Goal: Task Accomplishment & Management: Manage account settings

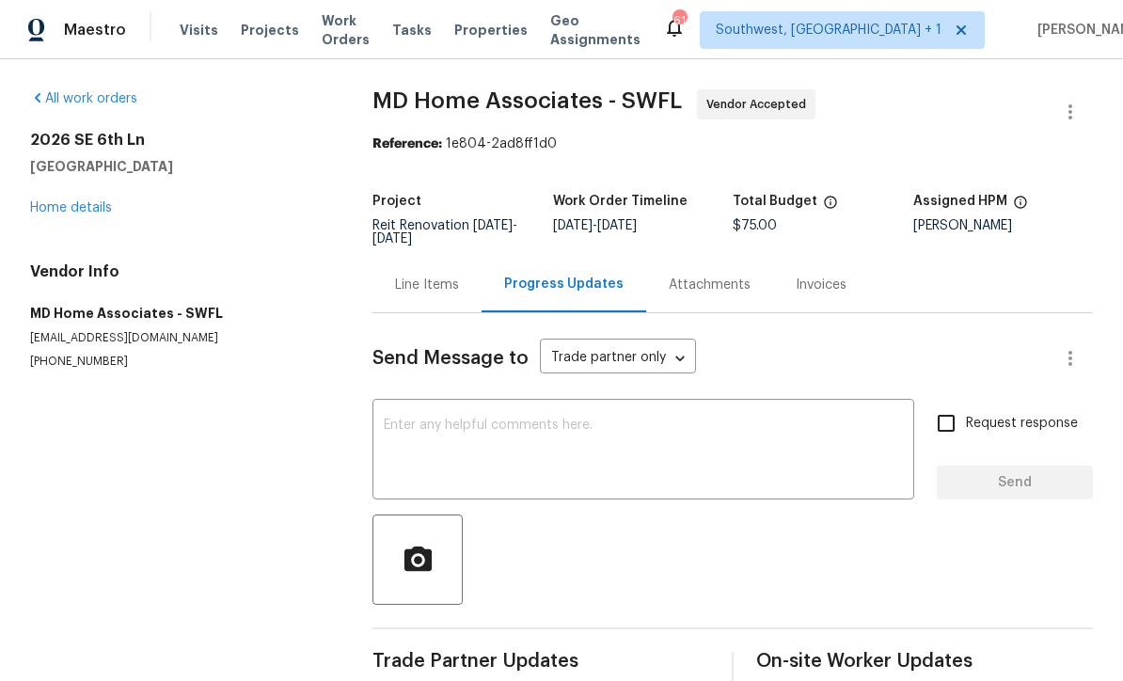
click at [270, 33] on span "Projects" at bounding box center [270, 30] width 58 height 19
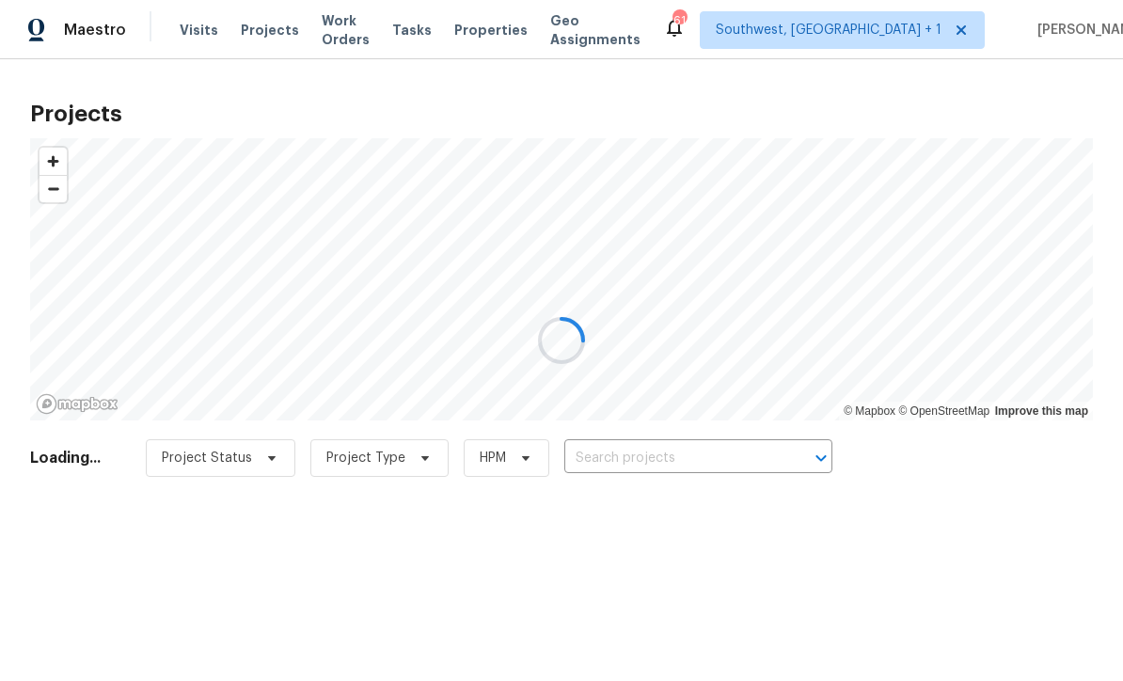
click at [715, 470] on div at bounding box center [561, 340] width 1123 height 681
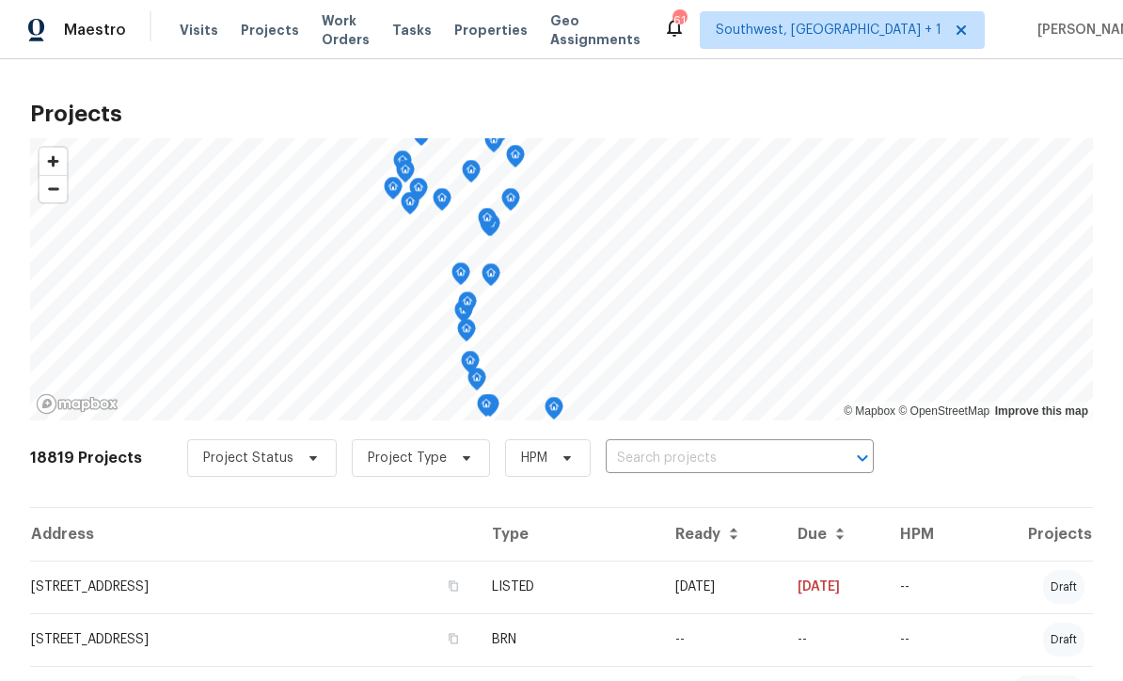
click at [731, 461] on input "text" at bounding box center [713, 458] width 215 height 29
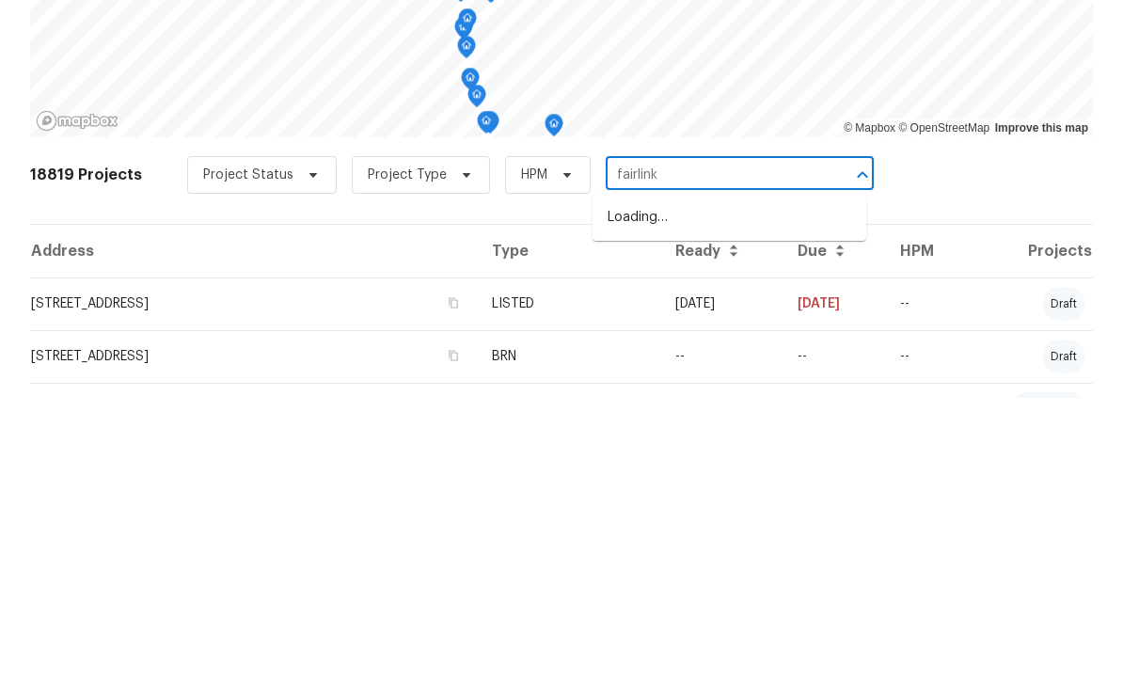
type input "fairlinks"
click at [752, 485] on li "7526 Fairlinks Ct, Sarasota, FL 34243" at bounding box center [730, 500] width 274 height 31
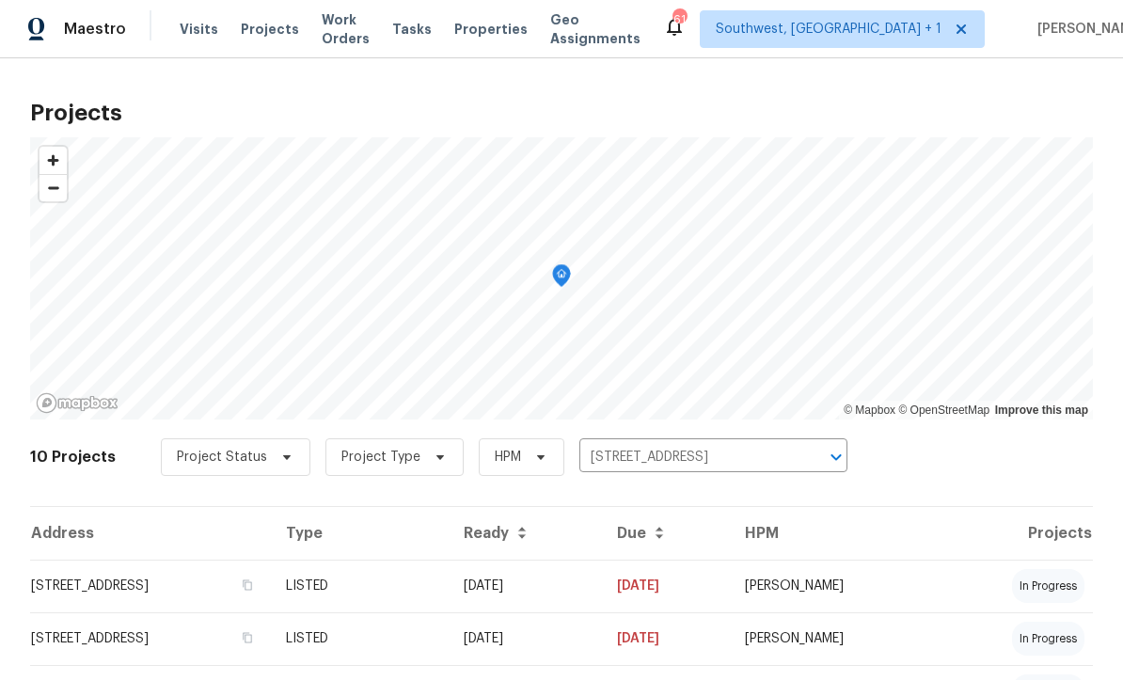
scroll to position [1, 0]
click at [602, 598] on td "08/18/25" at bounding box center [525, 587] width 153 height 53
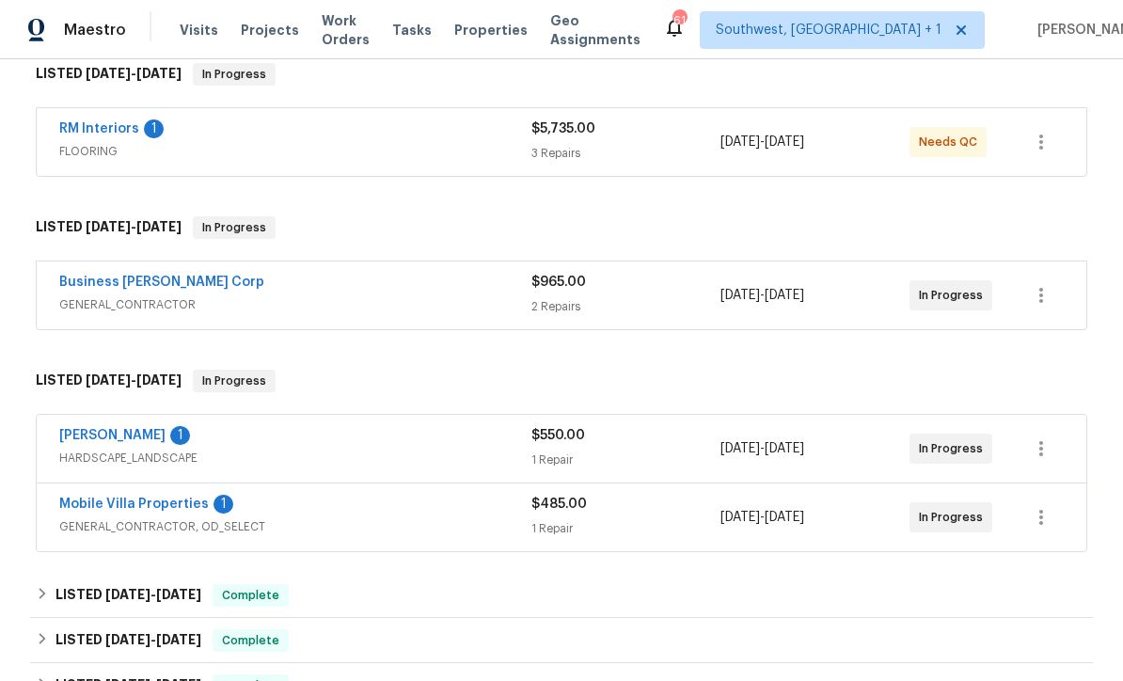
scroll to position [336, 0]
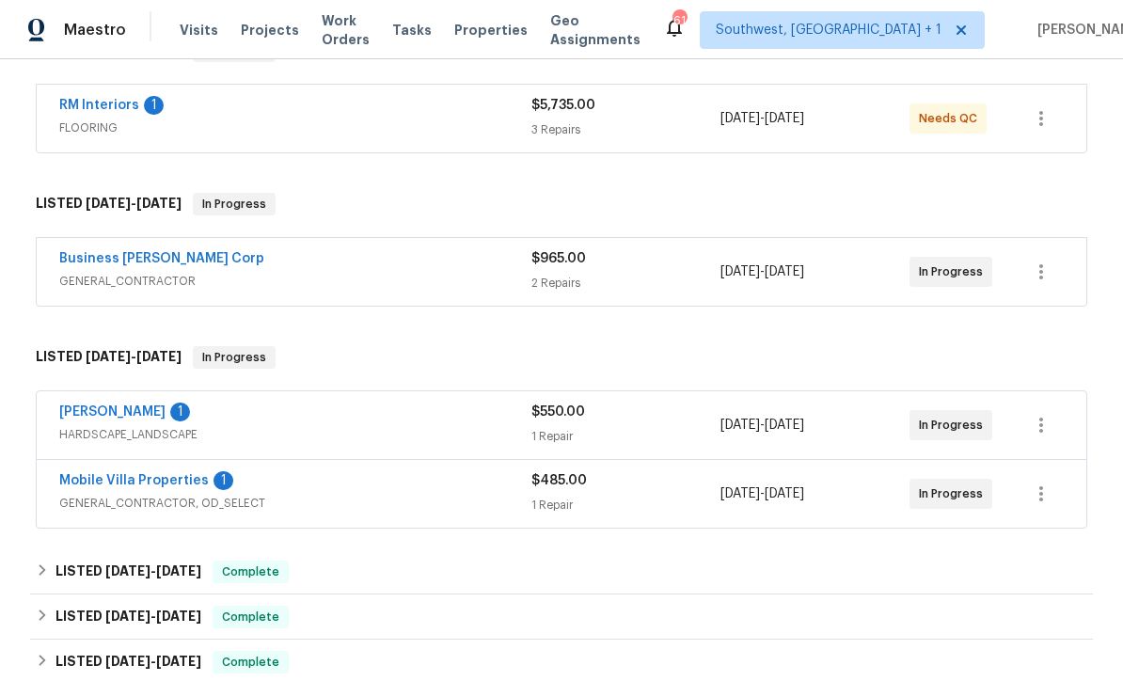
click at [92, 405] on link "[PERSON_NAME]" at bounding box center [112, 411] width 106 height 13
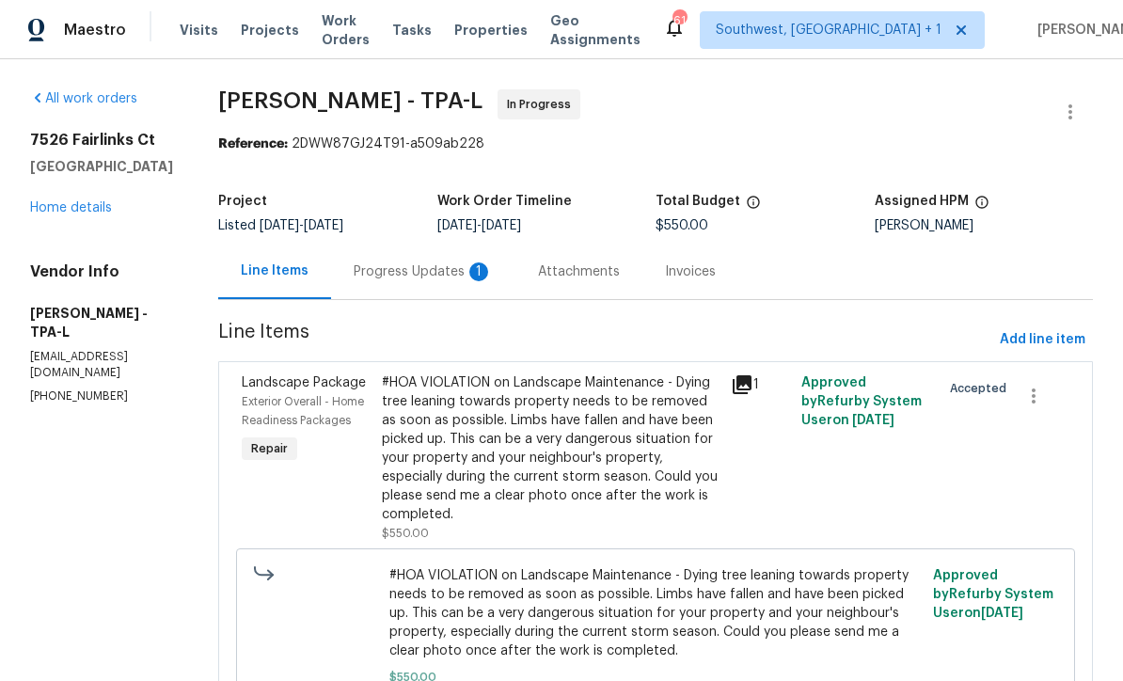
click at [430, 277] on div "Progress Updates 1" at bounding box center [423, 271] width 139 height 19
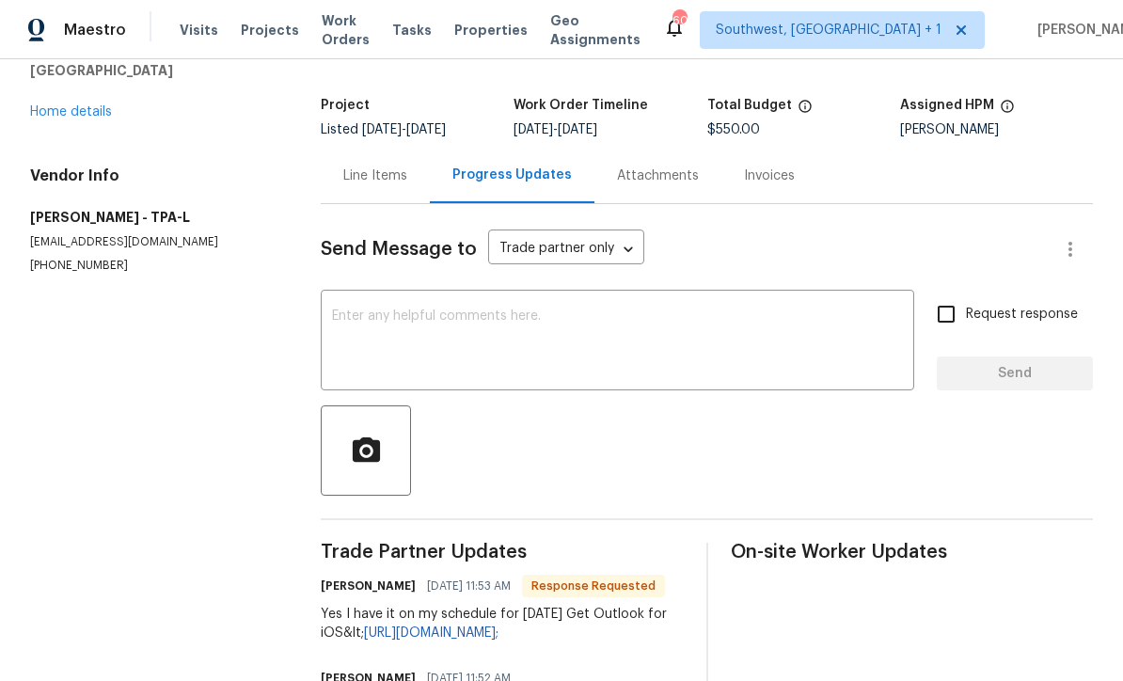
scroll to position [123, 0]
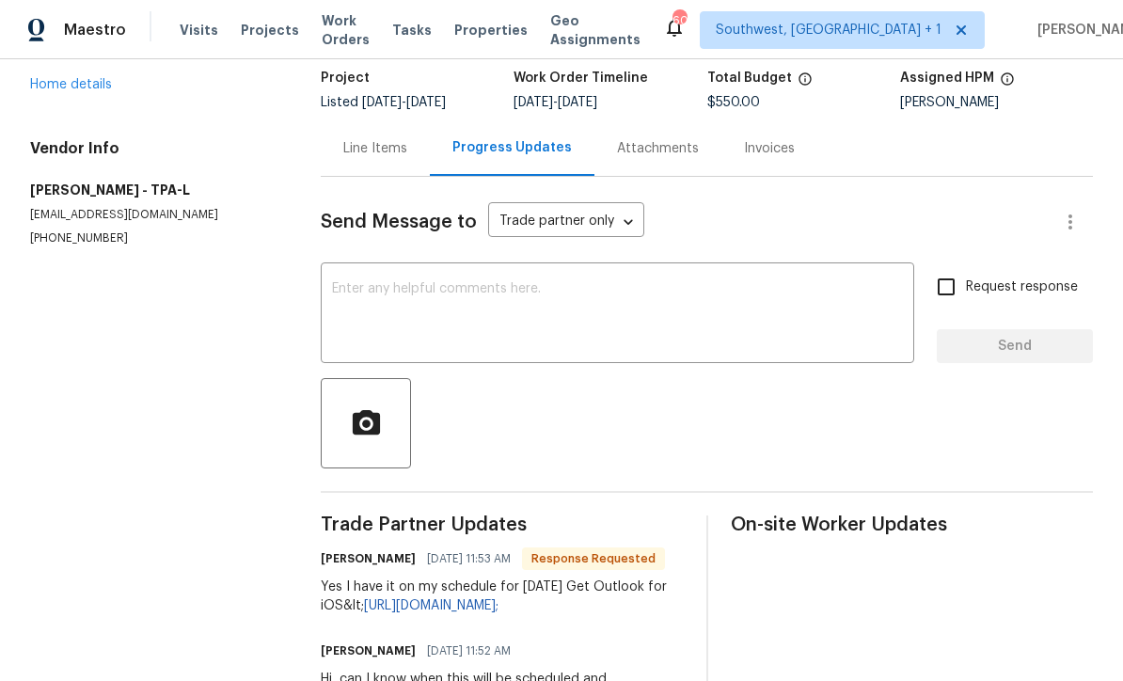
click at [355, 290] on textarea at bounding box center [617, 315] width 571 height 66
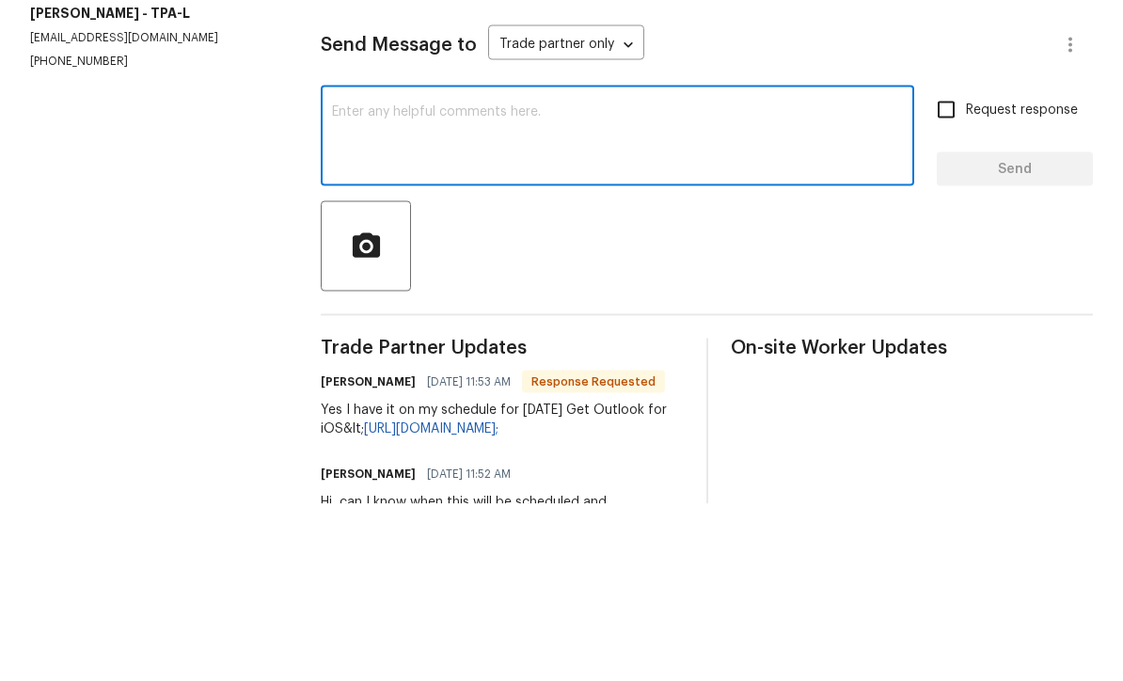
scroll to position [62, 0]
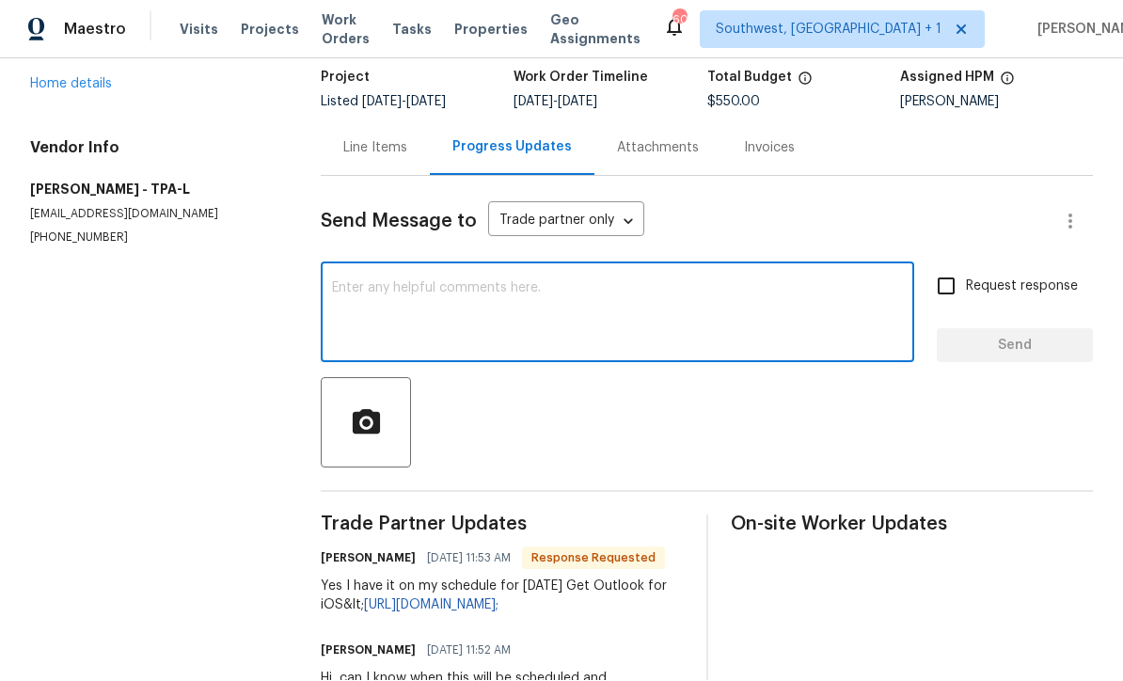
click at [357, 282] on textarea at bounding box center [617, 315] width 571 height 66
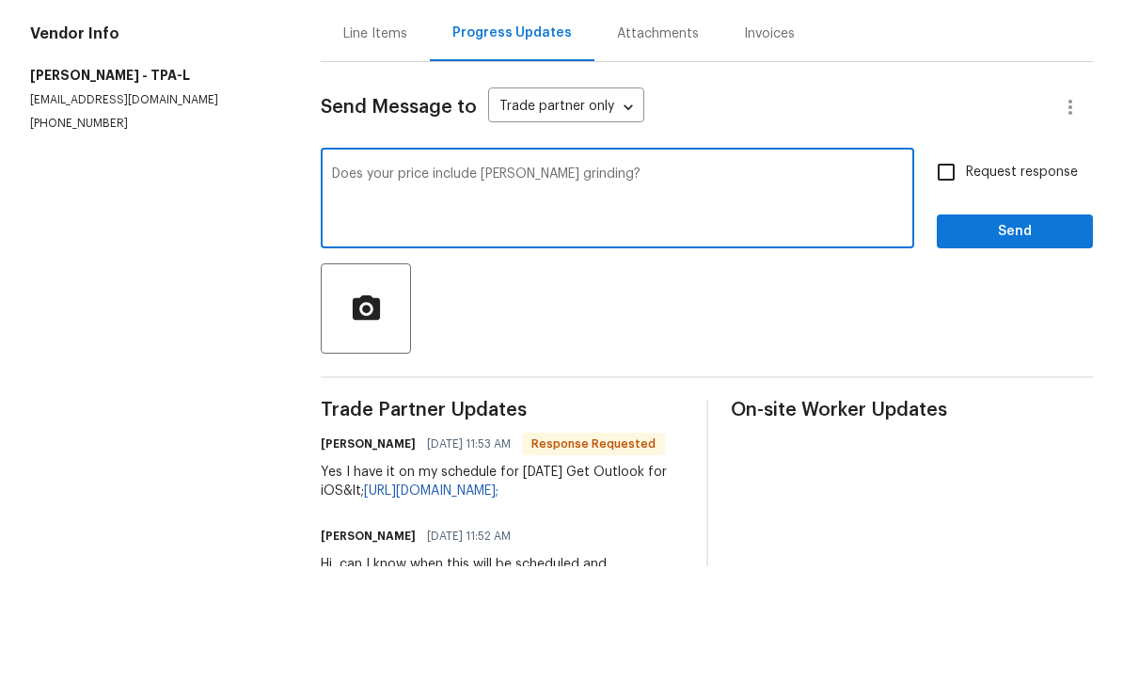
type textarea "Does your price include stump grinding?"
click at [954, 267] on input "Request response" at bounding box center [947, 287] width 40 height 40
checkbox input "true"
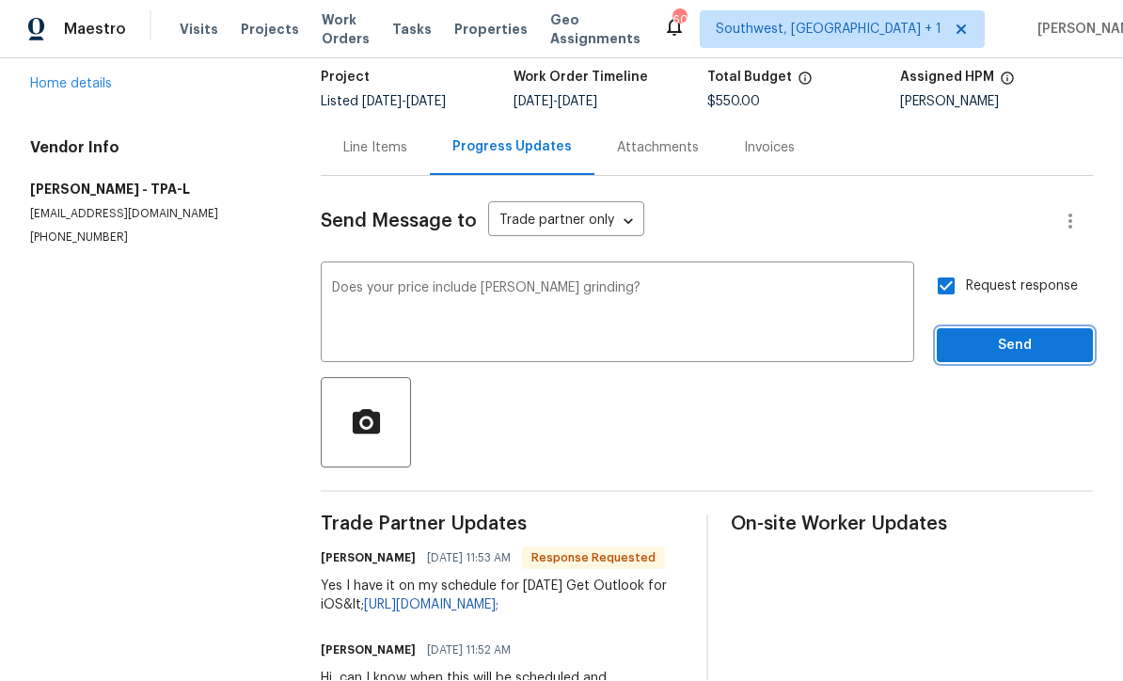
click at [1004, 335] on span "Send" at bounding box center [1015, 347] width 126 height 24
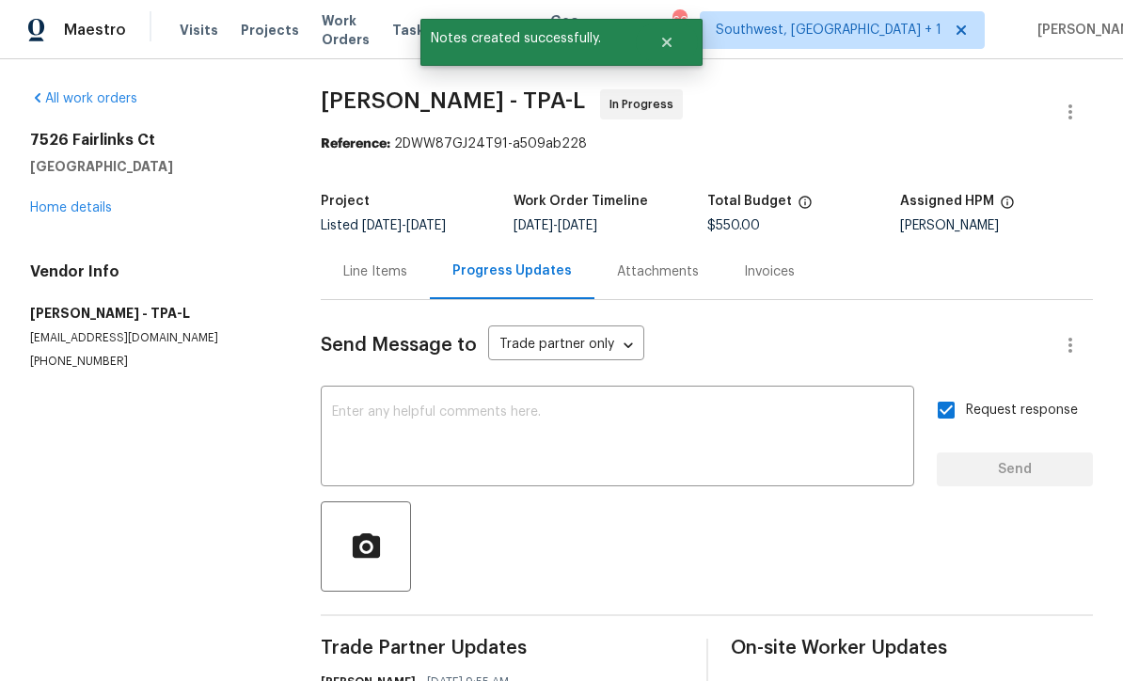
click at [73, 201] on link "Home details" at bounding box center [71, 207] width 82 height 13
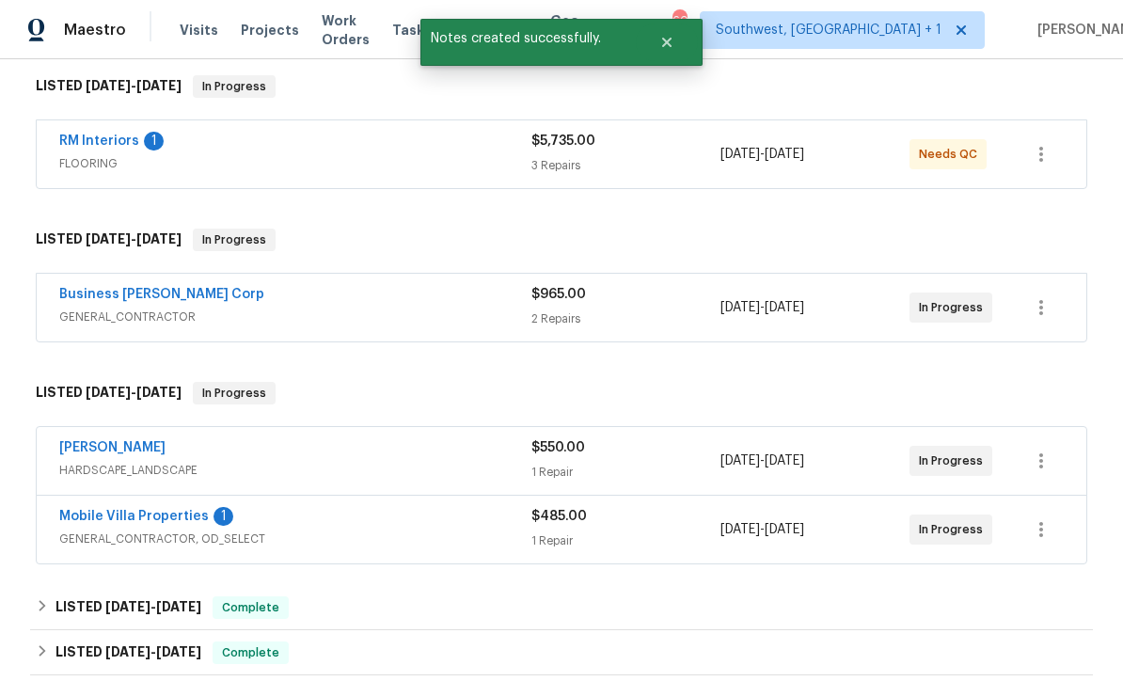
scroll to position [373, 0]
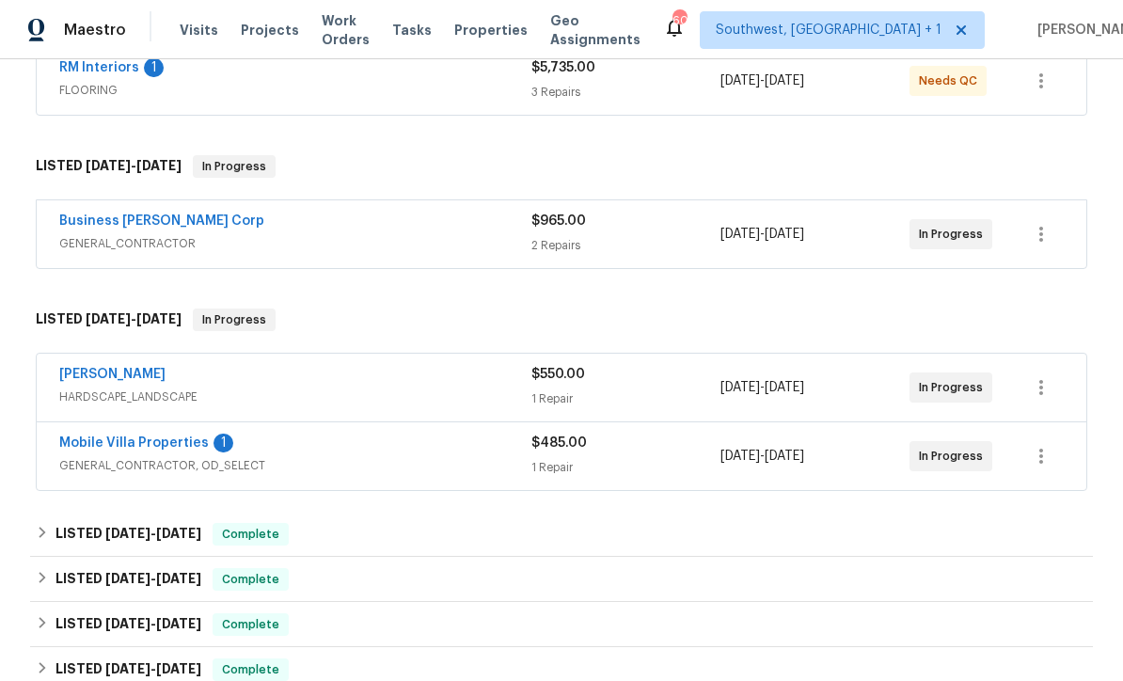
click at [94, 437] on link "Mobile Villa Properties" at bounding box center [134, 443] width 150 height 13
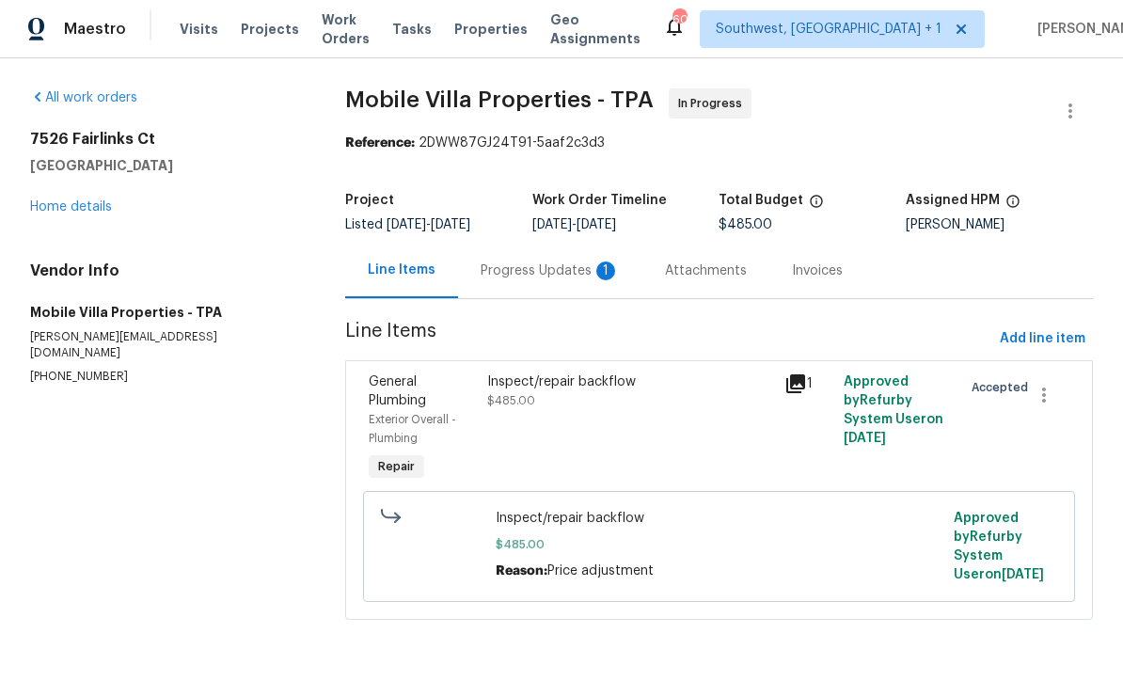
click at [487, 276] on div "Progress Updates 1" at bounding box center [550, 271] width 139 height 19
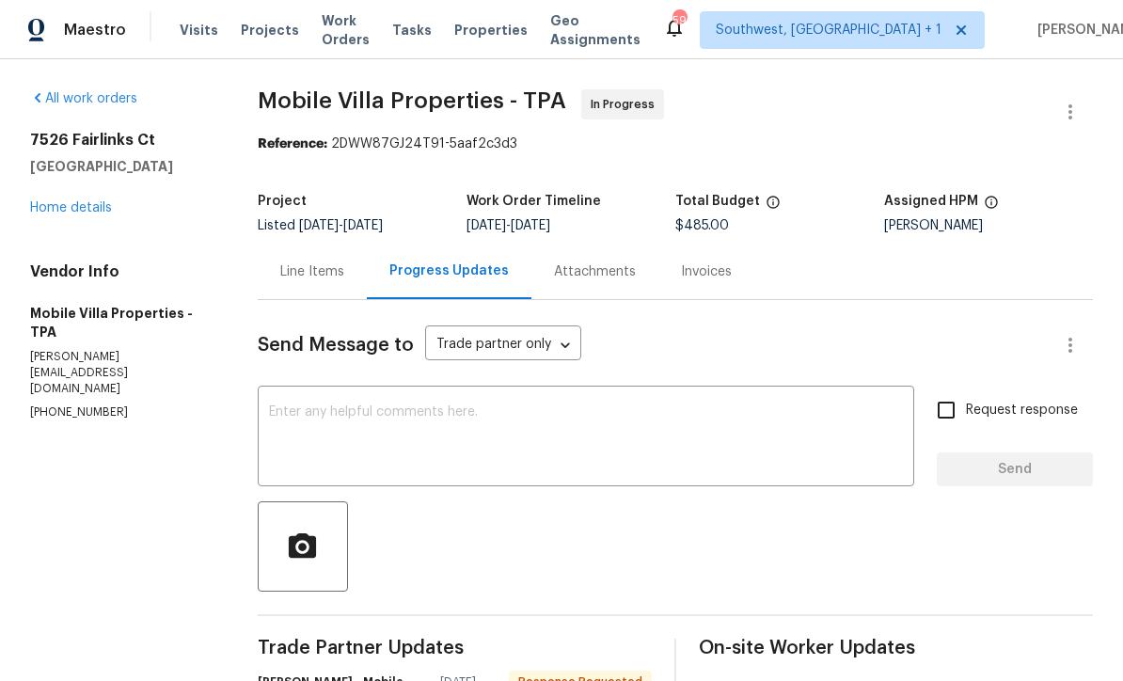
click at [69, 184] on div "7526 Fairlinks Ct Sarasota, FL 34243 Home details" at bounding box center [121, 174] width 183 height 87
click at [55, 189] on div "7526 Fairlinks Ct Sarasota, FL 34243 Home details" at bounding box center [121, 174] width 183 height 87
click at [68, 195] on div "7526 Fairlinks Ct Sarasota, FL 34243 Home details" at bounding box center [121, 174] width 183 height 87
click at [66, 207] on link "Home details" at bounding box center [71, 207] width 82 height 13
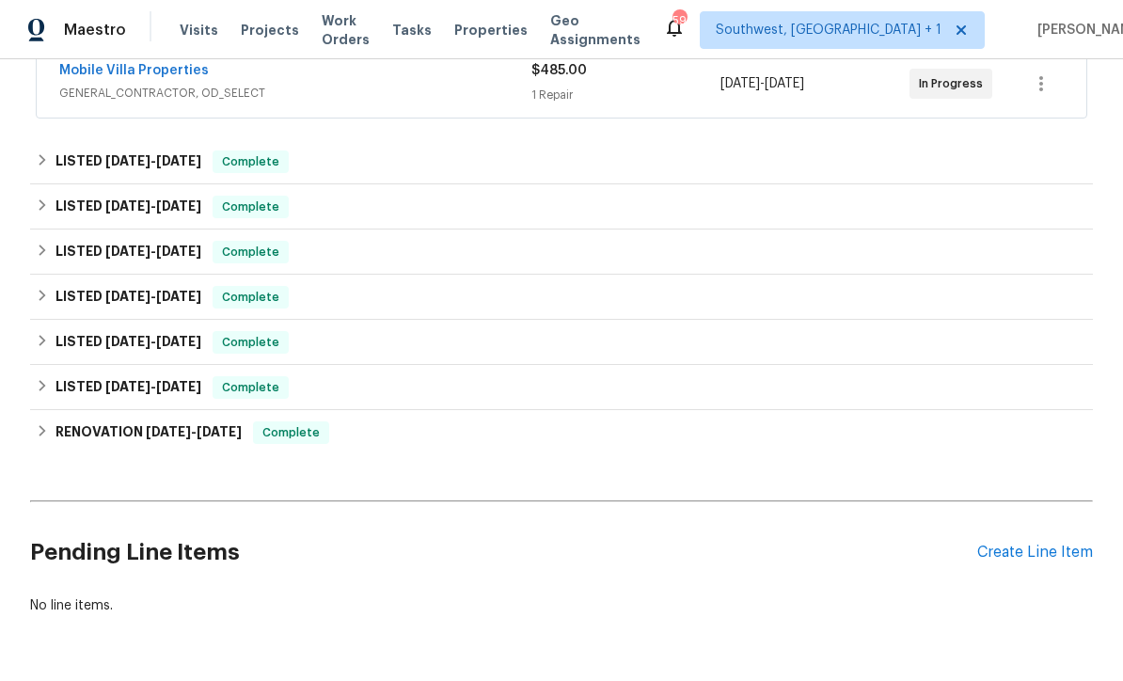
scroll to position [745, 0]
click at [1023, 550] on div "Create Line Item" at bounding box center [1035, 554] width 116 height 18
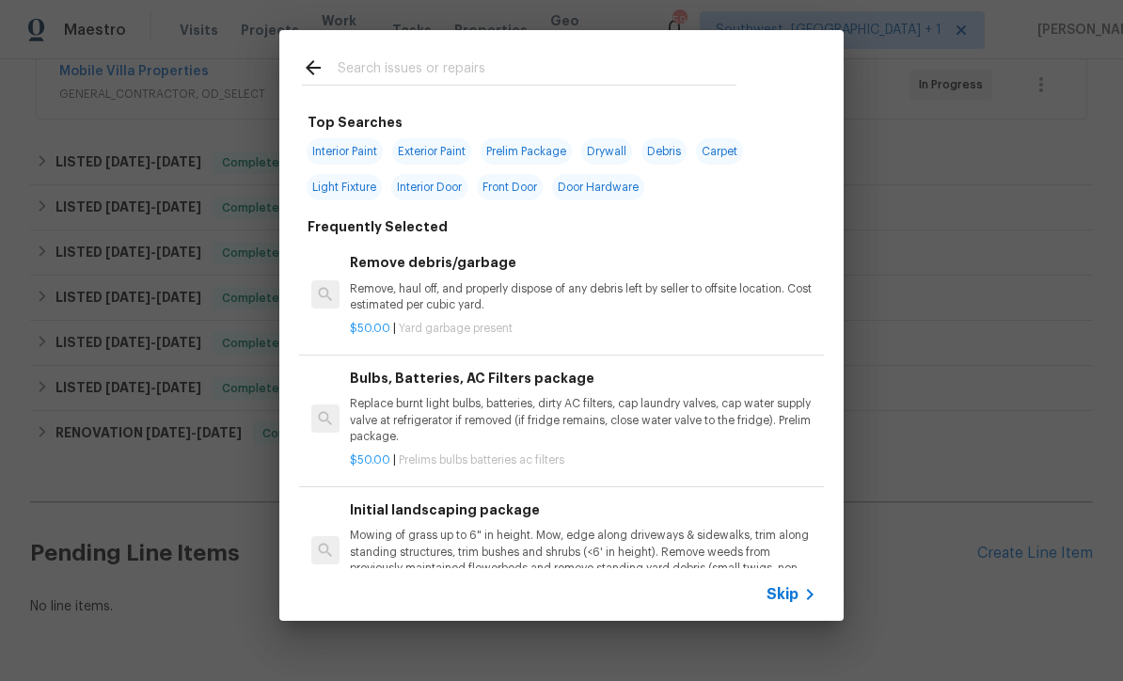
click at [798, 603] on span "Skip" at bounding box center [783, 594] width 32 height 19
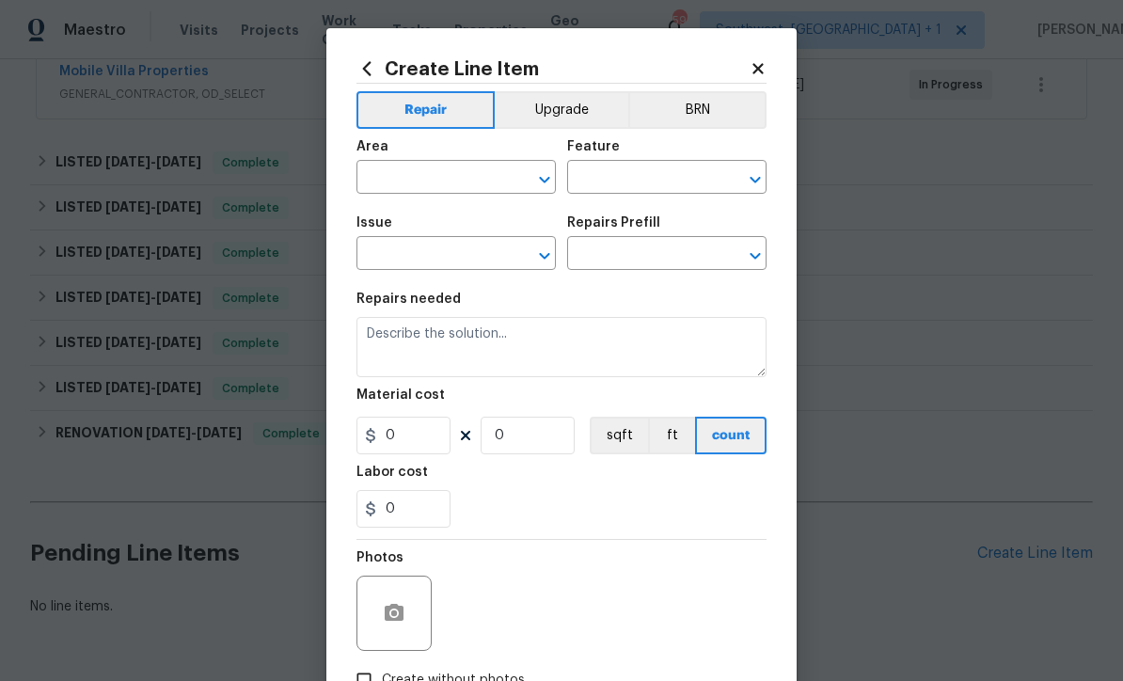
click at [458, 185] on input "text" at bounding box center [430, 179] width 147 height 29
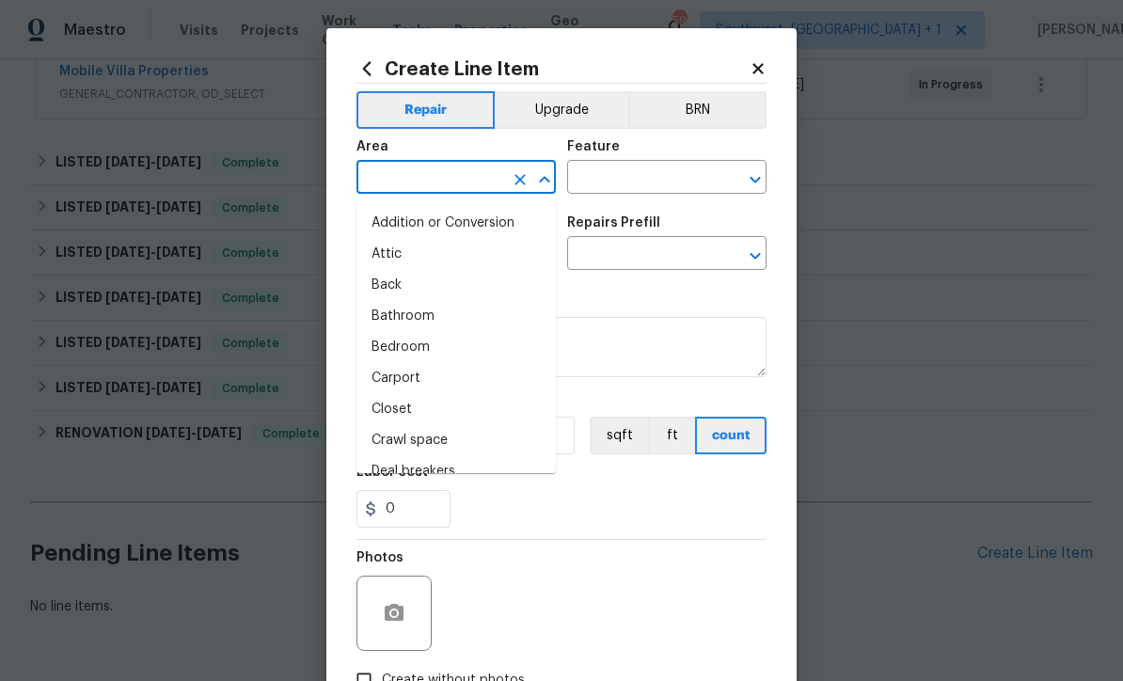
scroll to position [0, 0]
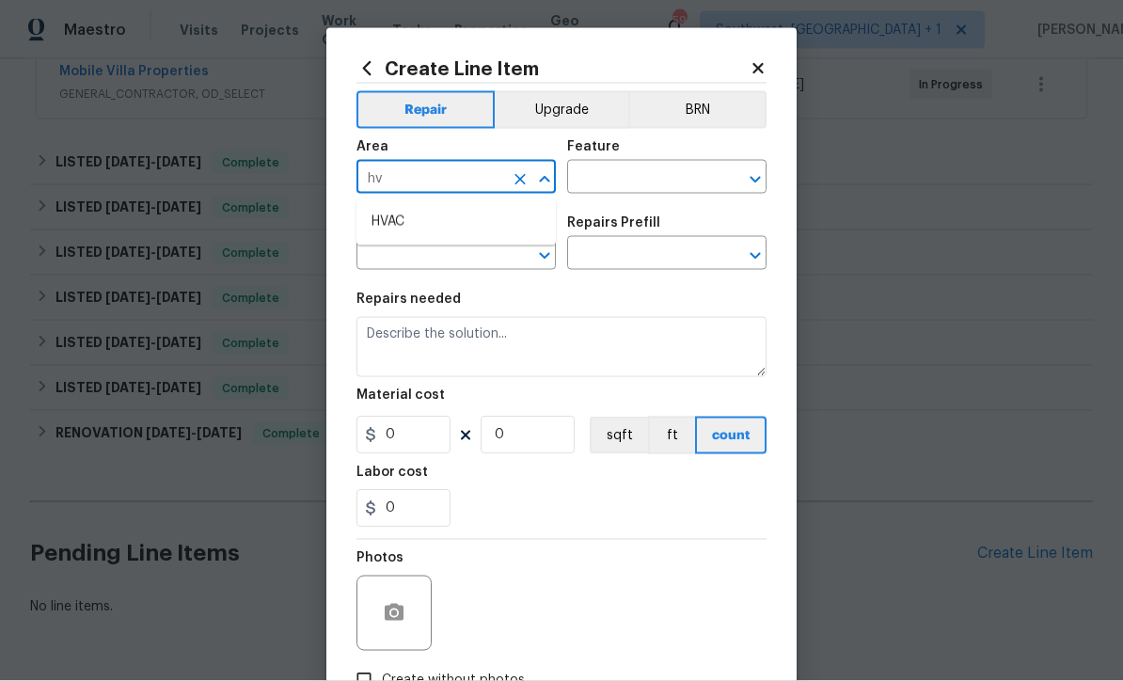
click at [415, 232] on li "HVAC" at bounding box center [456, 222] width 199 height 31
type input "HVAC"
click at [697, 168] on input "text" at bounding box center [640, 179] width 147 height 29
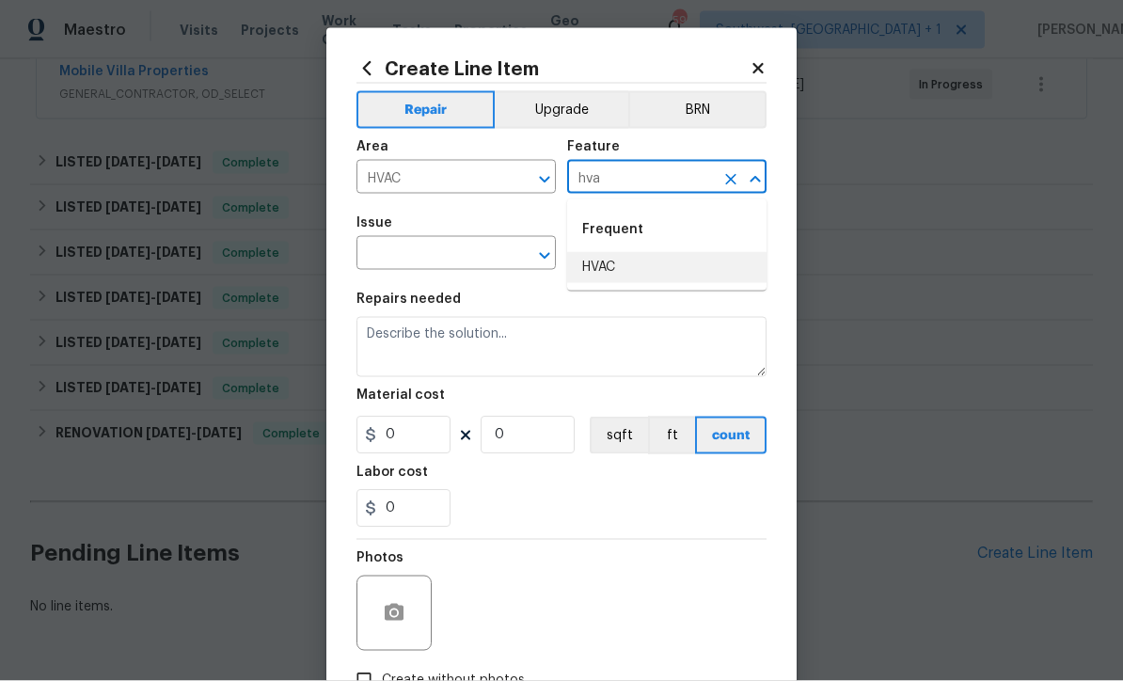
click at [633, 273] on li "HVAC" at bounding box center [666, 267] width 199 height 31
type input "HVAC"
click at [483, 238] on div "Issue" at bounding box center [456, 228] width 199 height 24
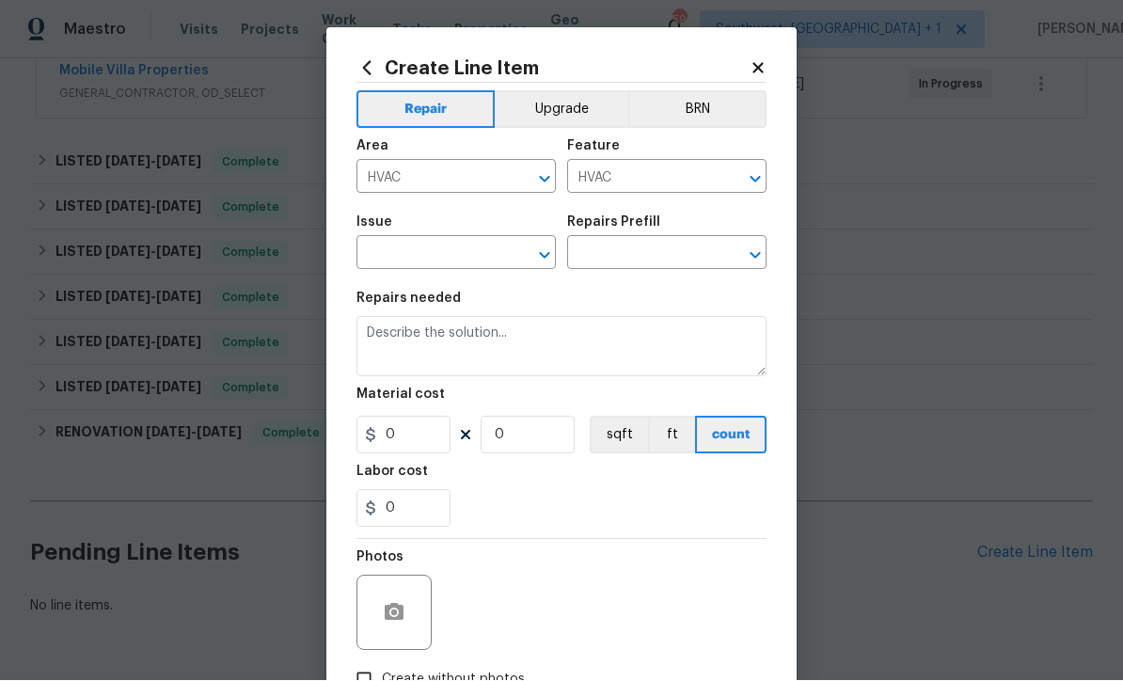
click at [494, 266] on input "text" at bounding box center [430, 255] width 147 height 29
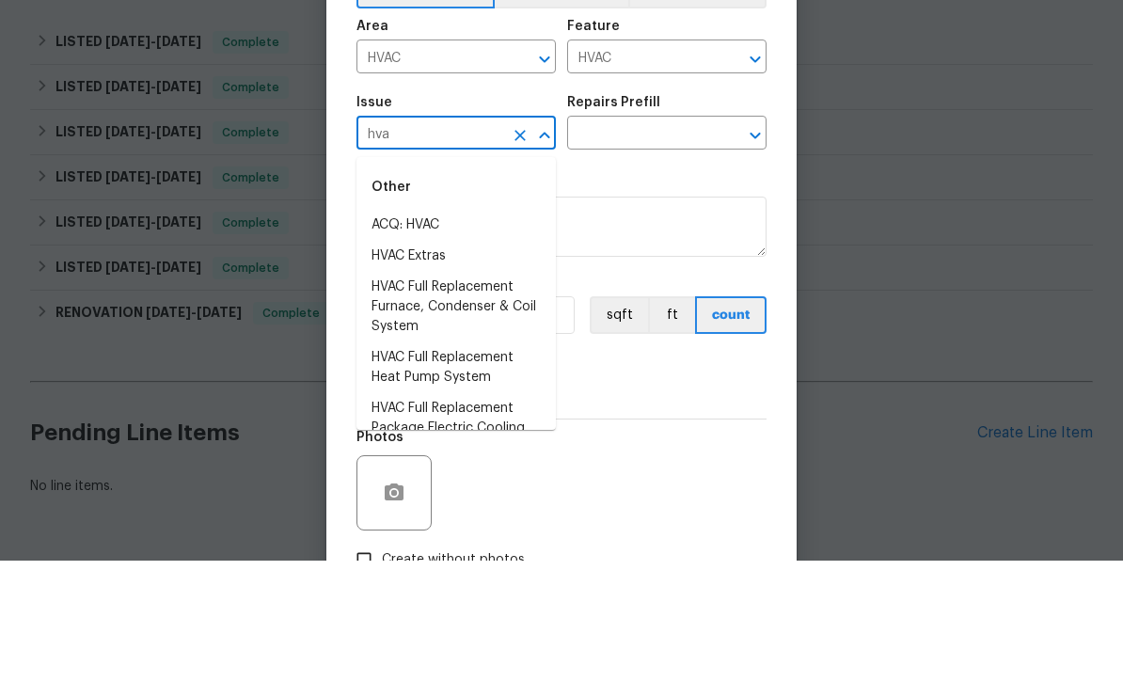
click at [447, 361] on li "HVAC Extras" at bounding box center [456, 376] width 199 height 31
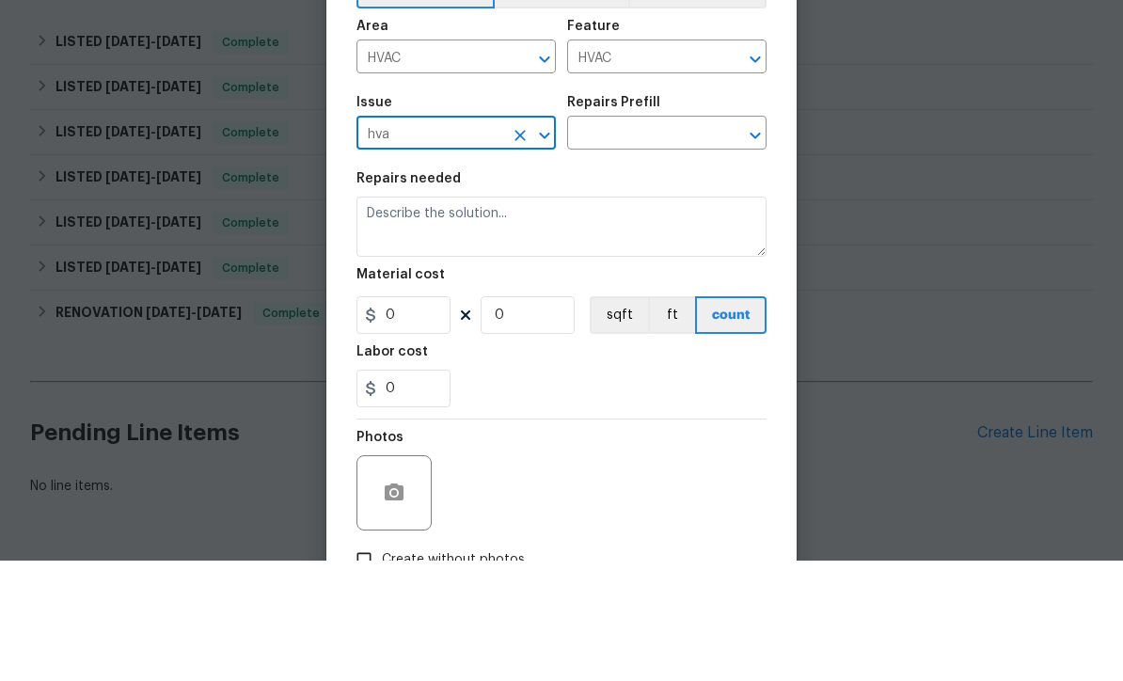
type input "HVAC Extras"
click at [684, 241] on input "text" at bounding box center [640, 255] width 147 height 29
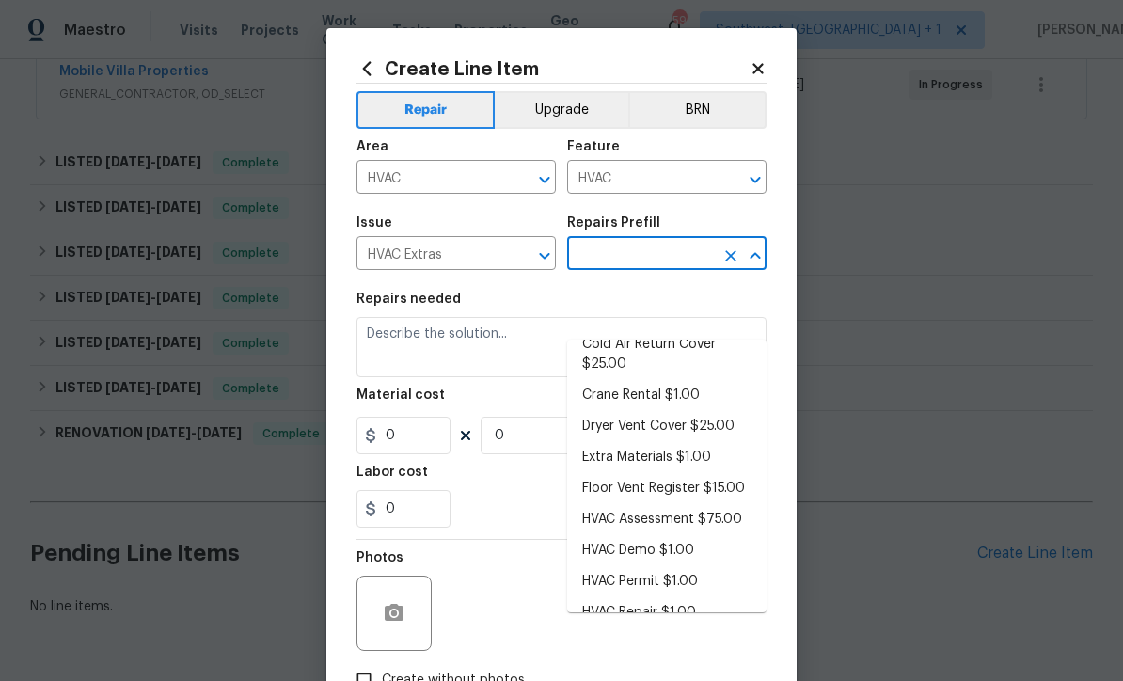
scroll to position [99, 0]
click at [718, 505] on li "HVAC Assessment $75.00" at bounding box center [666, 520] width 199 height 31
type input "HVAC Assessment $75.00"
type textarea "HVAC not working properly. Inspect system and diagnose problem."
type input "1"
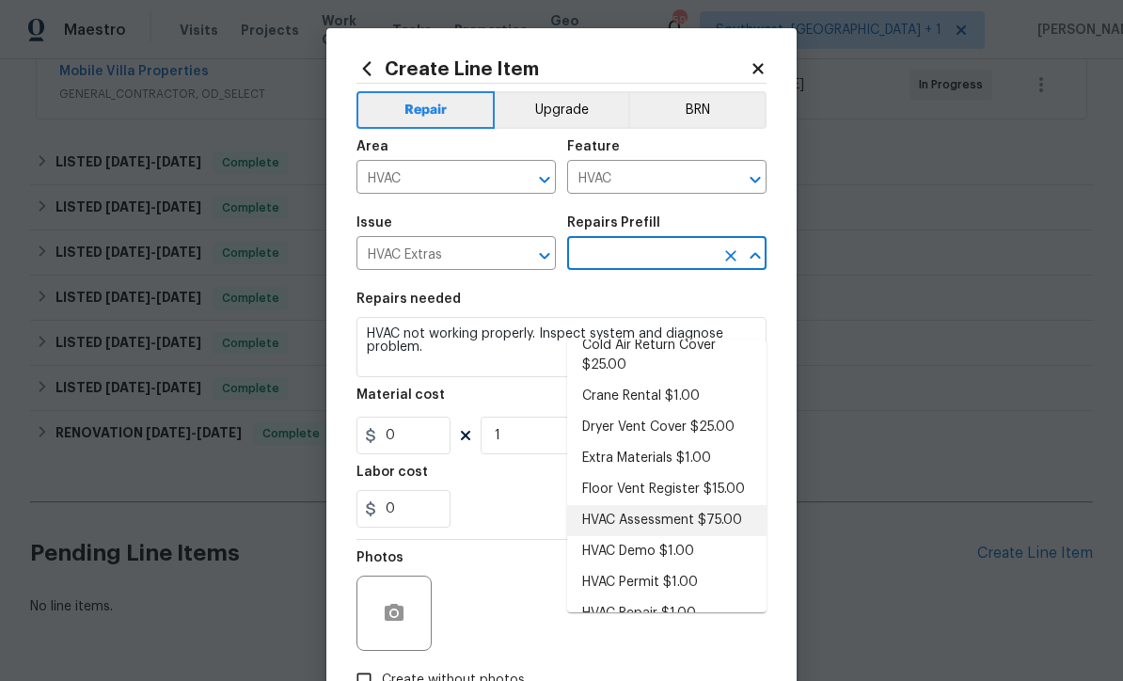
type input "HVAC Assessment $75.00"
type input "75"
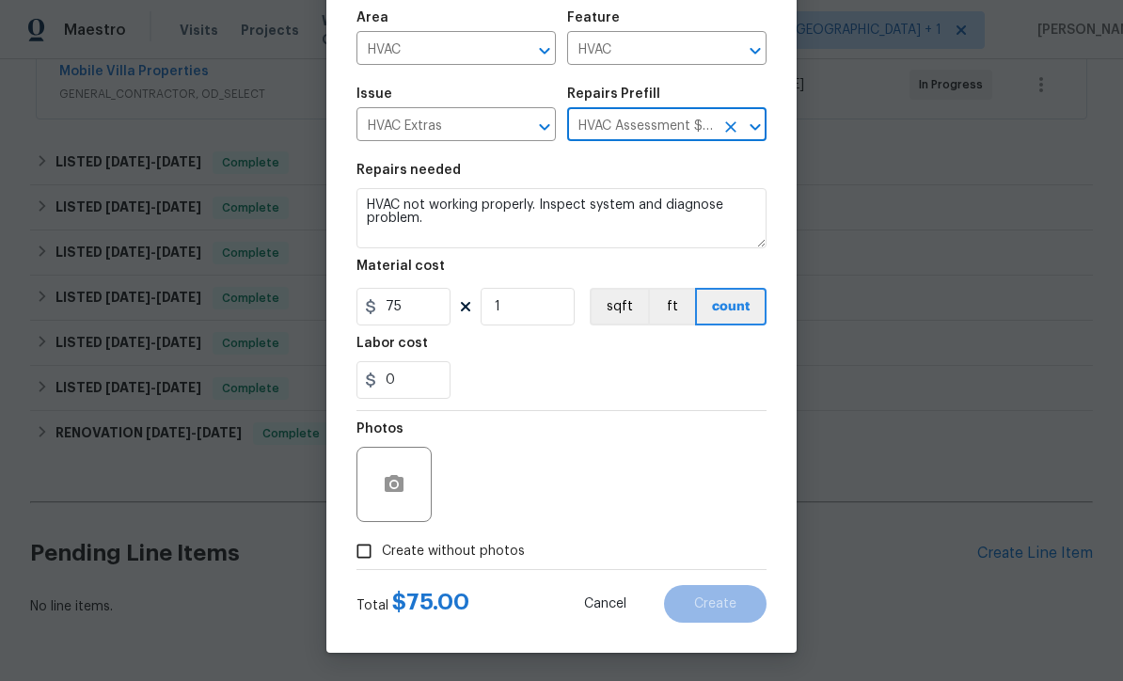
scroll to position [133, 0]
click at [361, 566] on input "Create without photos" at bounding box center [364, 551] width 36 height 36
checkbox input "true"
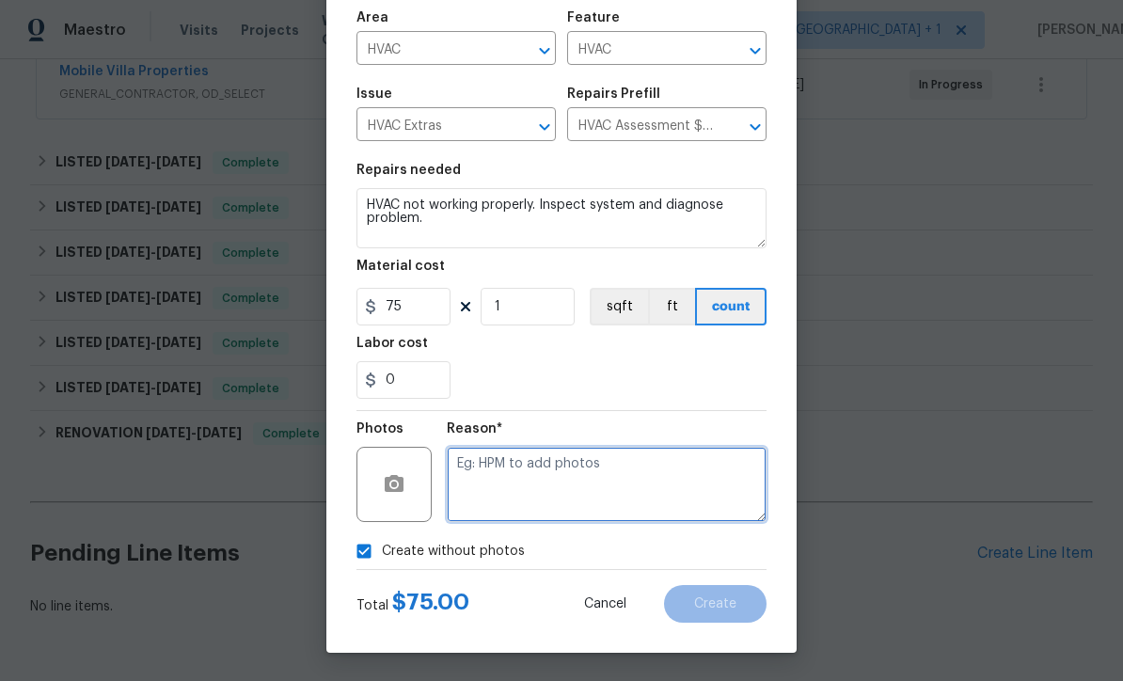
click at [564, 492] on textarea at bounding box center [607, 484] width 320 height 75
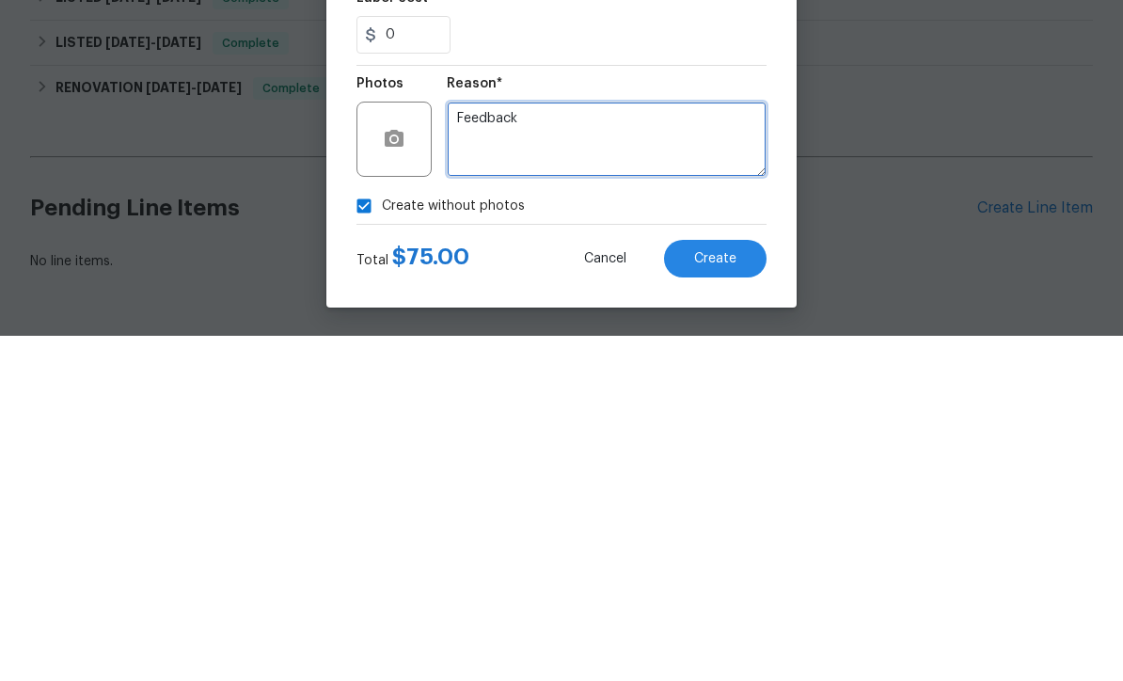
type textarea "Feedback"
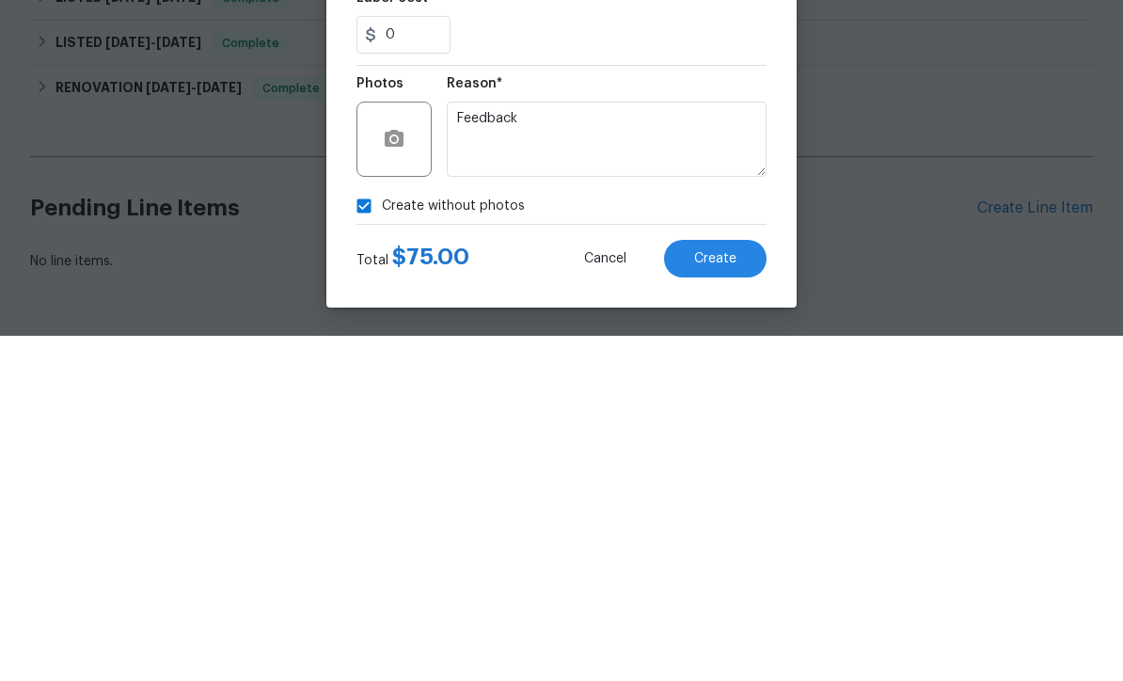
click at [725, 597] on span "Create" at bounding box center [715, 604] width 42 height 14
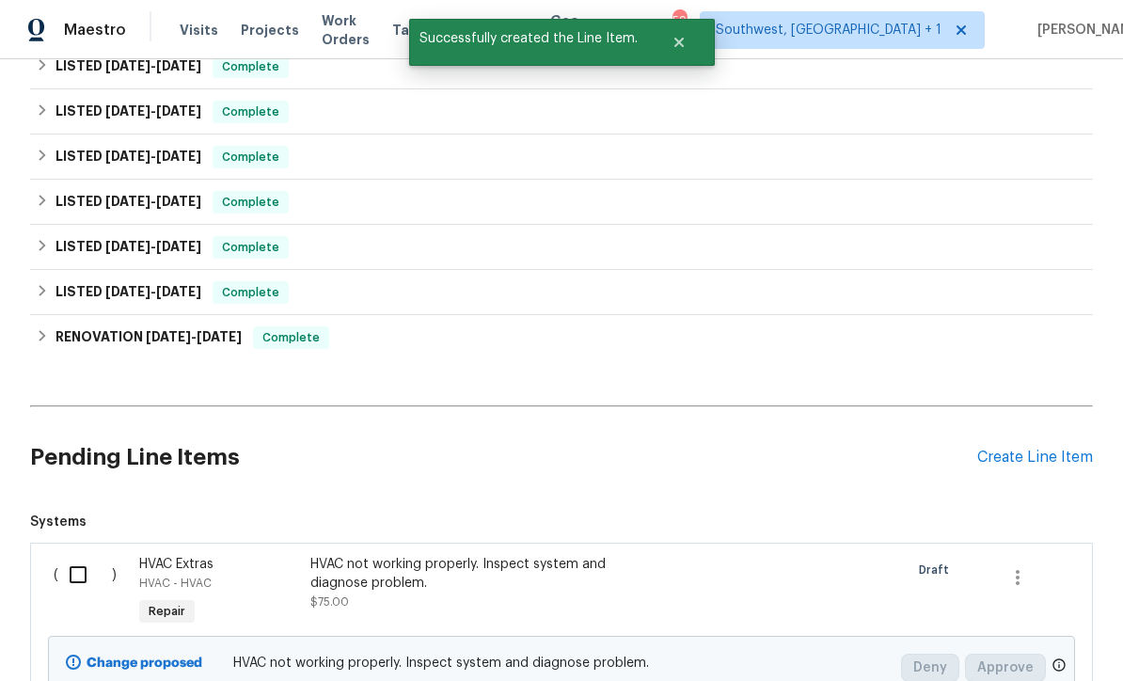
scroll to position [840, 0]
click at [73, 556] on input "checkbox" at bounding box center [85, 576] width 54 height 40
checkbox input "true"
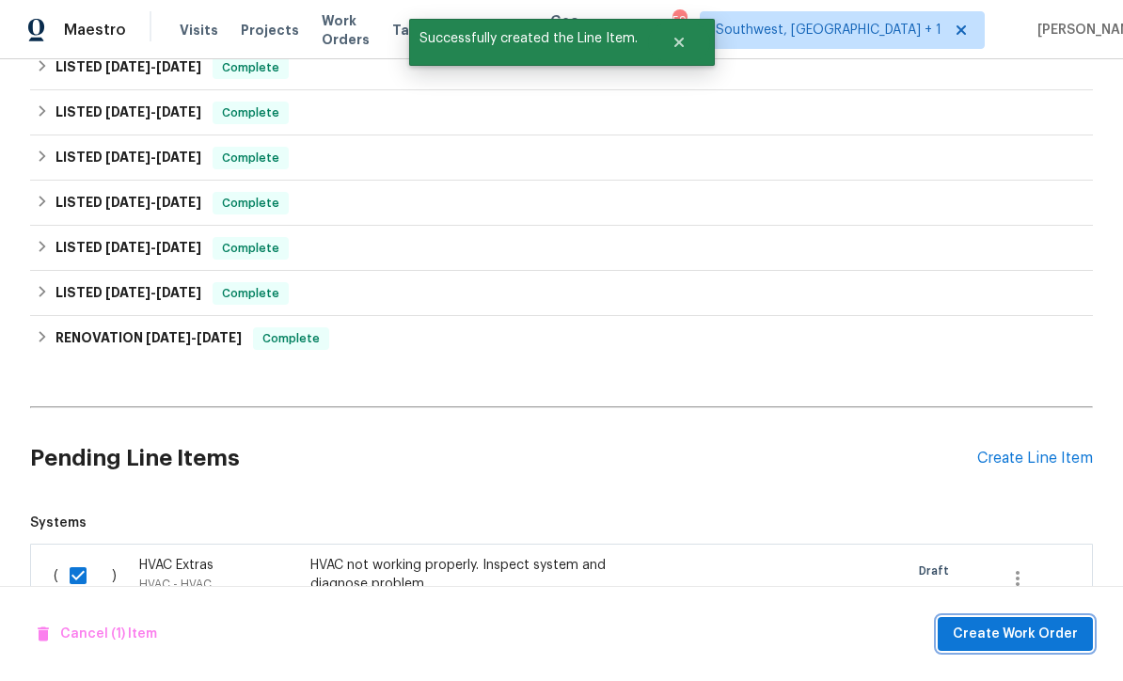
click at [1042, 631] on span "Create Work Order" at bounding box center [1015, 635] width 125 height 24
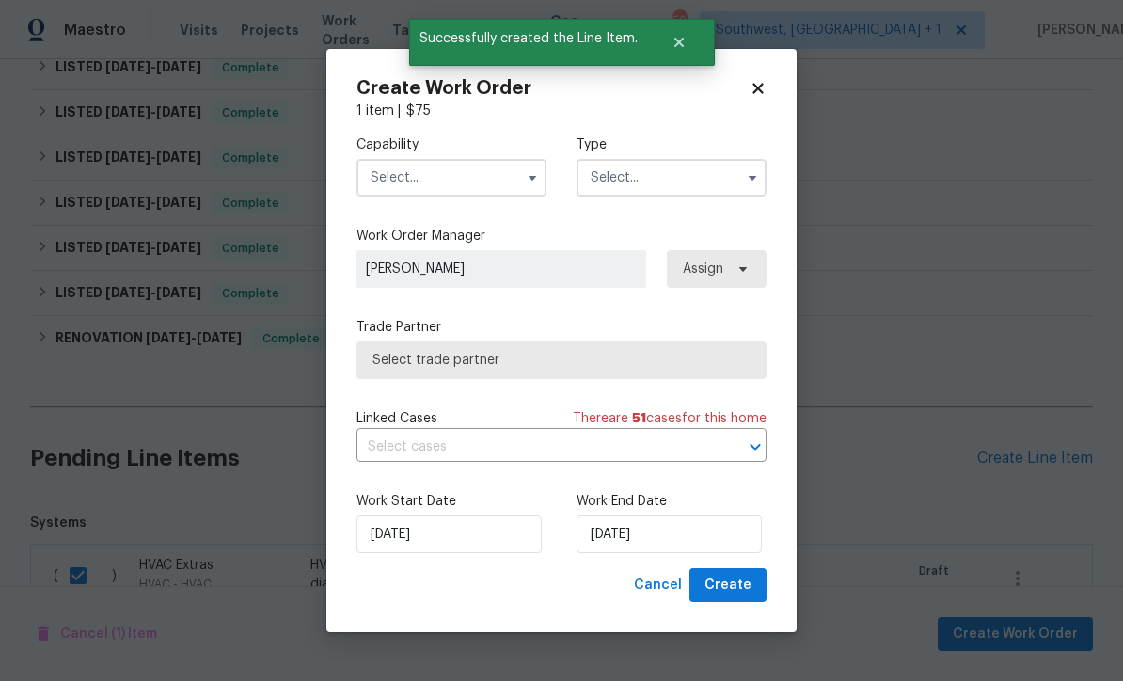
click at [766, 364] on span "Select trade partner" at bounding box center [562, 360] width 410 height 38
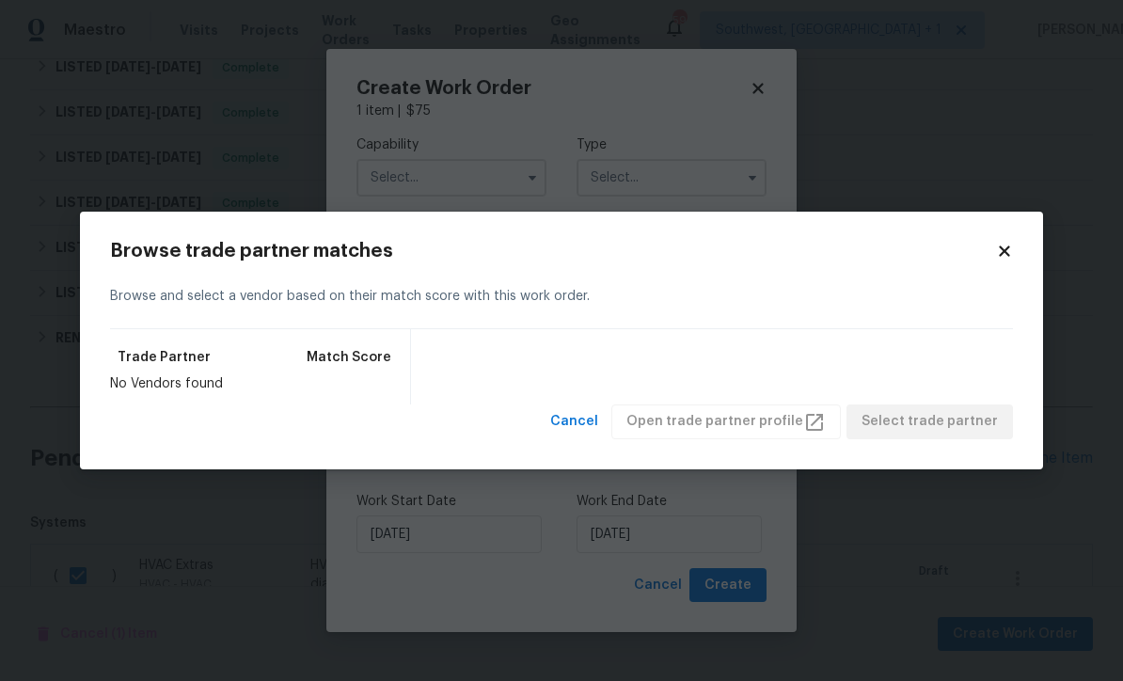
click at [1009, 259] on icon at bounding box center [1004, 251] width 17 height 17
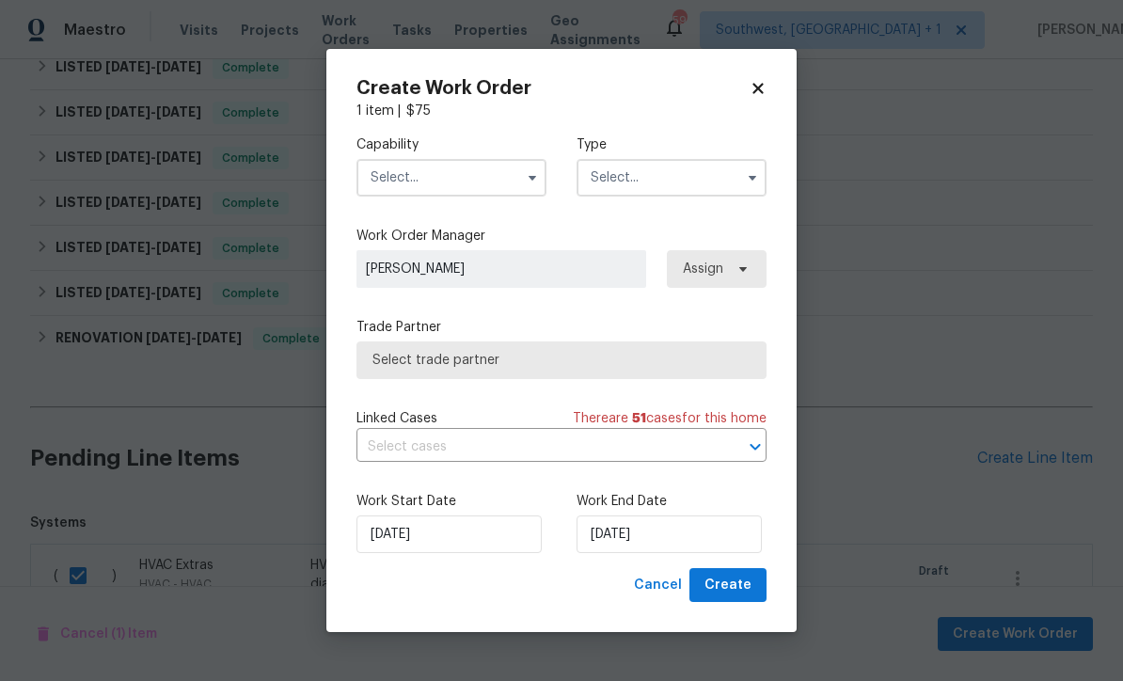
click at [438, 176] on input "text" at bounding box center [452, 178] width 190 height 38
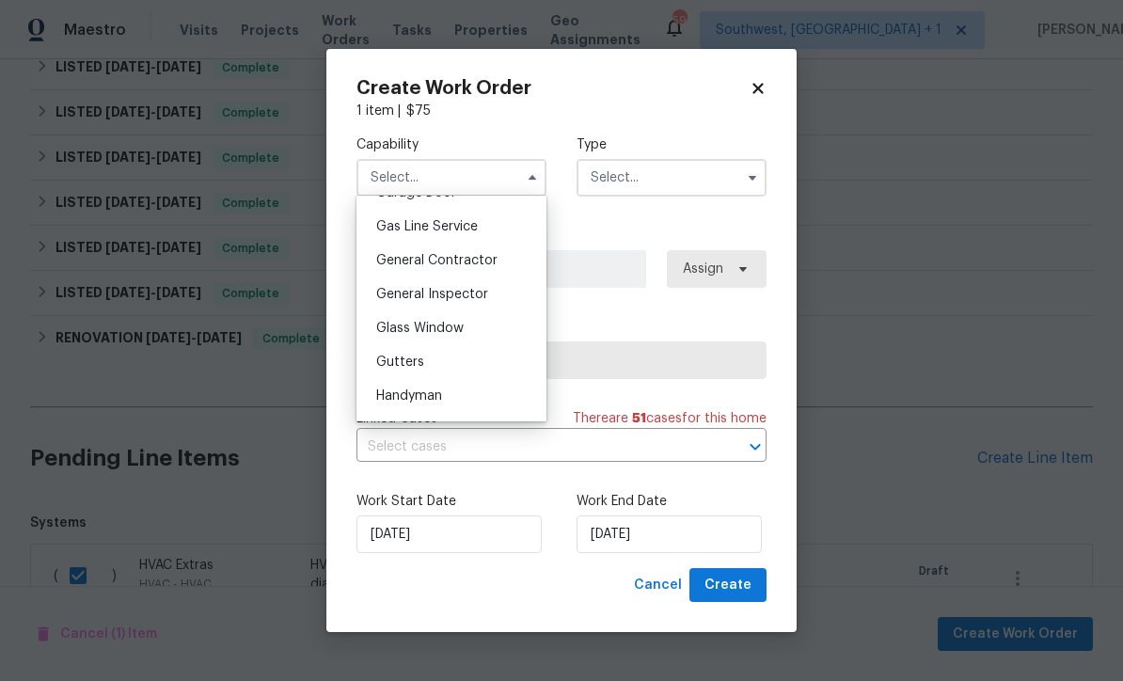
scroll to position [855, 0]
click at [505, 256] on div "General Contractor" at bounding box center [451, 262] width 181 height 34
type input "General Contractor"
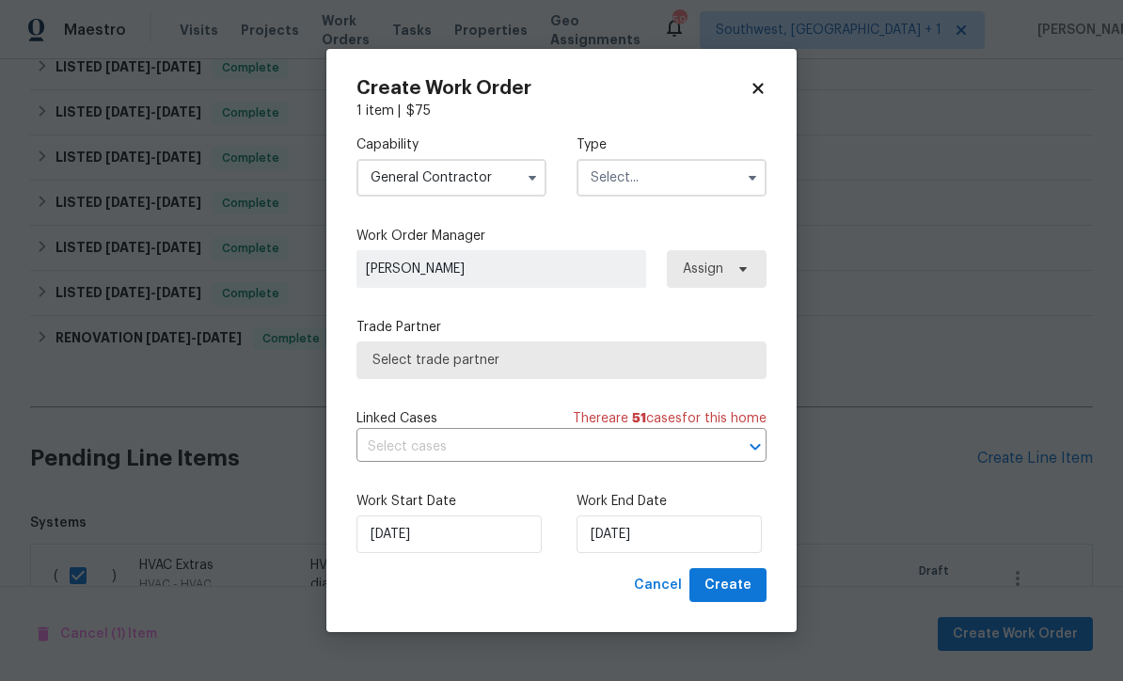
click at [706, 169] on input "text" at bounding box center [672, 178] width 190 height 38
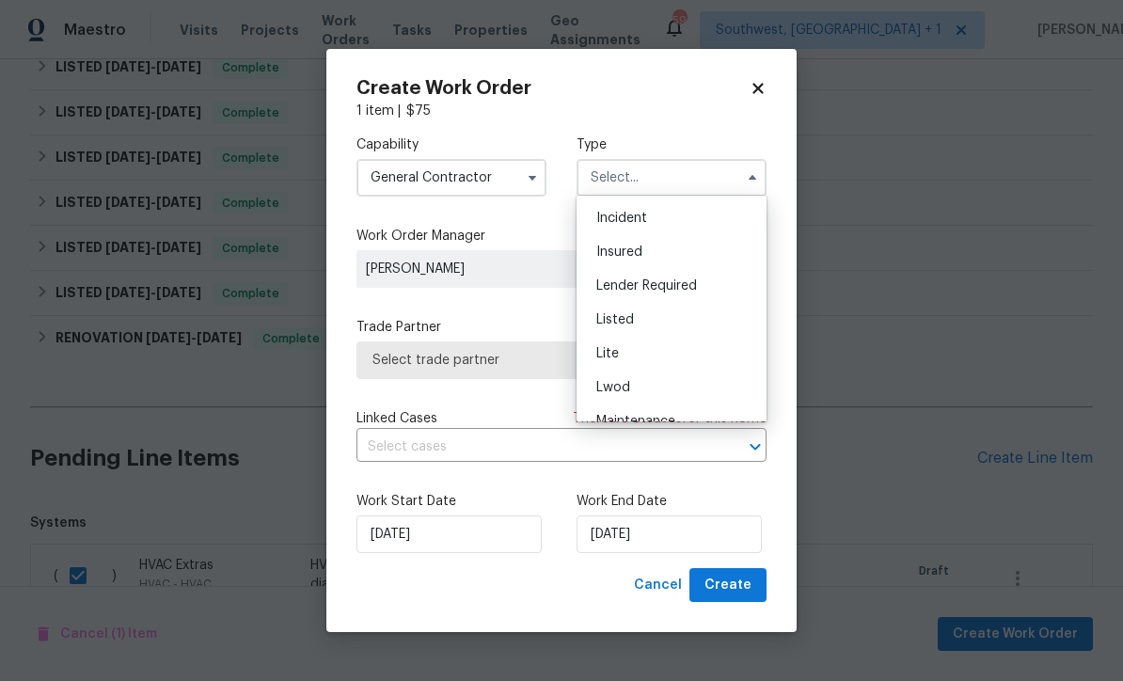
scroll to position [104, 0]
click at [648, 321] on div "Listed" at bounding box center [671, 316] width 181 height 34
type input "Listed"
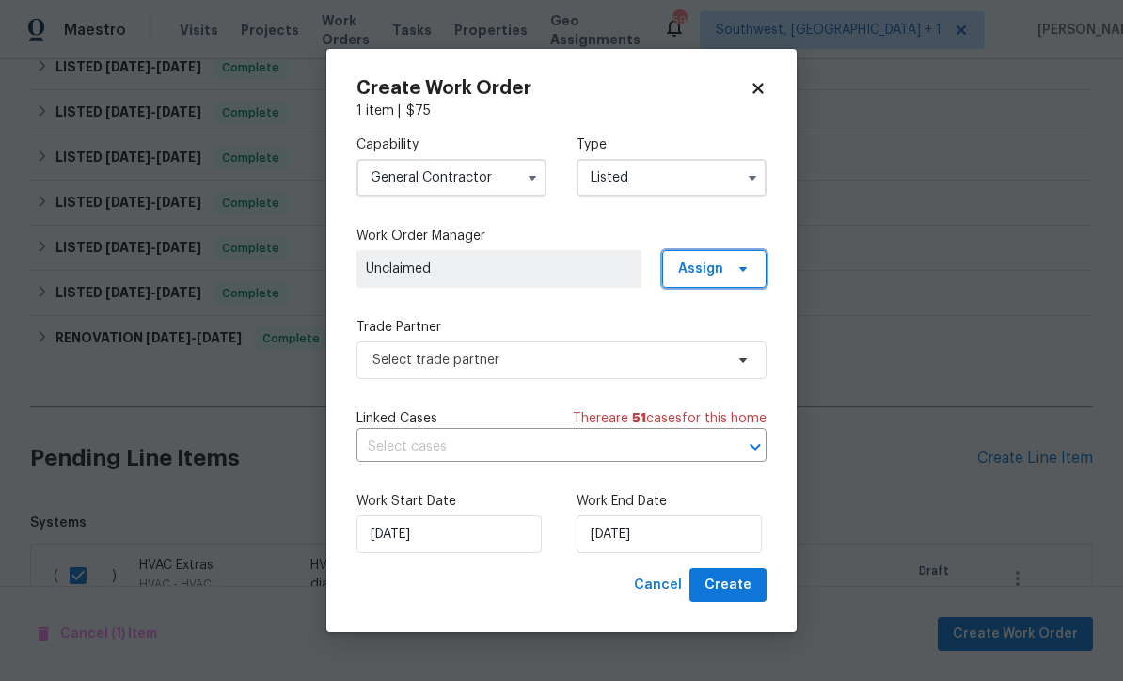
click at [725, 271] on span "Assign" at bounding box center [714, 269] width 104 height 38
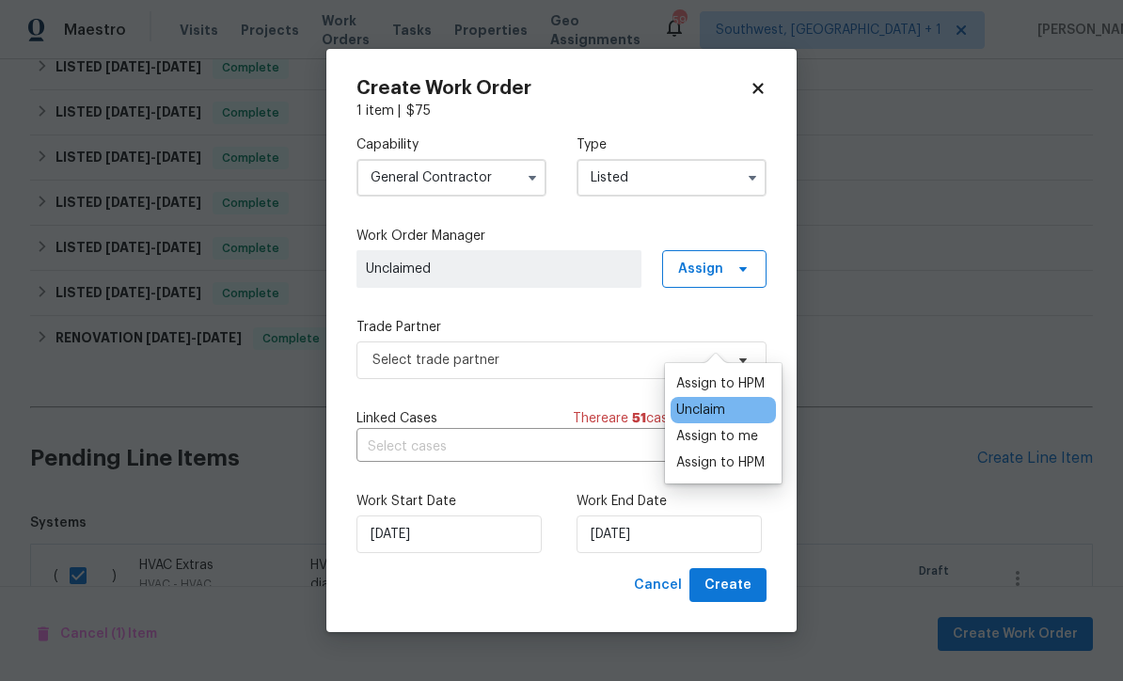
click at [735, 427] on div "Assign to me" at bounding box center [717, 436] width 82 height 19
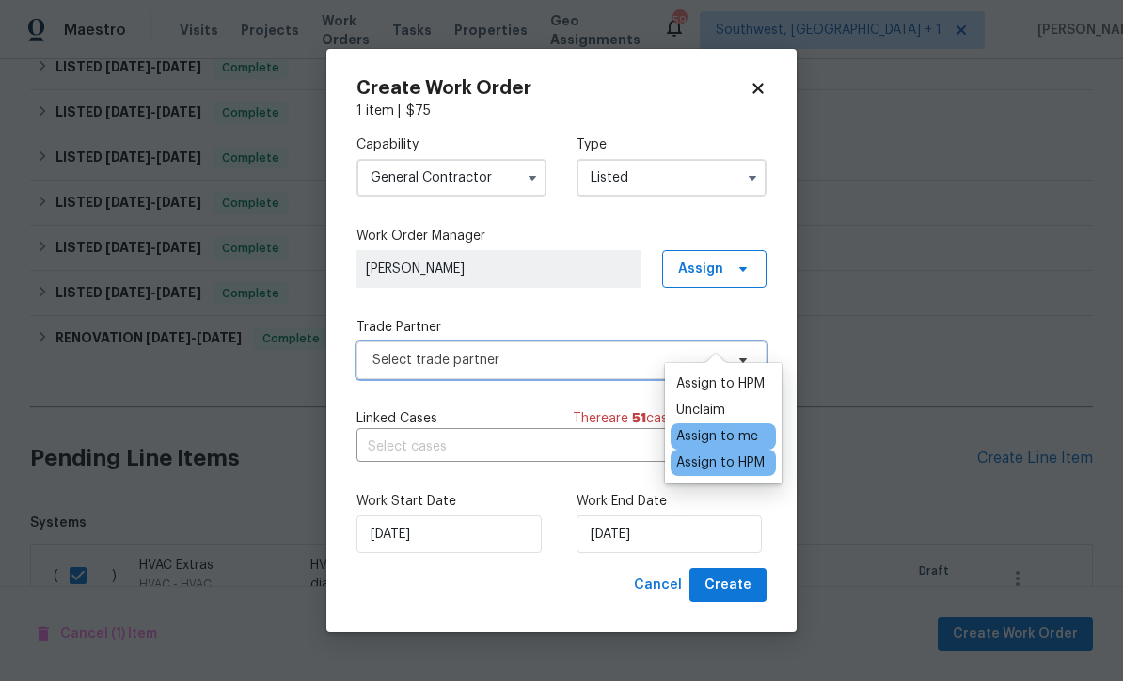
click at [587, 359] on span "Select trade partner" at bounding box center [548, 360] width 351 height 19
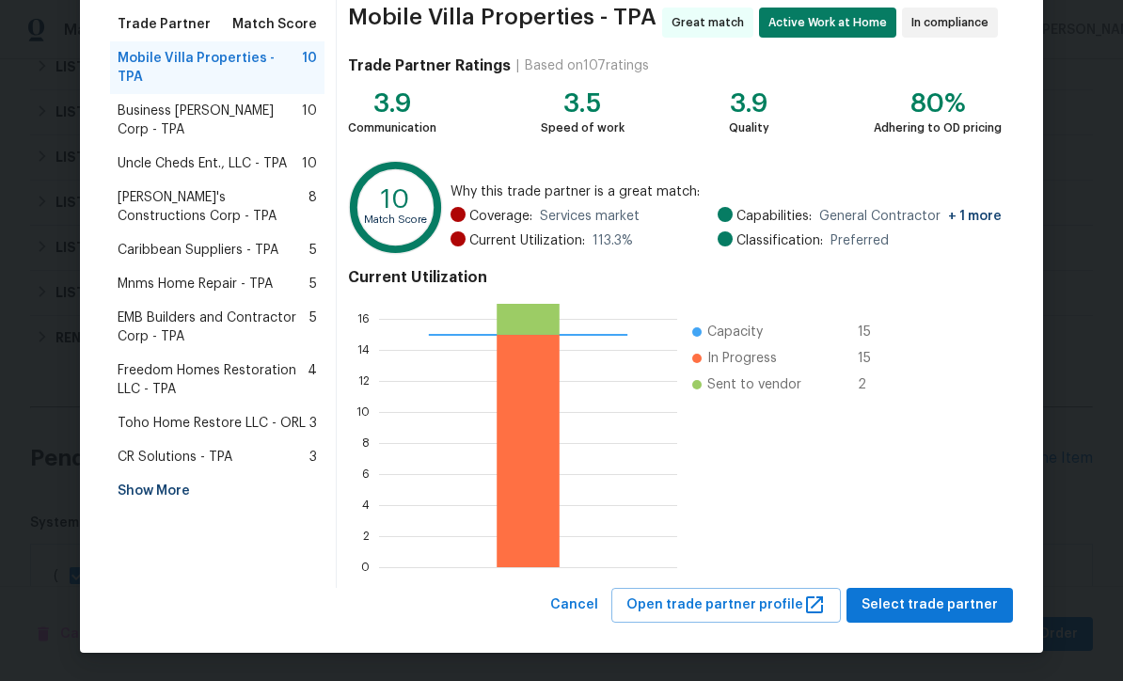
scroll to position [149, 0]
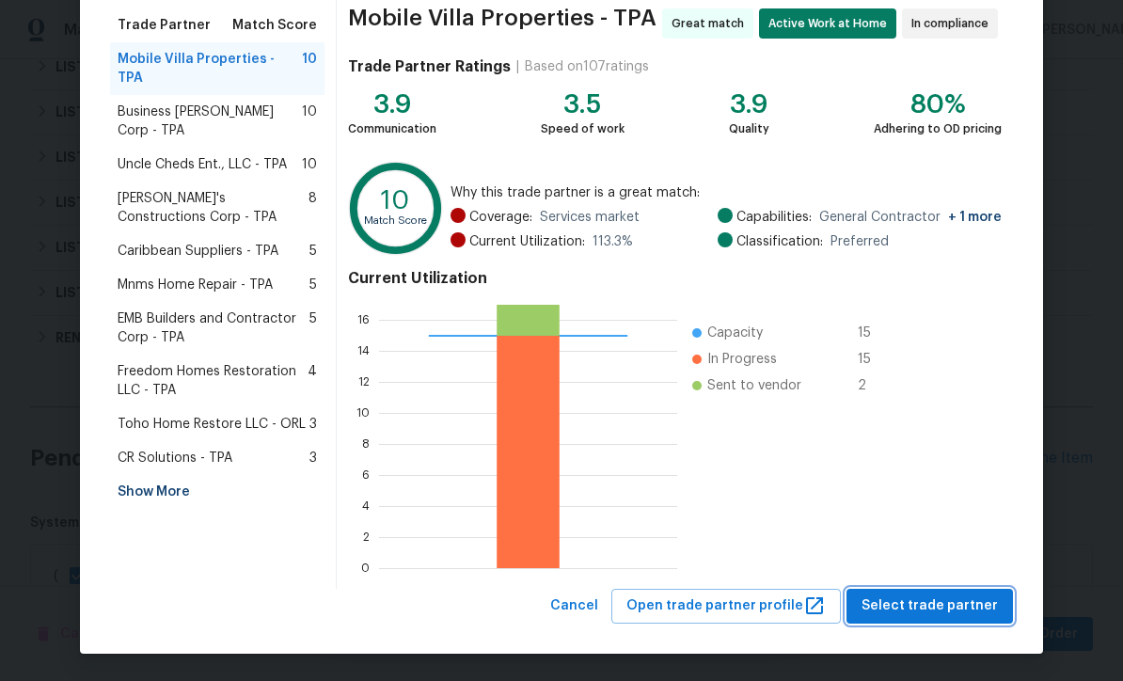
click at [961, 608] on span "Select trade partner" at bounding box center [930, 607] width 136 height 24
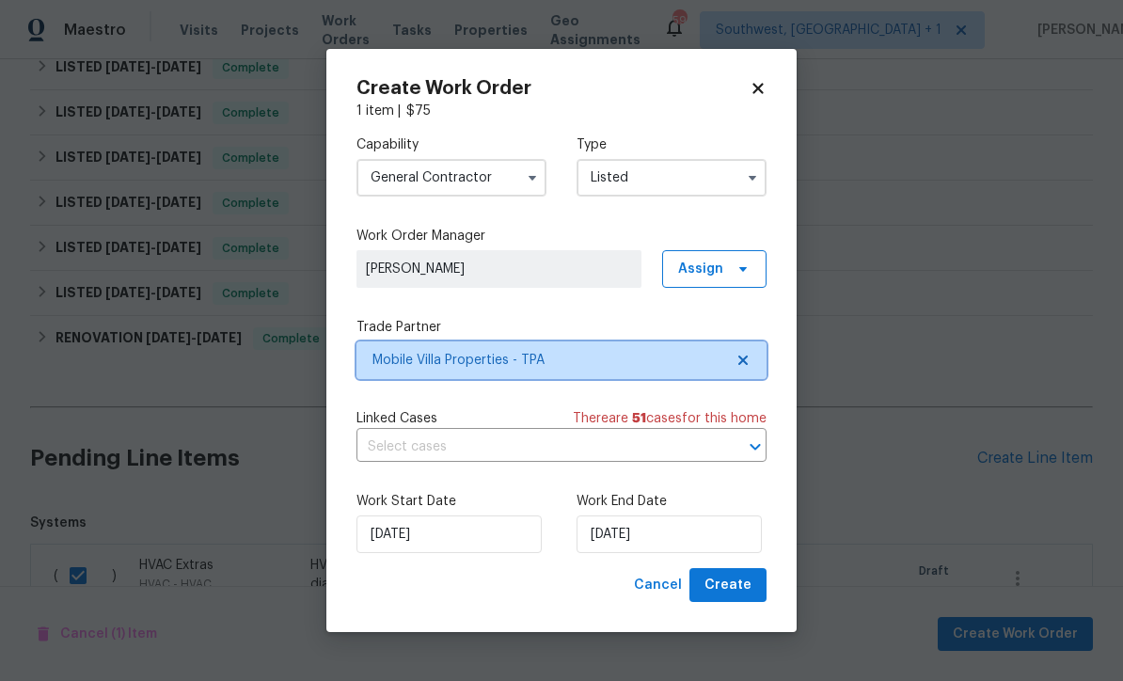
scroll to position [0, 0]
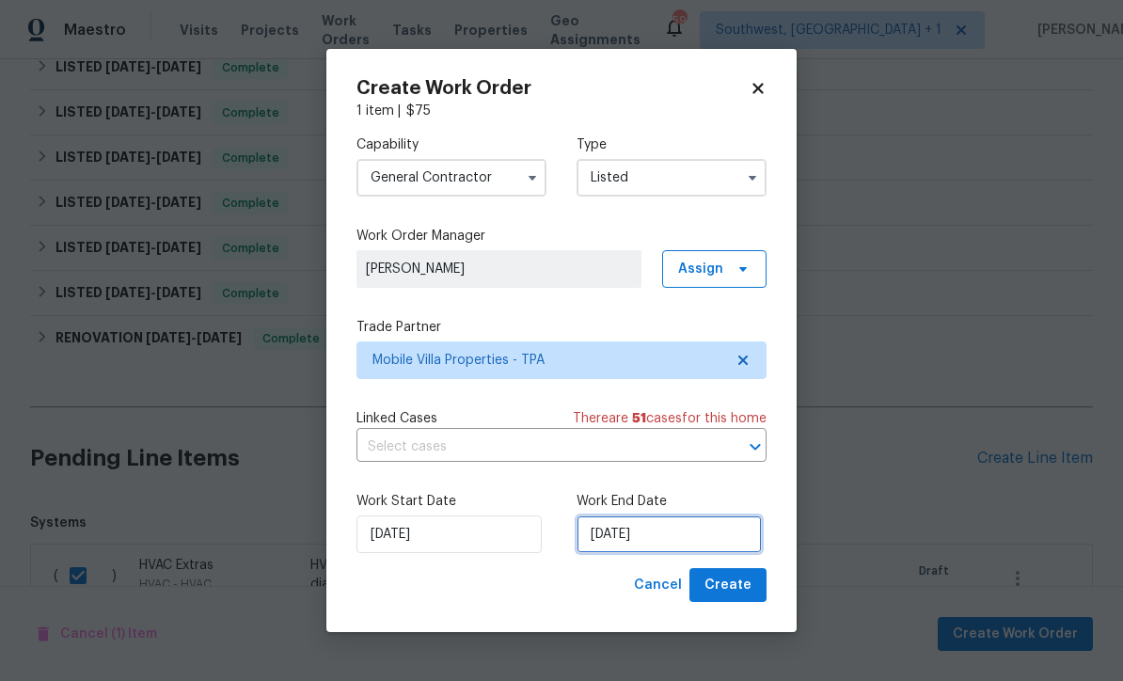
click at [689, 534] on input "8/30/2025" at bounding box center [669, 535] width 185 height 38
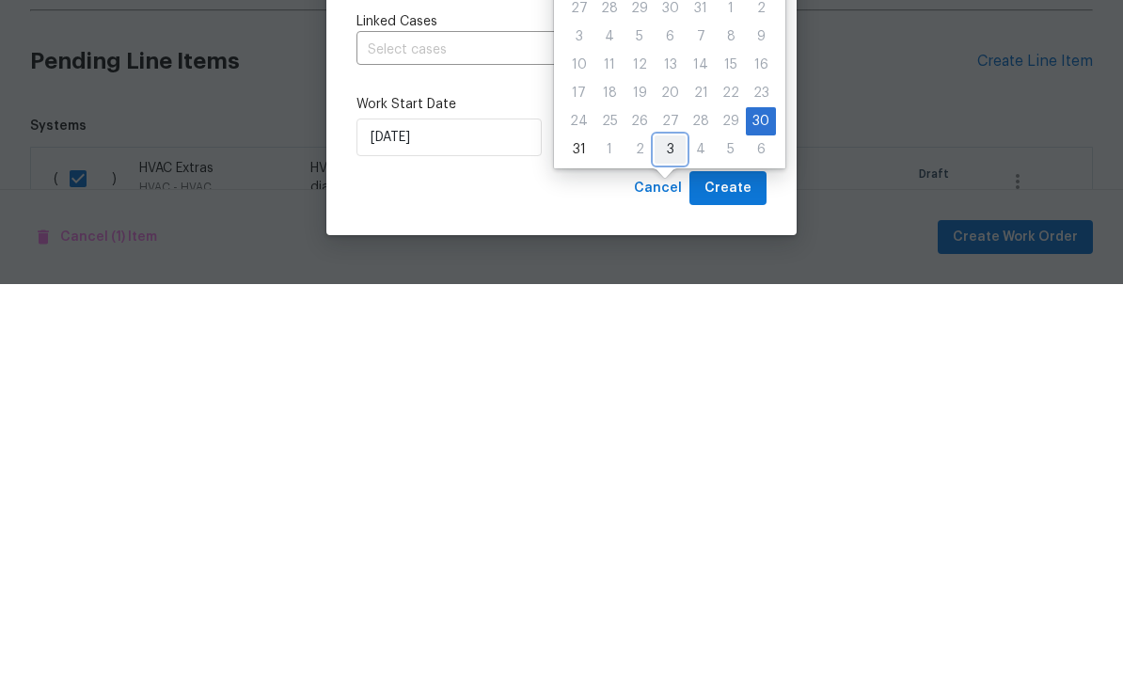
click at [659, 533] on div "3" at bounding box center [670, 546] width 31 height 26
type input "9/3/2025"
select select "8"
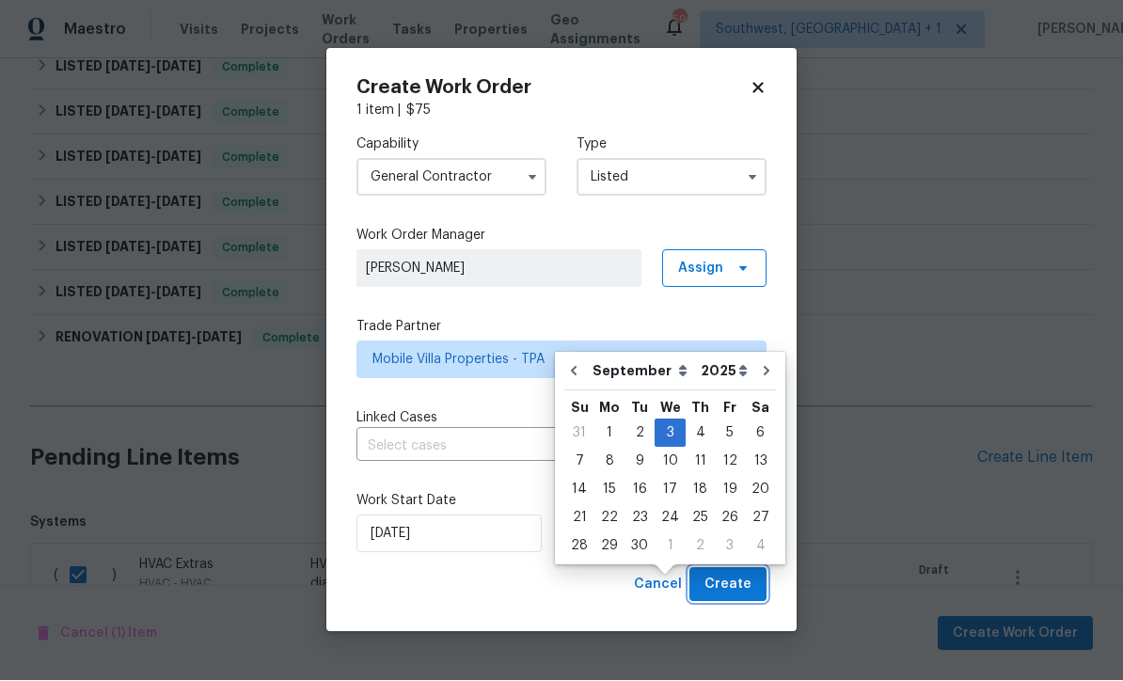
click at [736, 593] on span "Create" at bounding box center [728, 586] width 47 height 24
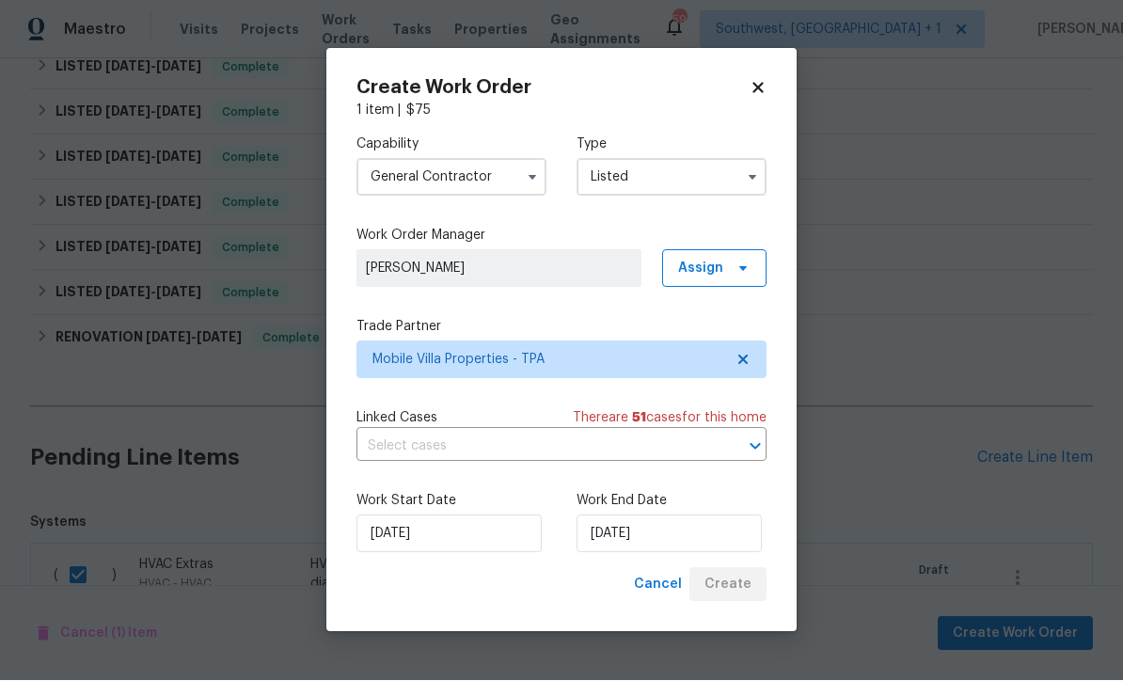
checkbox input "false"
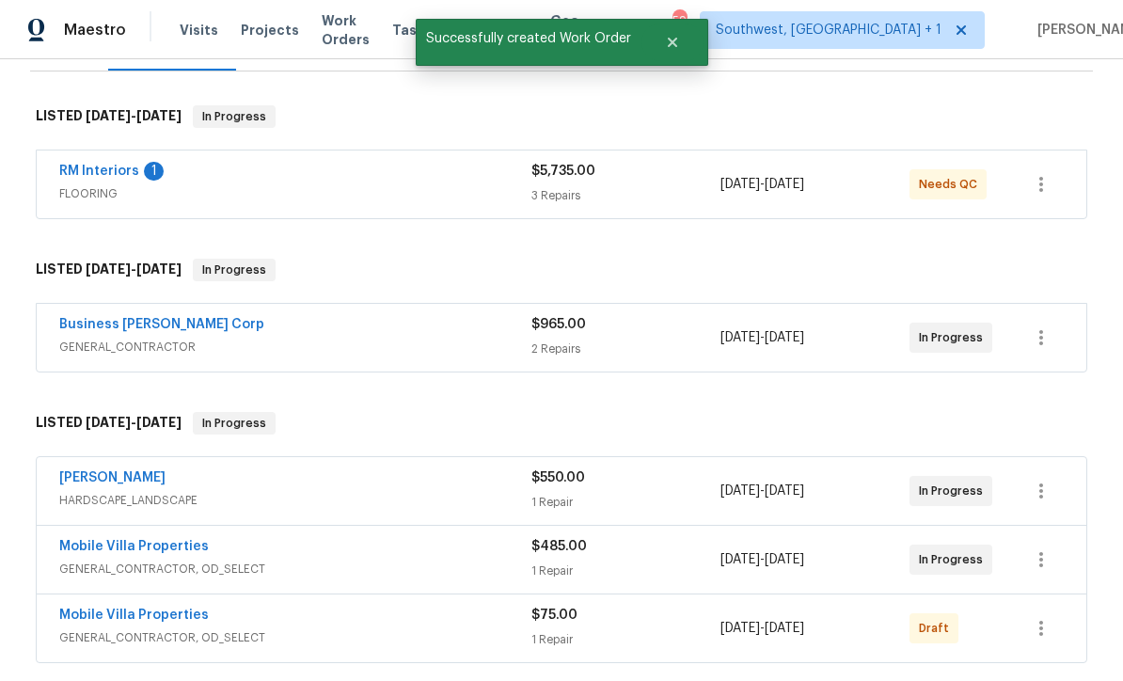
scroll to position [335, 0]
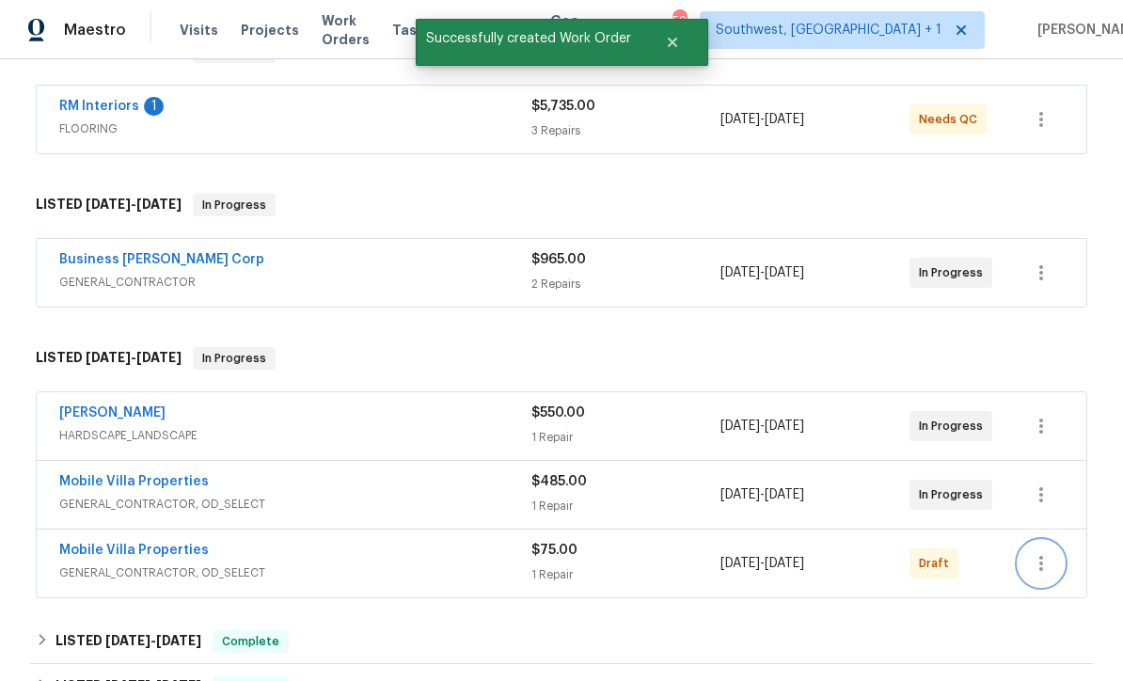
click at [1047, 552] on icon "button" at bounding box center [1041, 563] width 23 height 23
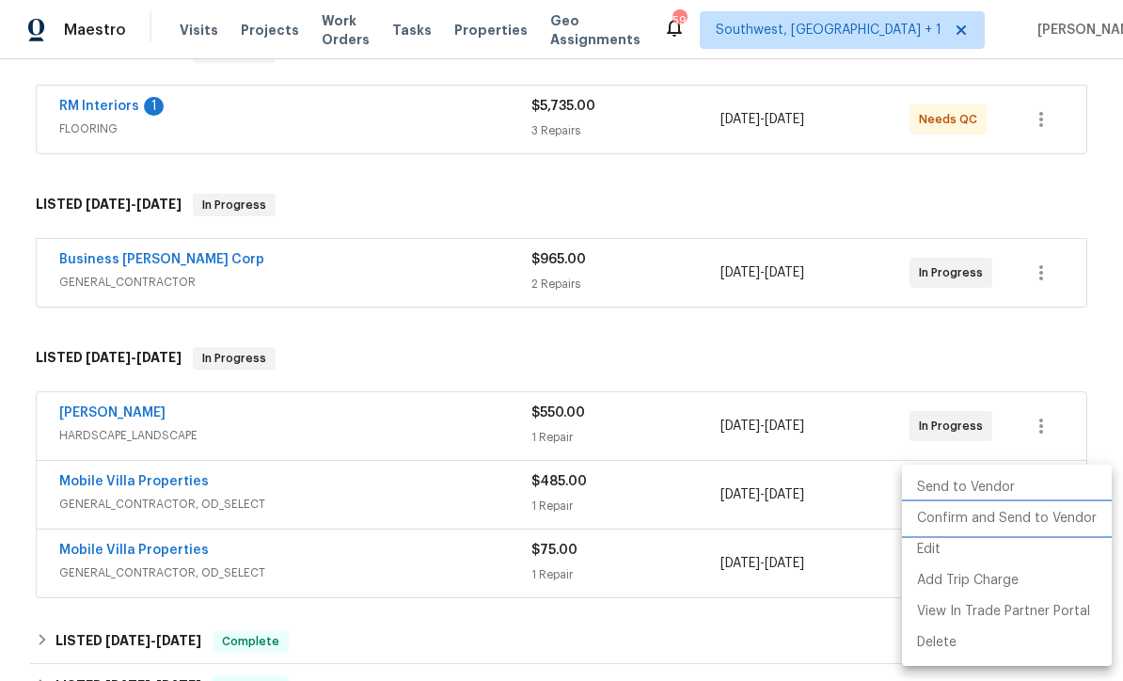
click at [1044, 516] on li "Confirm and Send to Vendor" at bounding box center [1007, 518] width 210 height 31
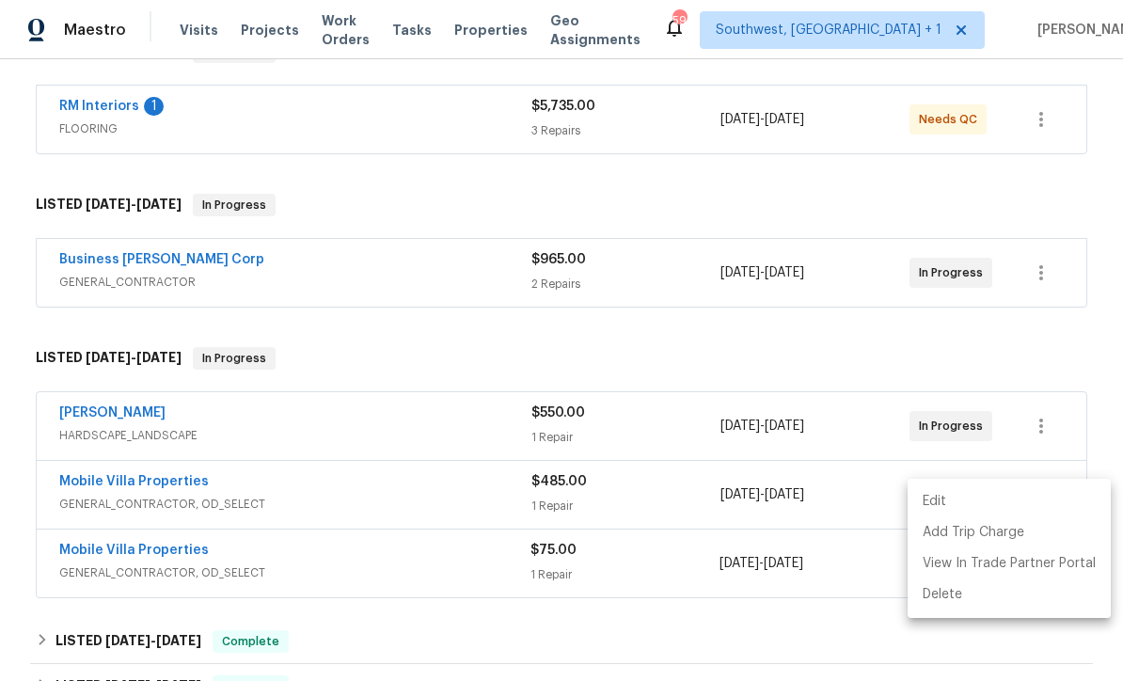
click at [920, 294] on div at bounding box center [561, 340] width 1123 height 681
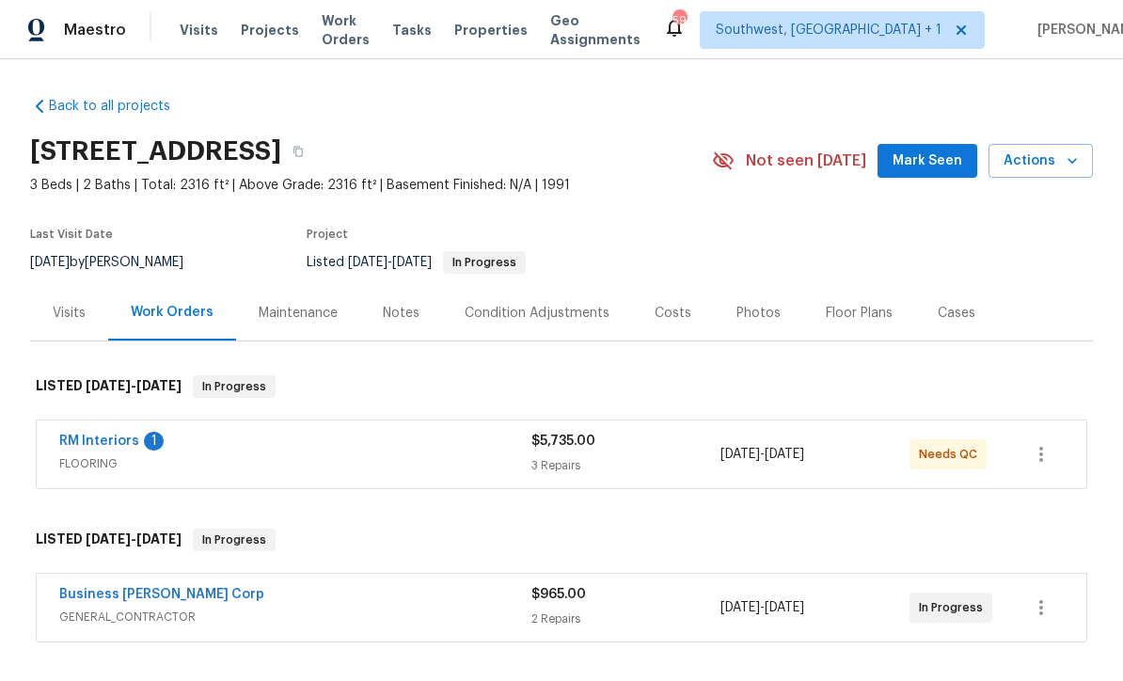
scroll to position [0, 0]
click at [395, 462] on span "FLOORING" at bounding box center [295, 463] width 472 height 19
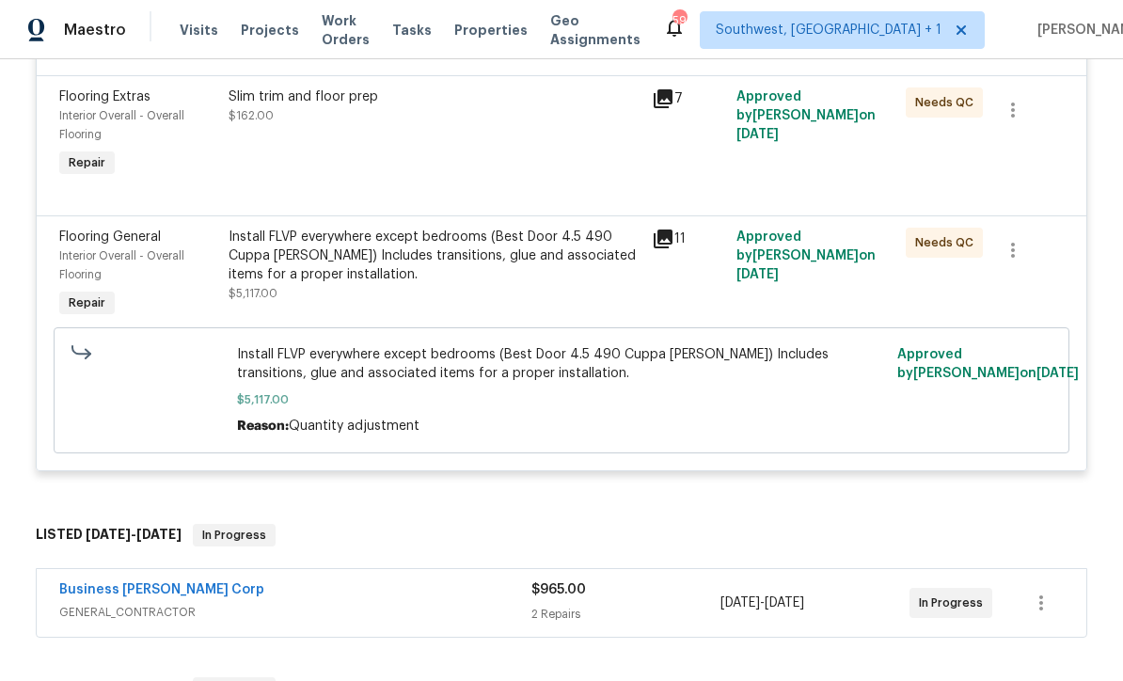
scroll to position [543, 0]
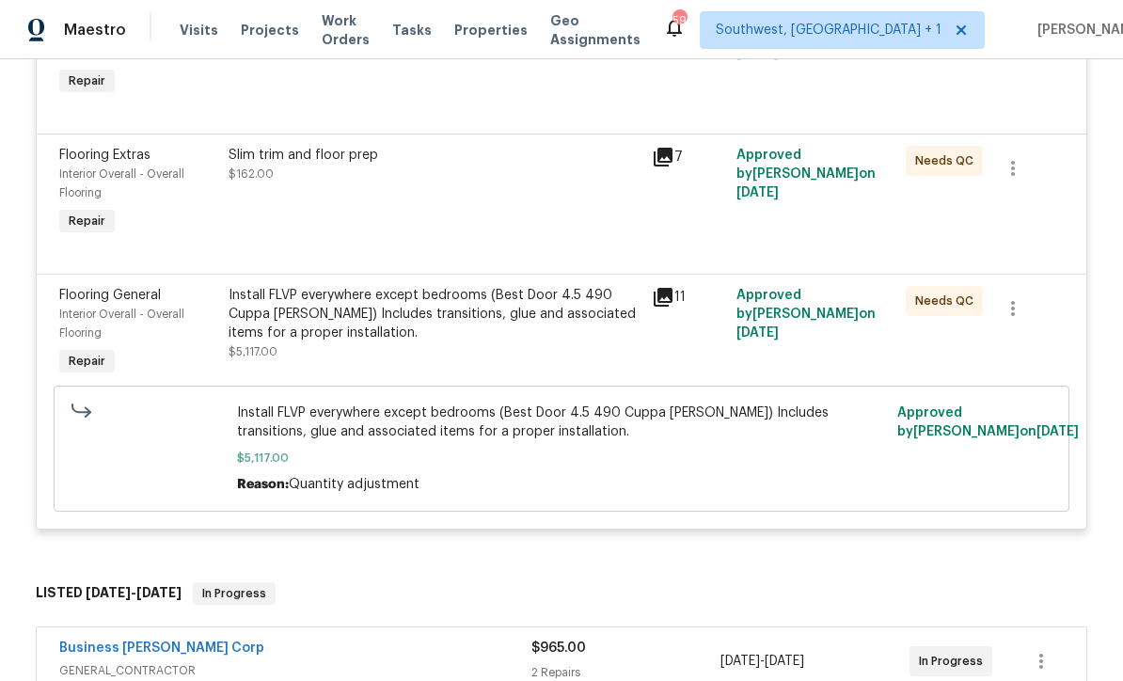
click at [514, 325] on div "Install FLVP everywhere except bedrooms (Best Door 4.5 490 Cuppa Joe) Includes …" at bounding box center [435, 314] width 412 height 56
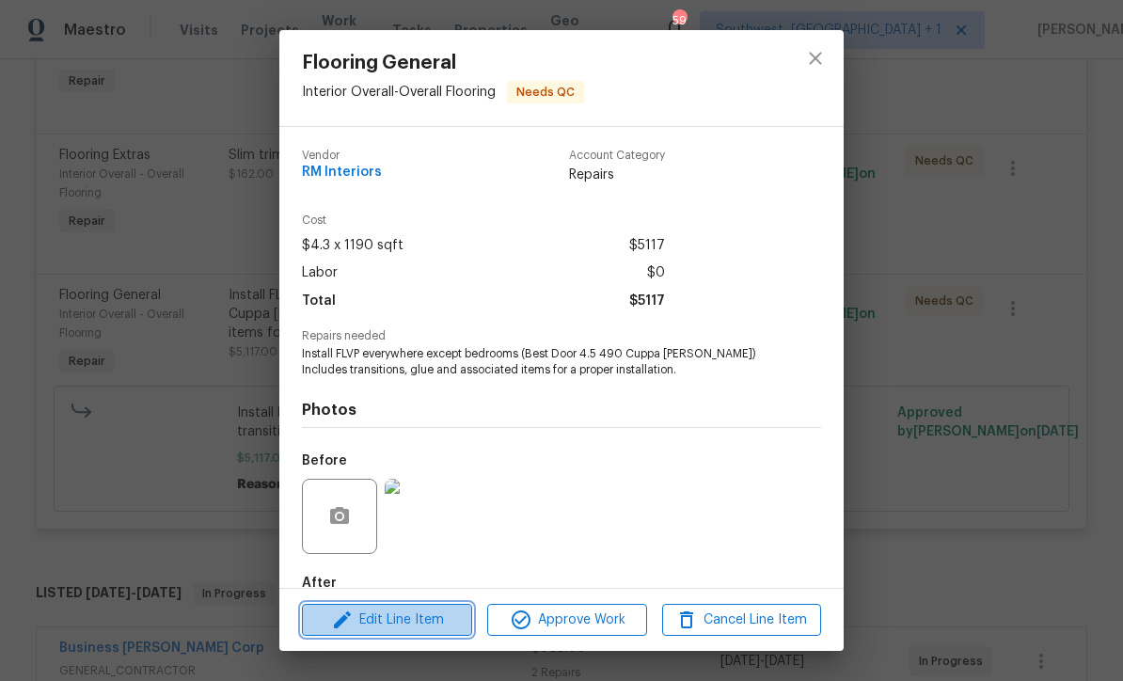
click at [434, 616] on span "Edit Line Item" at bounding box center [387, 621] width 159 height 24
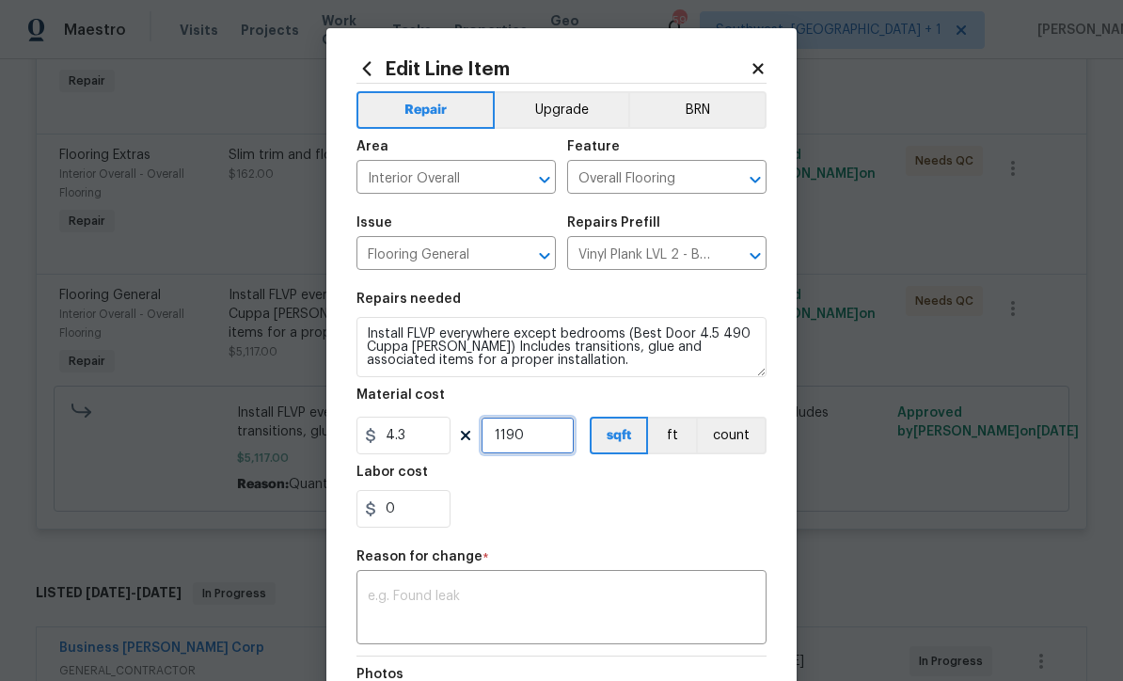
click at [571, 449] on input "1190" at bounding box center [528, 436] width 94 height 38
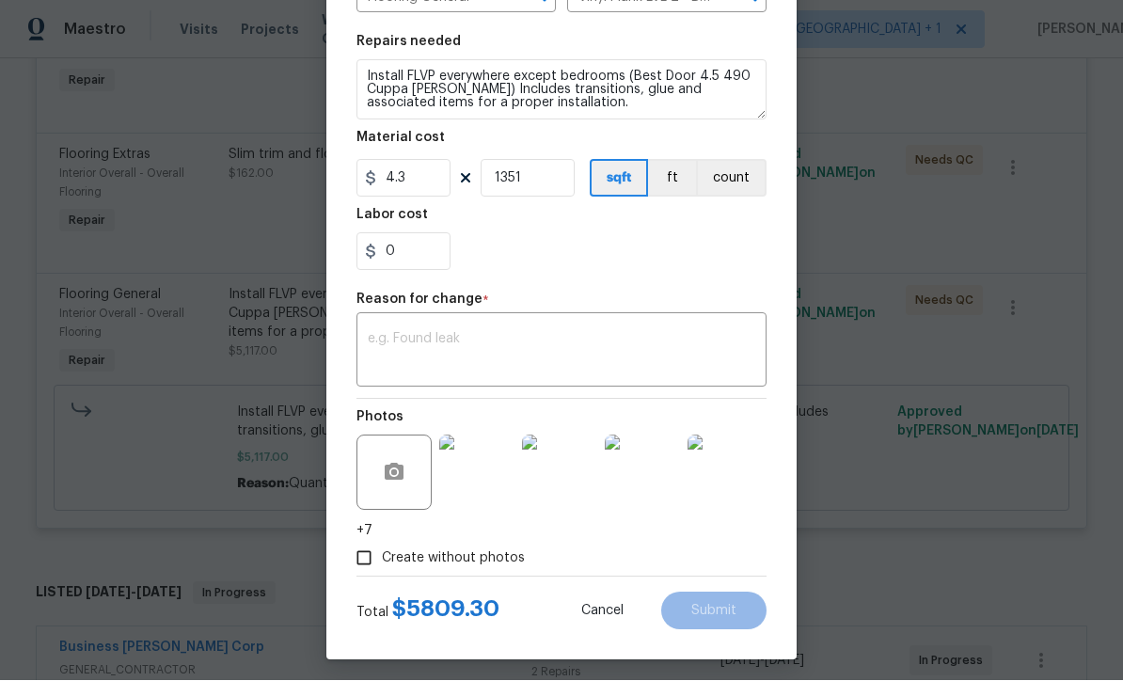
scroll to position [260, 0]
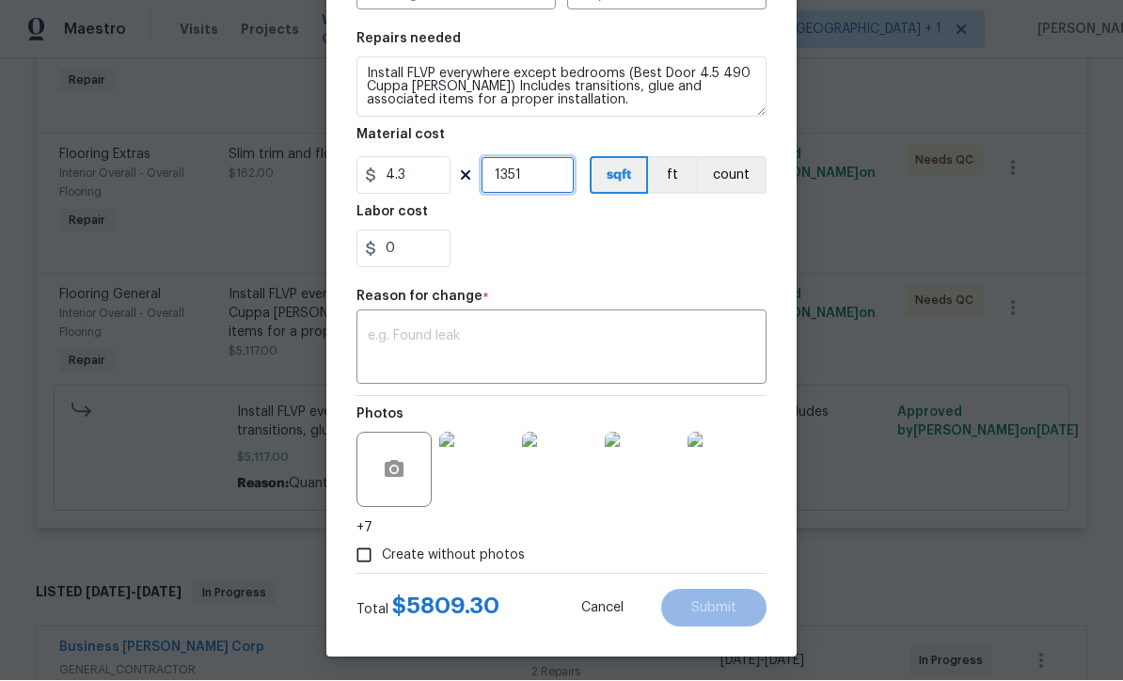
type input "1351"
click at [489, 342] on textarea at bounding box center [562, 350] width 388 height 40
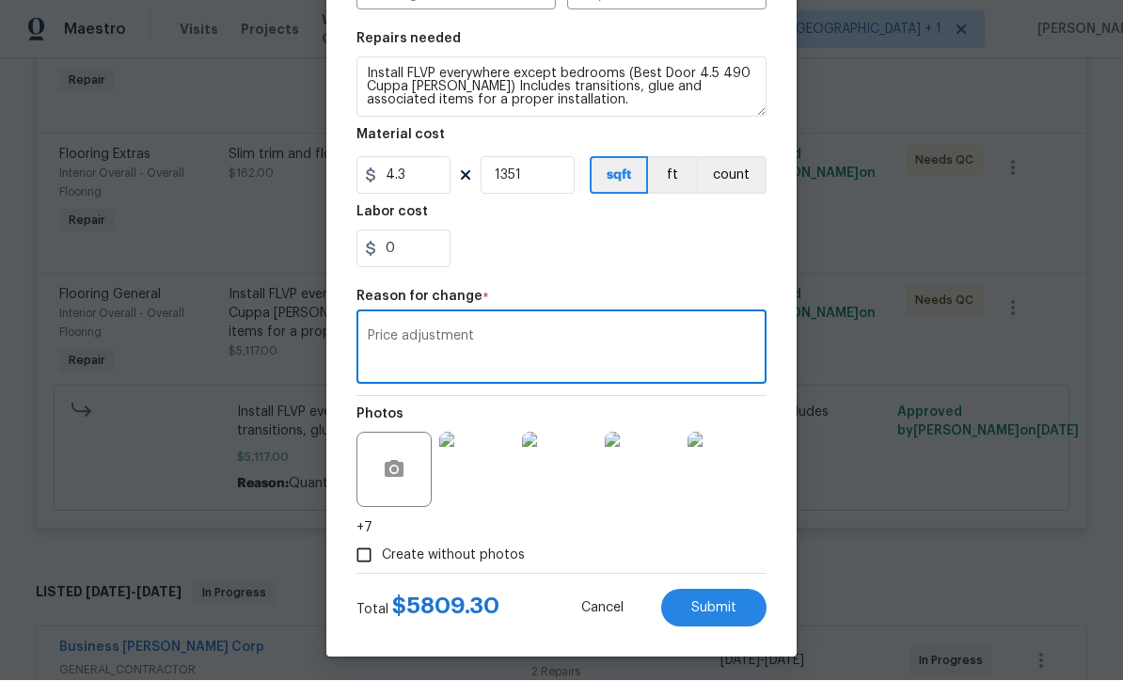
click at [397, 334] on textarea "Price adjustment" at bounding box center [562, 350] width 388 height 40
click at [611, 339] on textarea "Quantity adjustment adjustment" at bounding box center [562, 350] width 388 height 40
type textarea "Quantity adjustment"
click at [735, 614] on span "Submit" at bounding box center [713, 609] width 45 height 14
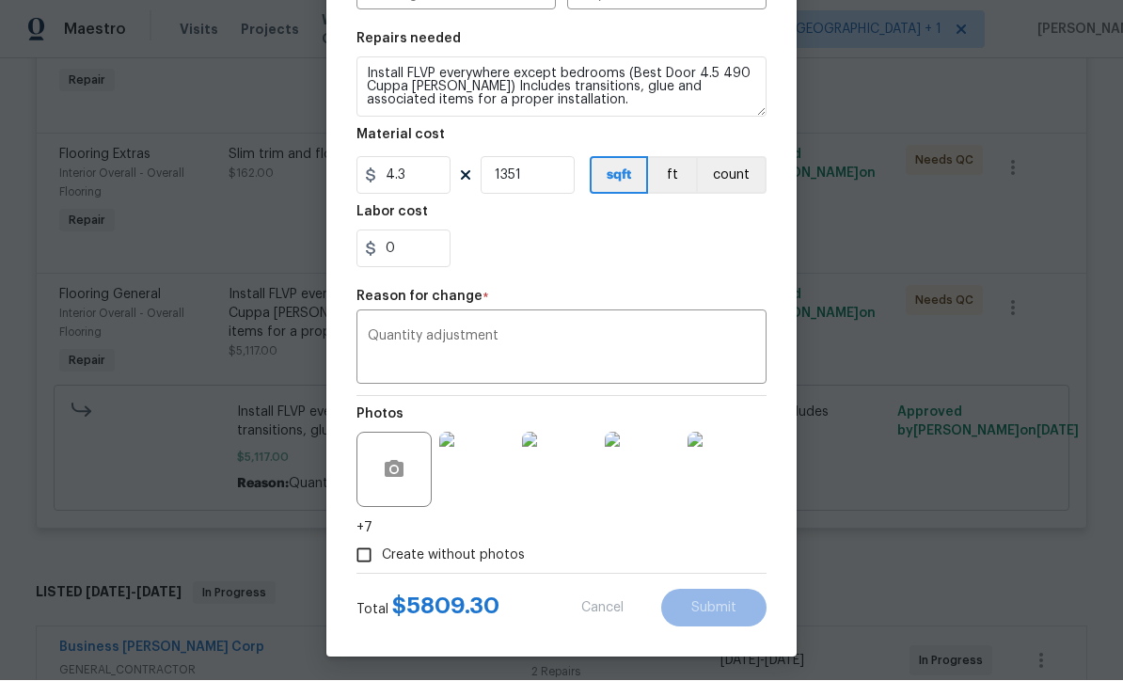
type input "1190"
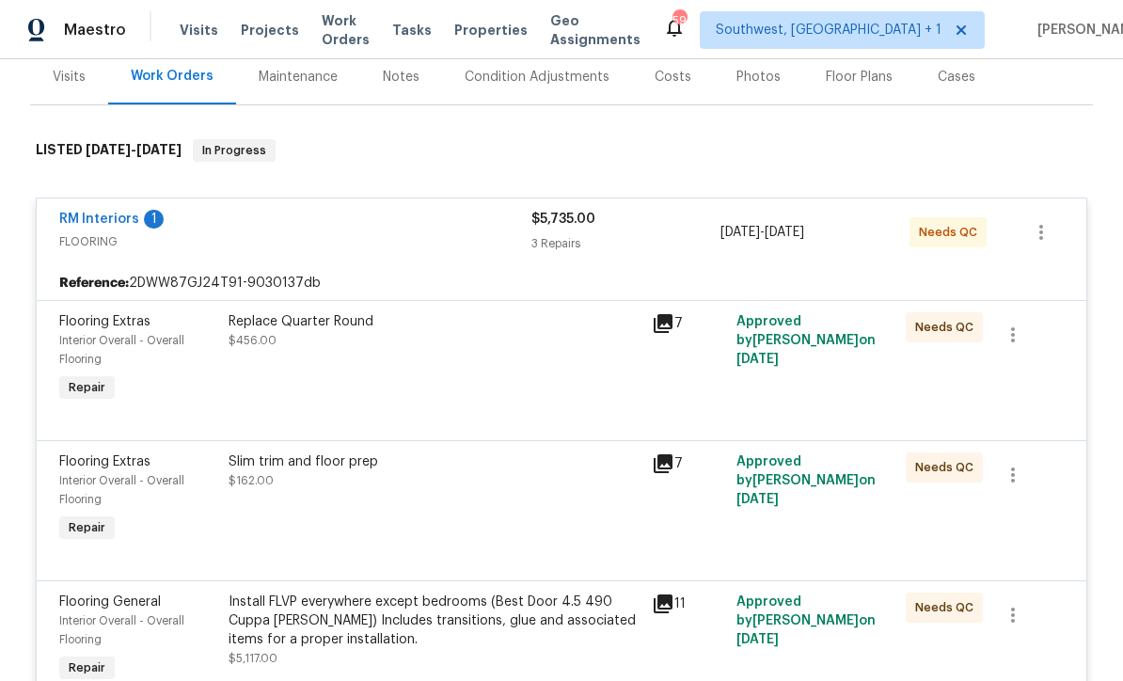
scroll to position [224, 0]
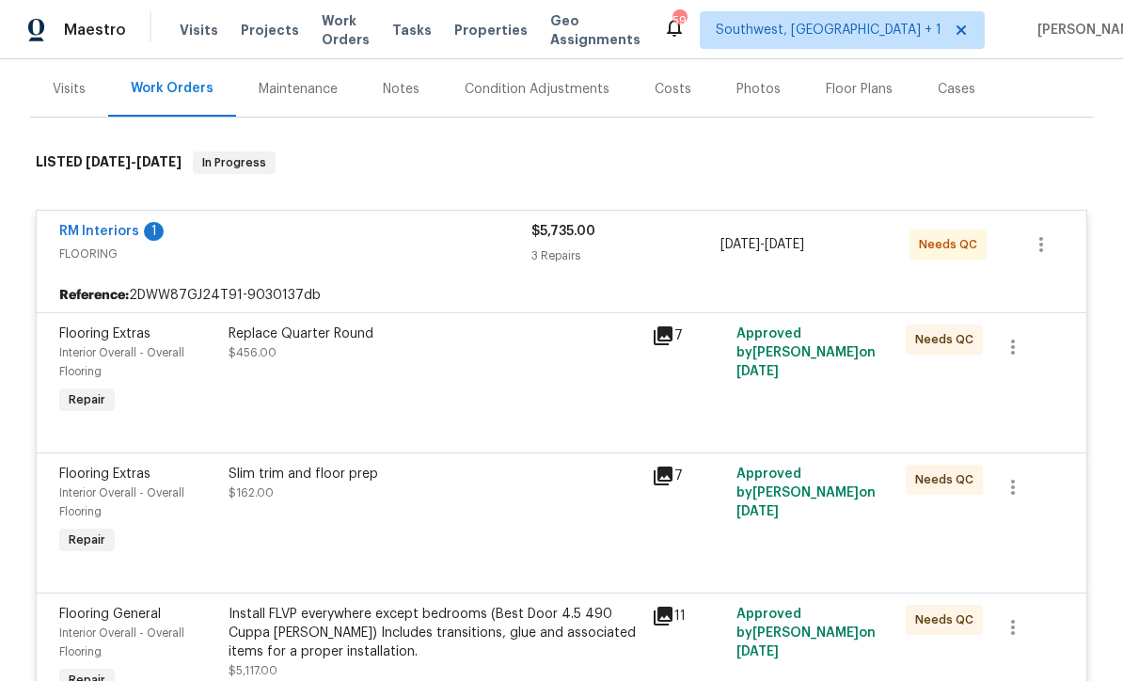
click at [536, 384] on div "Replace Quarter Round $456.00" at bounding box center [434, 371] width 423 height 105
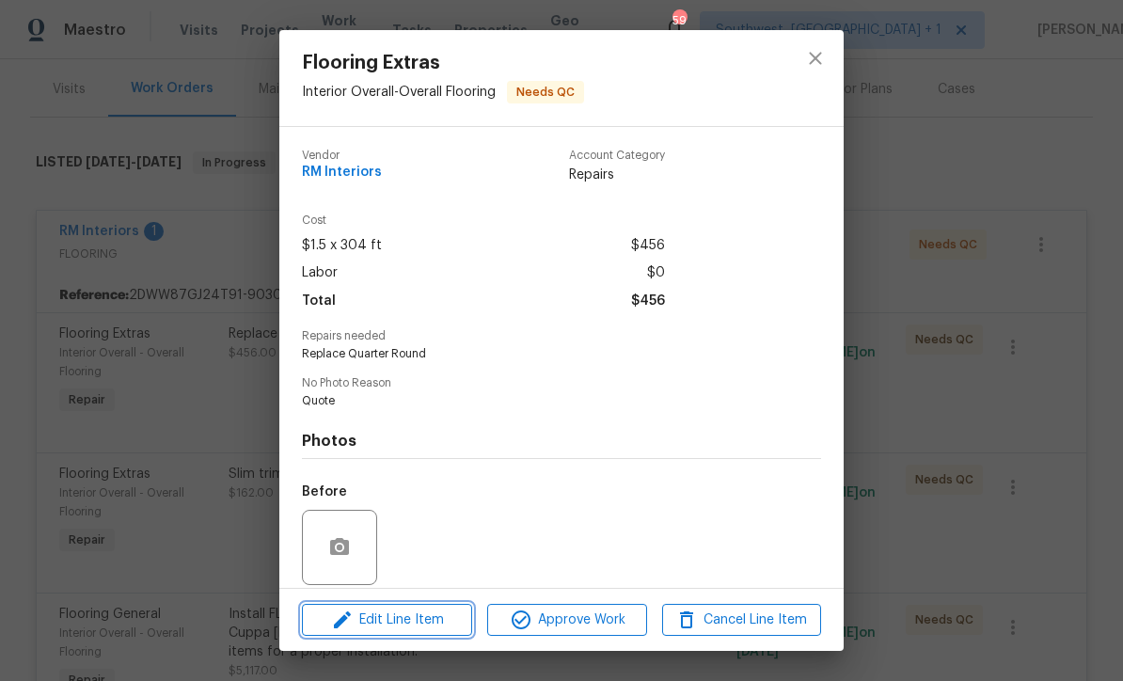
click at [441, 625] on span "Edit Line Item" at bounding box center [387, 621] width 159 height 24
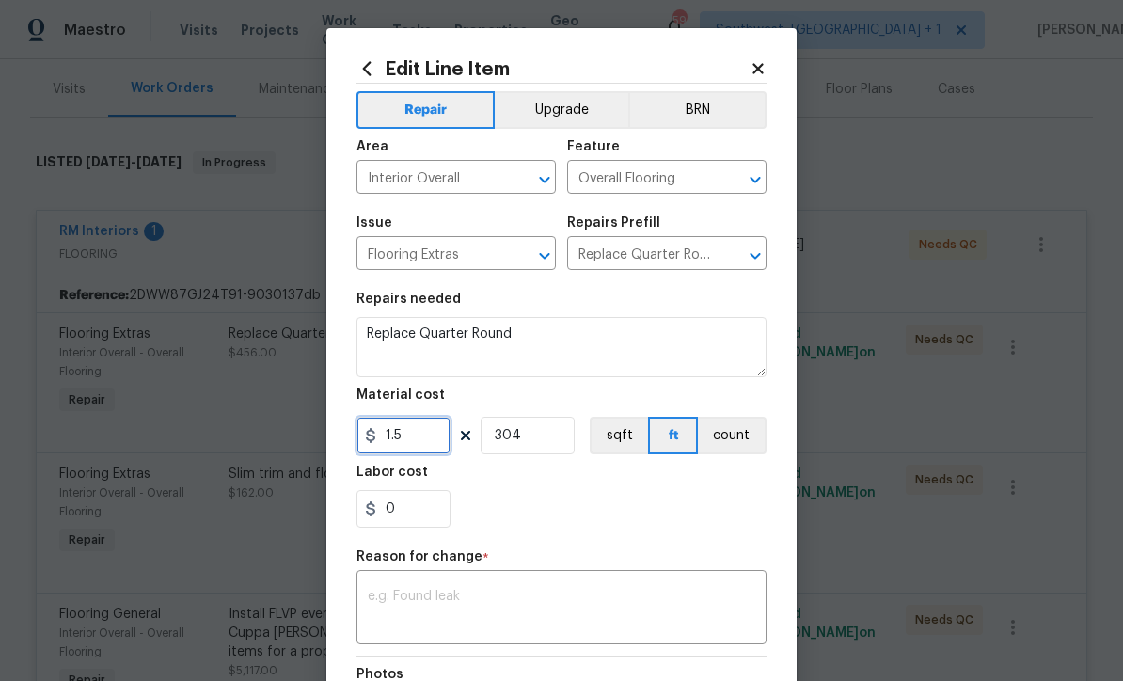
click at [438, 449] on input "1.5" at bounding box center [404, 436] width 94 height 38
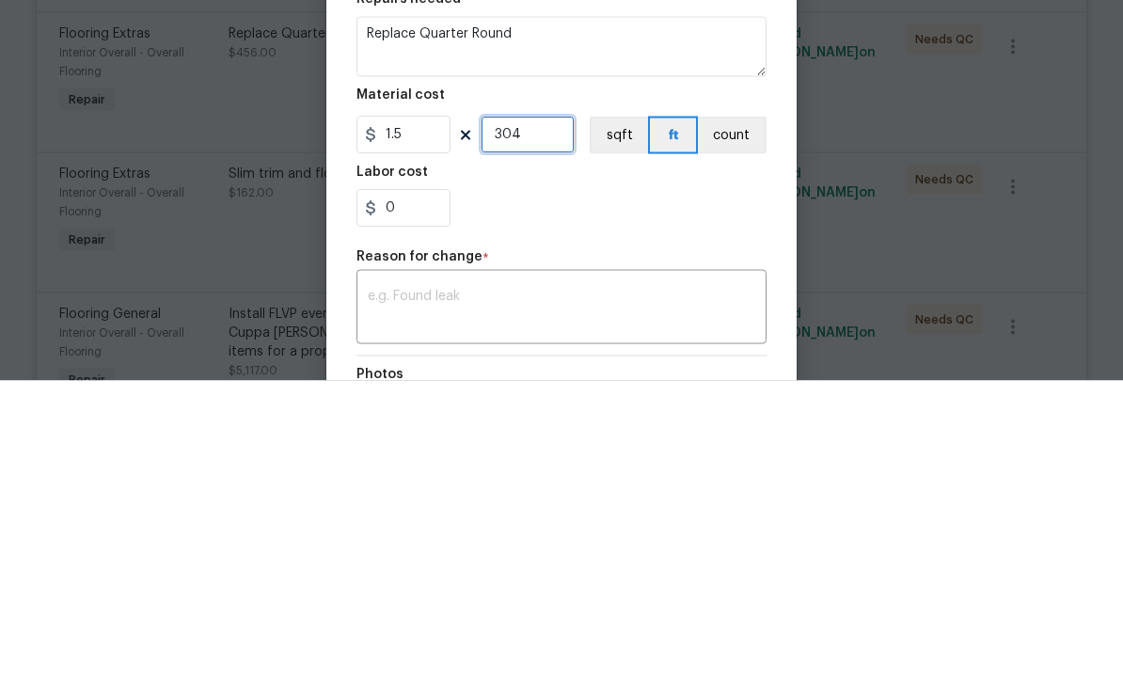
click at [571, 417] on input "304" at bounding box center [528, 436] width 94 height 38
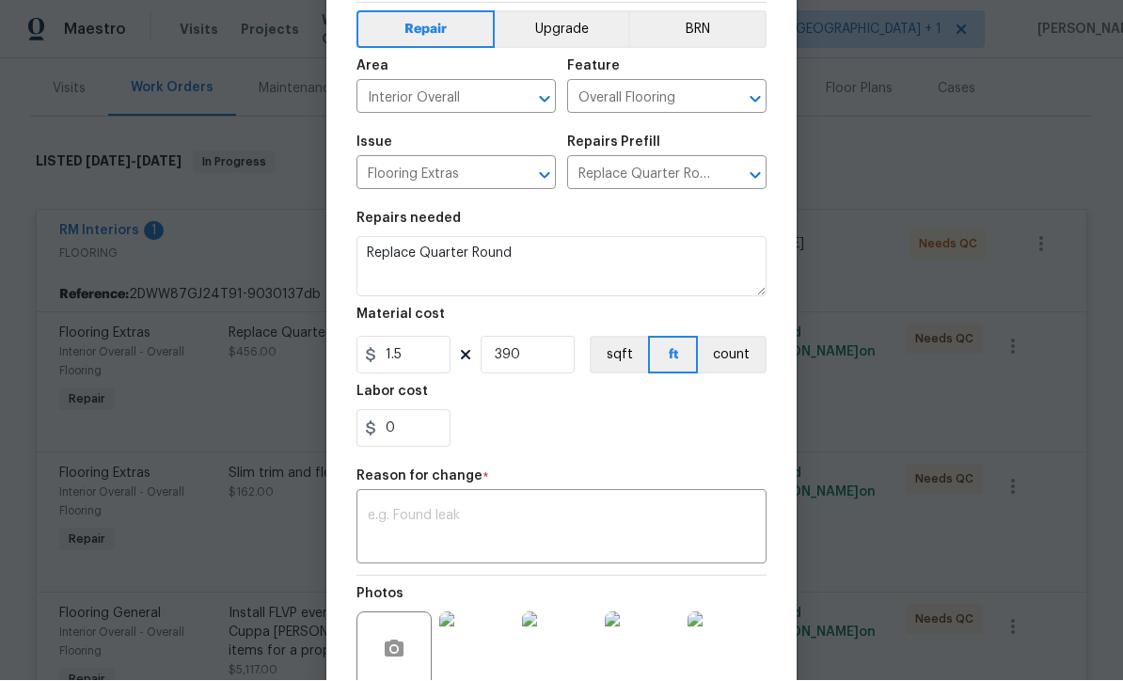
scroll to position [88, 0]
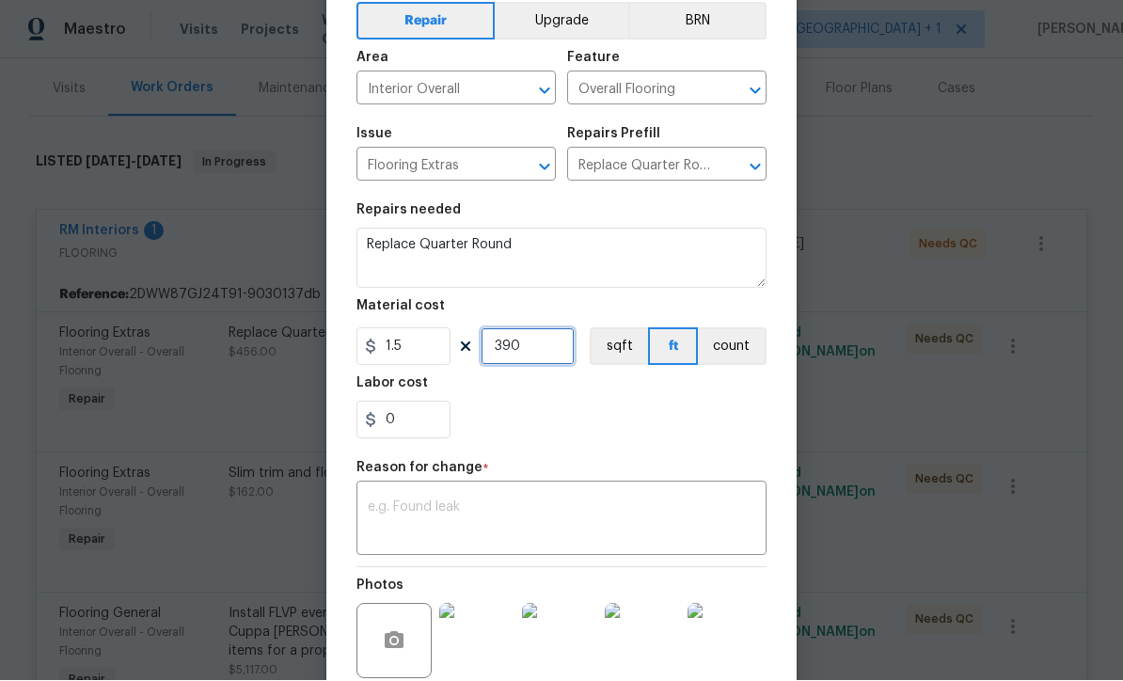
type input "390"
click at [611, 524] on textarea at bounding box center [562, 521] width 388 height 40
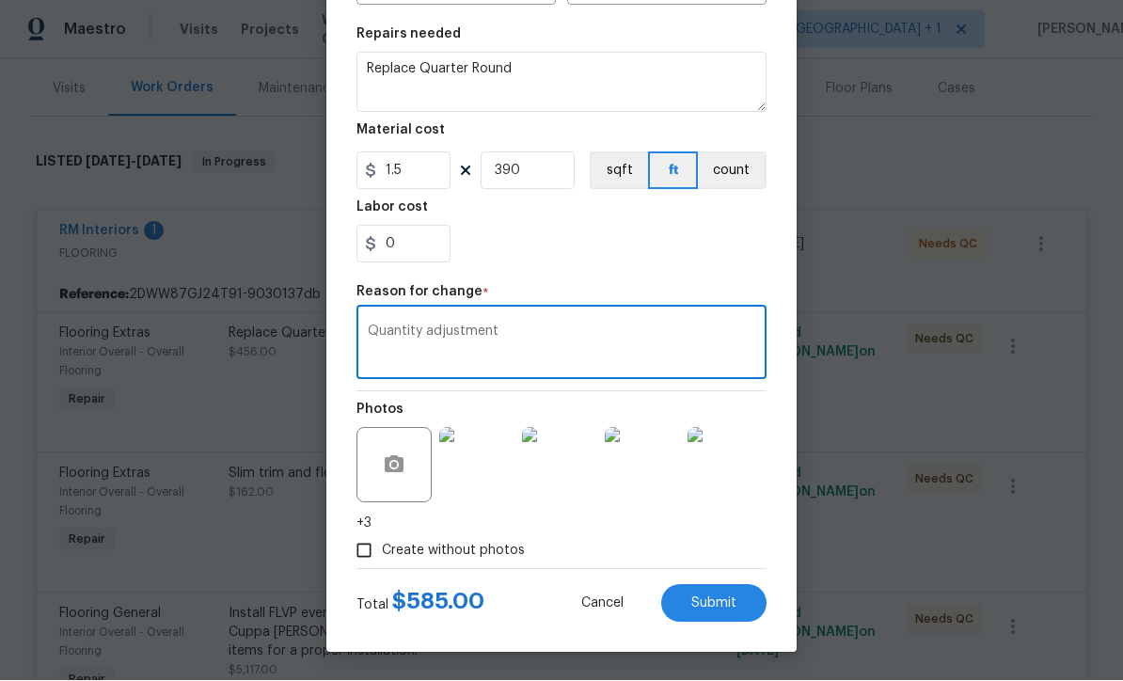
scroll to position [268, 0]
type textarea "Quantity adjustment"
click at [729, 612] on button "Submit" at bounding box center [713, 604] width 105 height 38
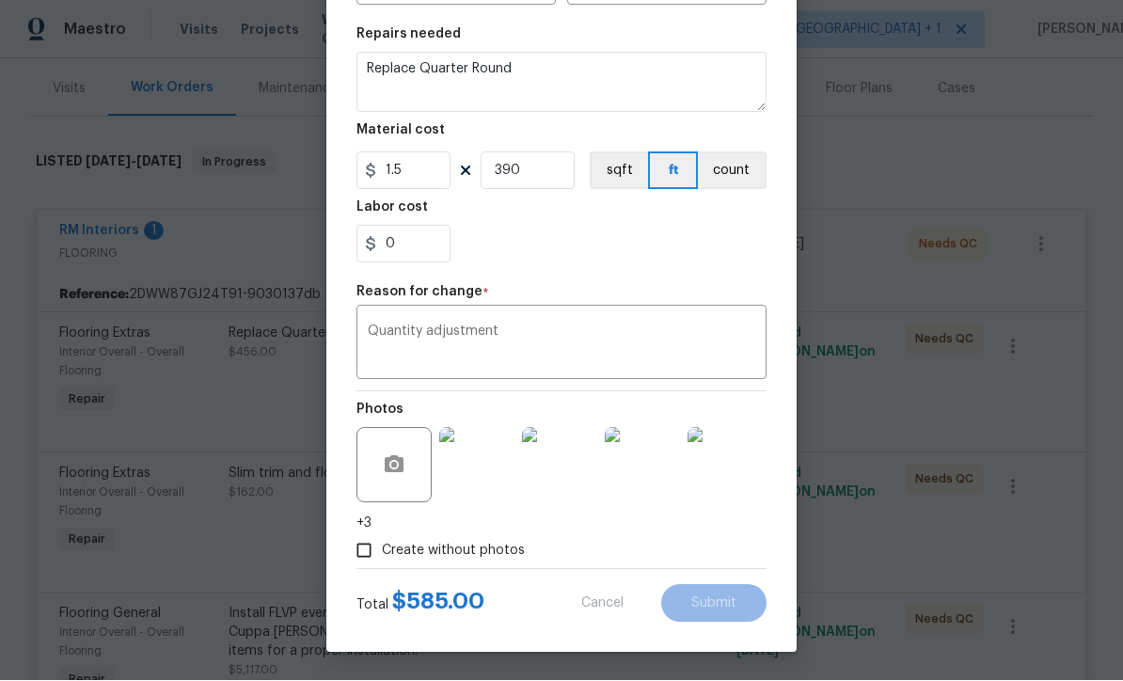
type input "304"
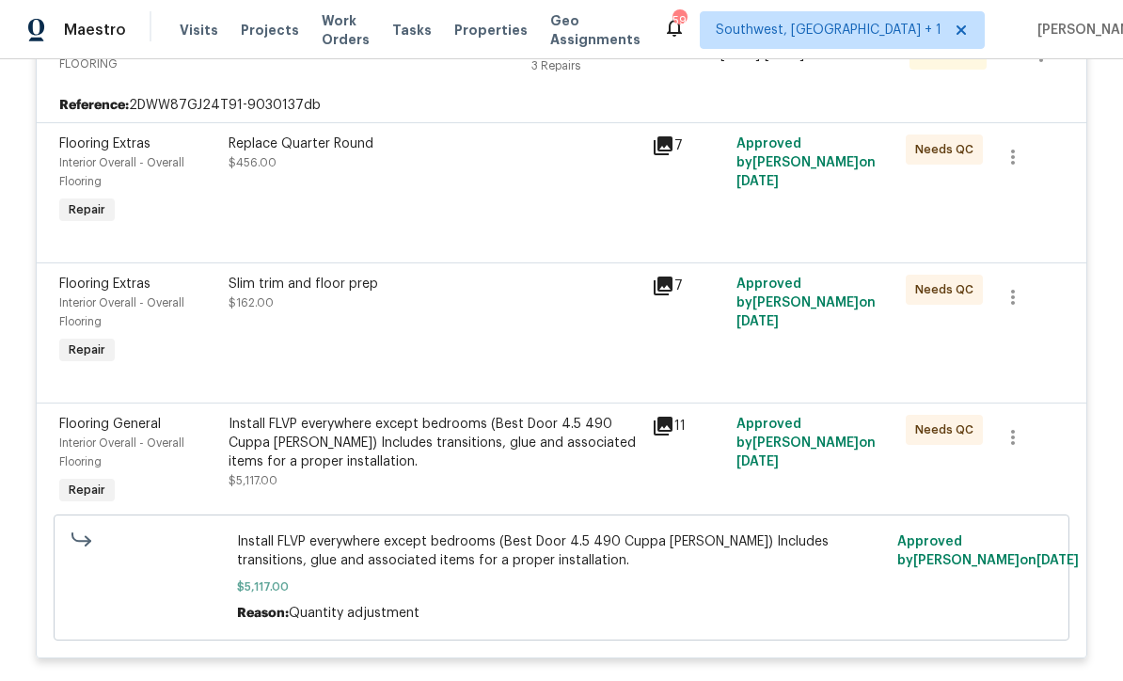
scroll to position [430, 0]
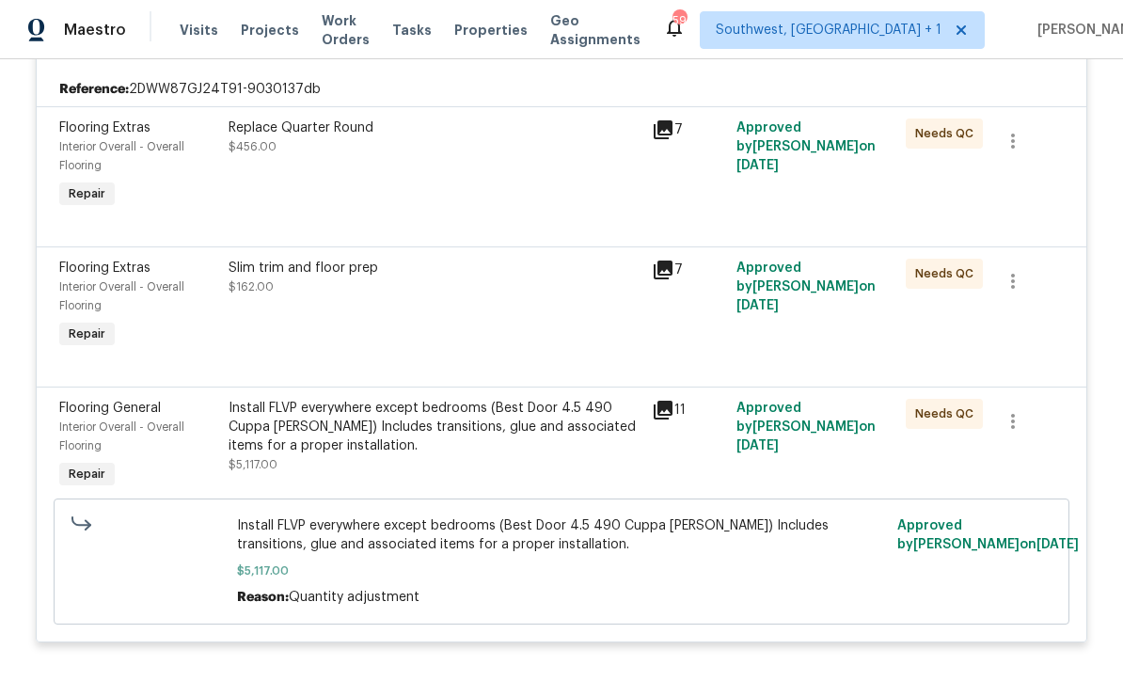
click at [554, 314] on div "Slim trim and floor prep $162.00" at bounding box center [434, 305] width 423 height 105
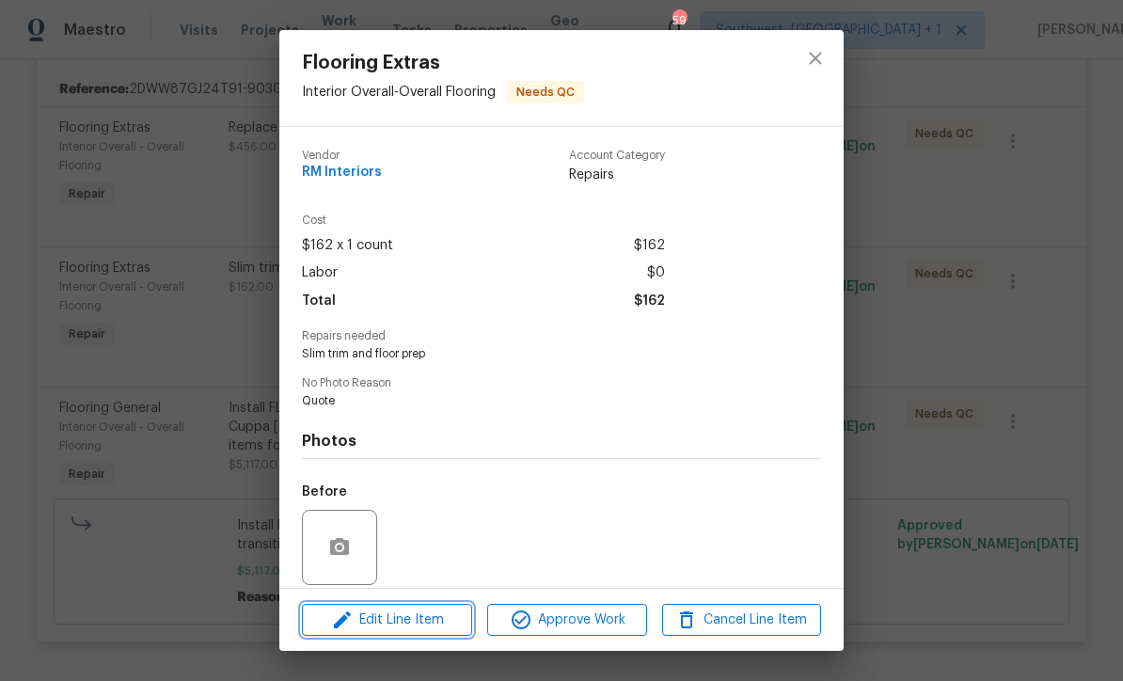
click at [448, 633] on button "Edit Line Item" at bounding box center [387, 620] width 170 height 33
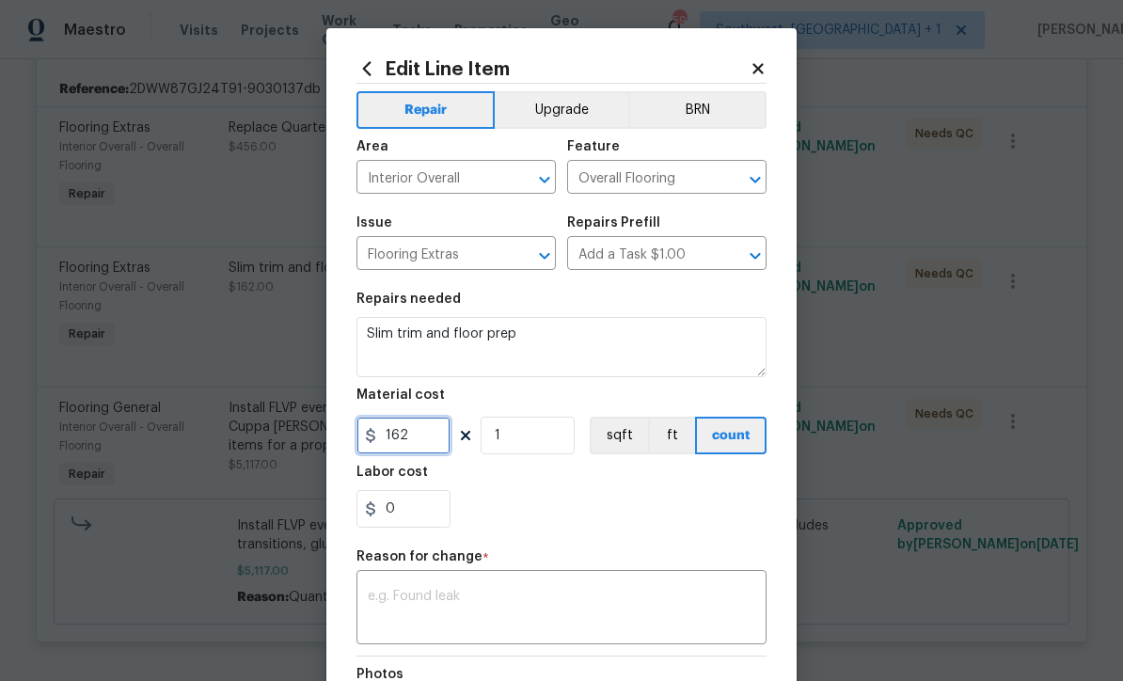
click at [447, 447] on input "162" at bounding box center [404, 436] width 94 height 38
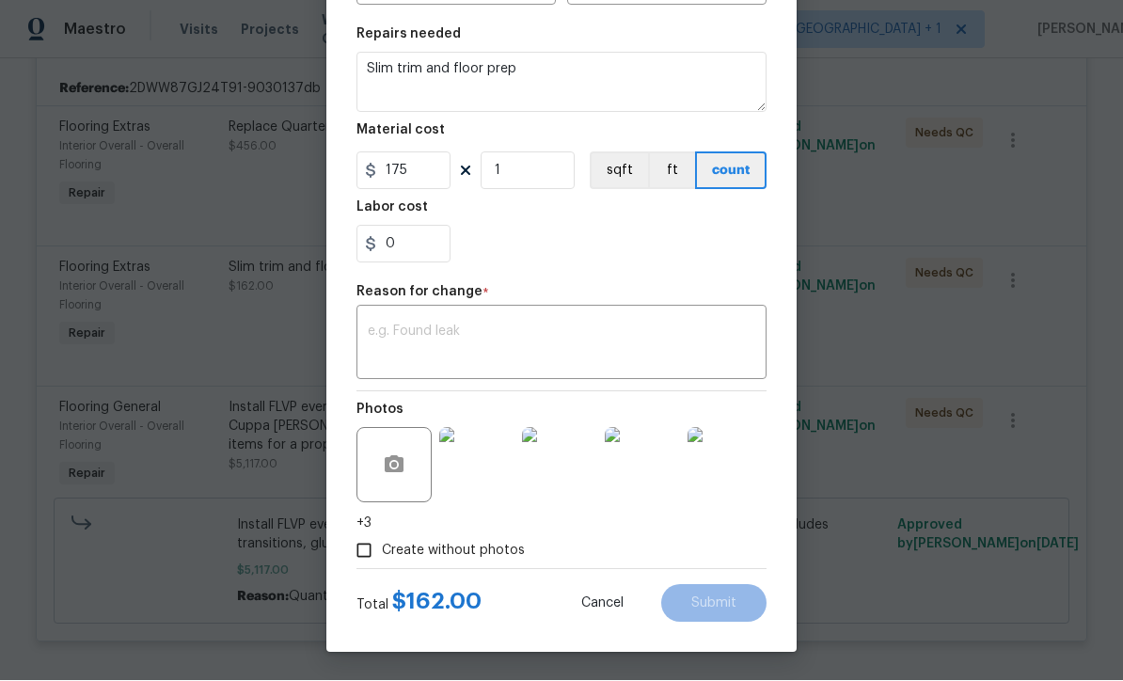
scroll to position [268, 0]
type input "175"
click at [457, 341] on textarea at bounding box center [562, 345] width 388 height 40
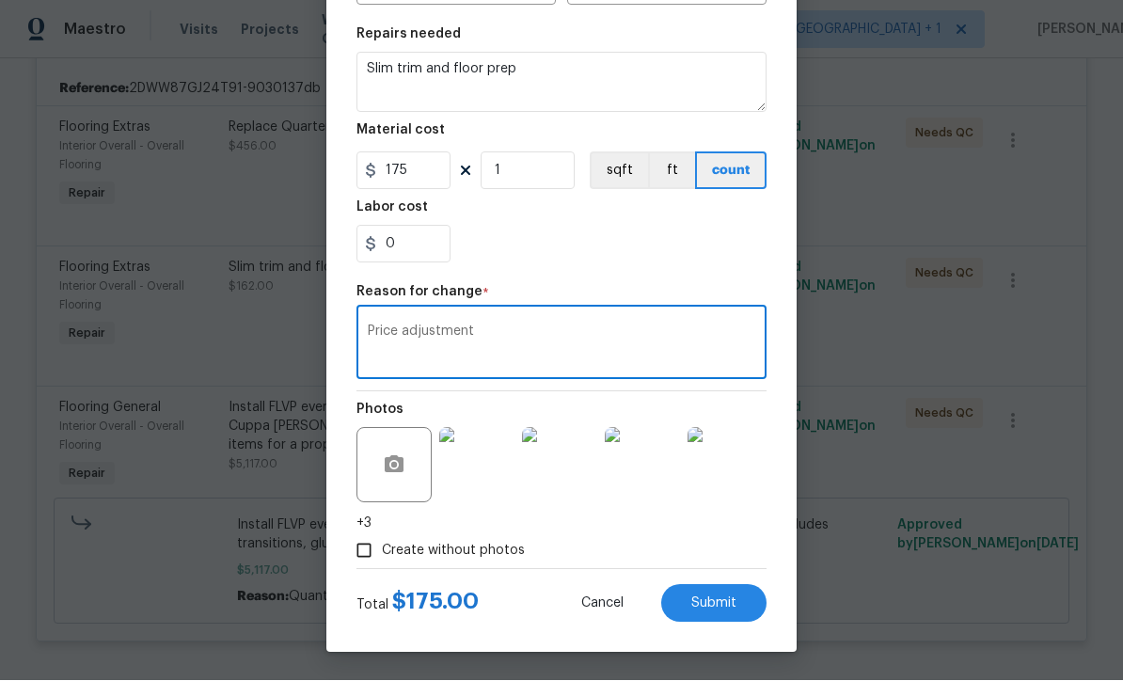
type textarea "Price adjustment"
click at [720, 611] on button "Submit" at bounding box center [713, 604] width 105 height 38
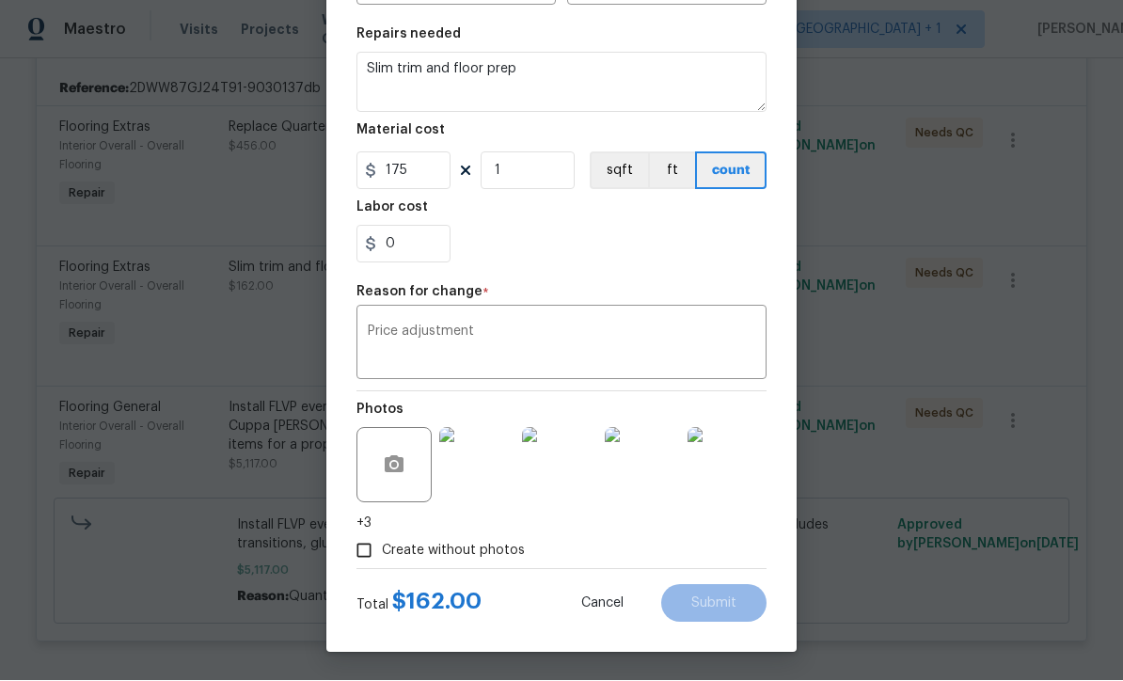
type input "162"
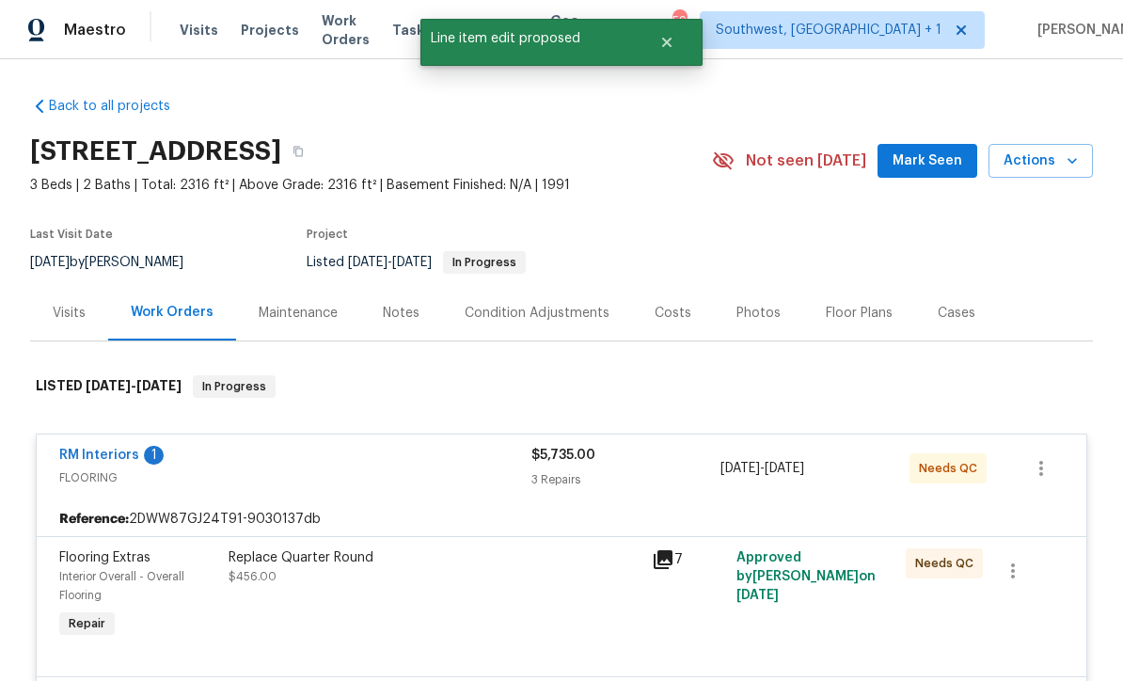
scroll to position [0, 0]
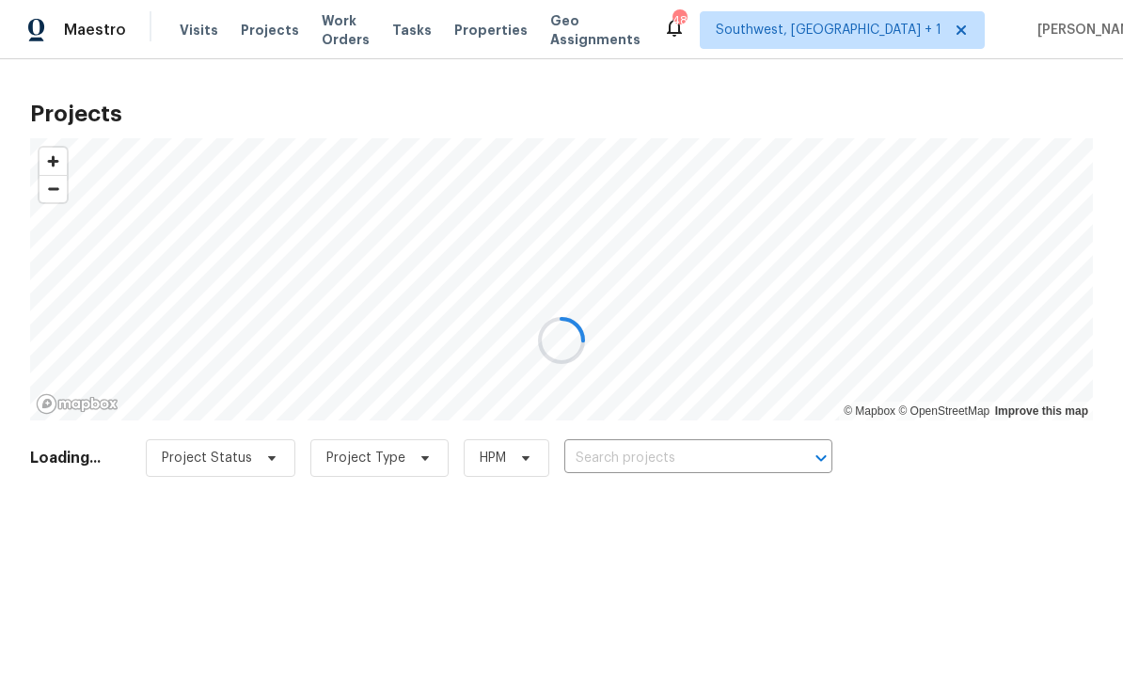
click at [728, 460] on div at bounding box center [561, 340] width 1123 height 681
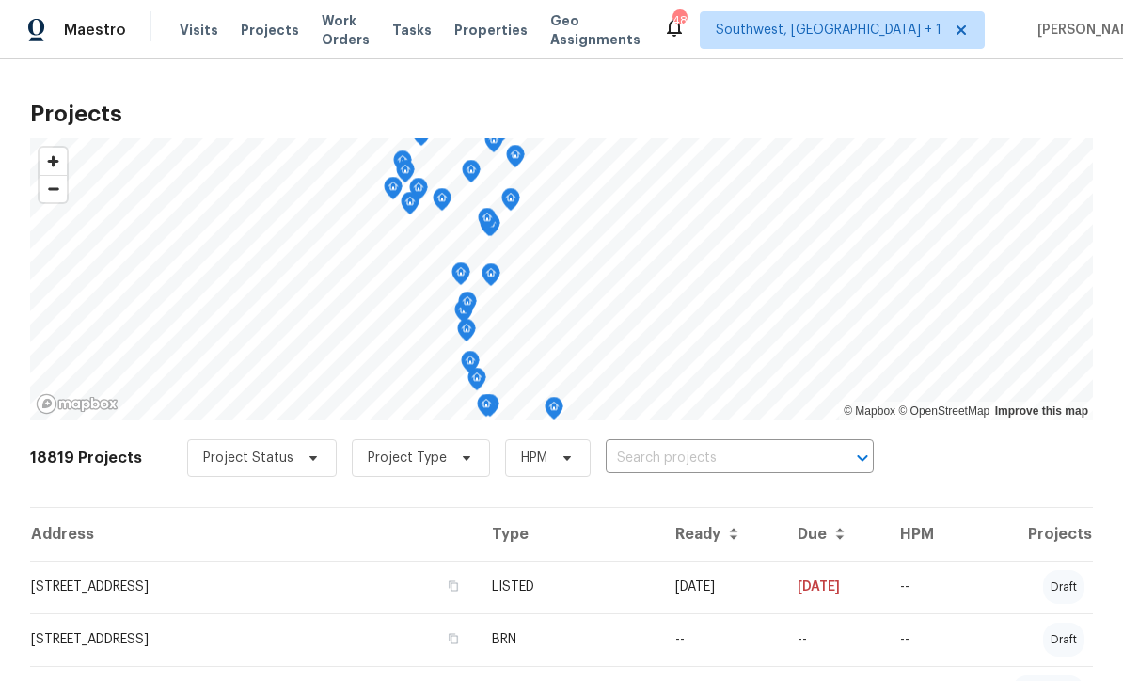
click at [752, 465] on input "text" at bounding box center [713, 458] width 215 height 29
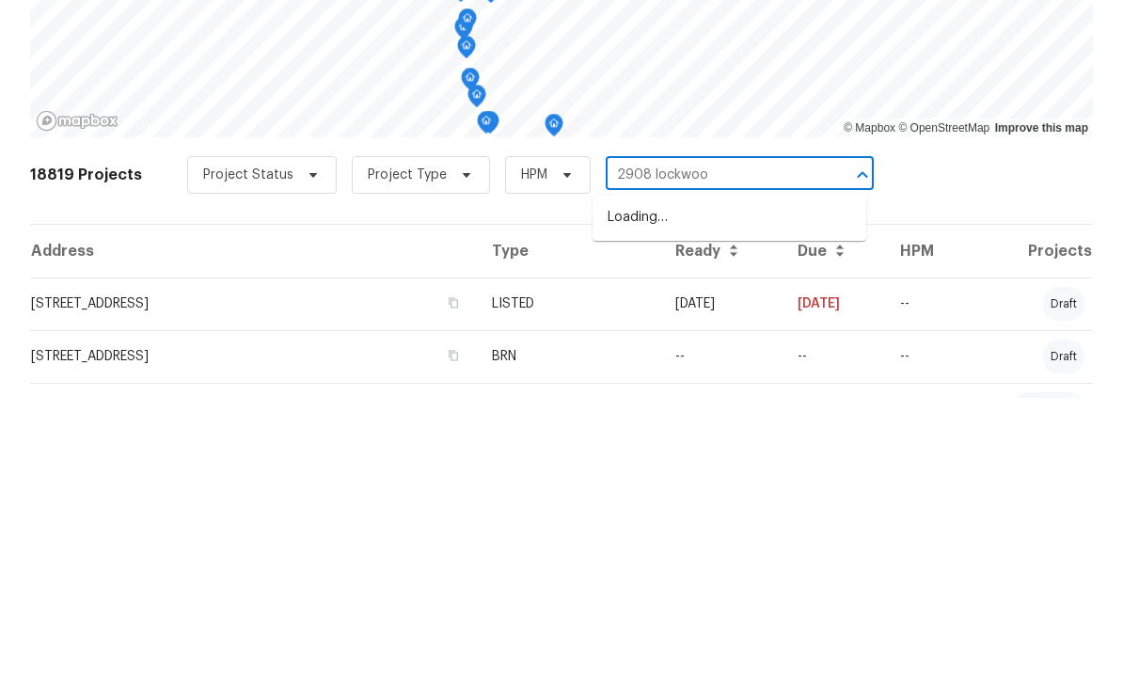
type input "2908 lockwood"
click at [760, 485] on li "2908 Lockwood Meadows Blvd, Sarasota, FL 34234" at bounding box center [730, 500] width 274 height 31
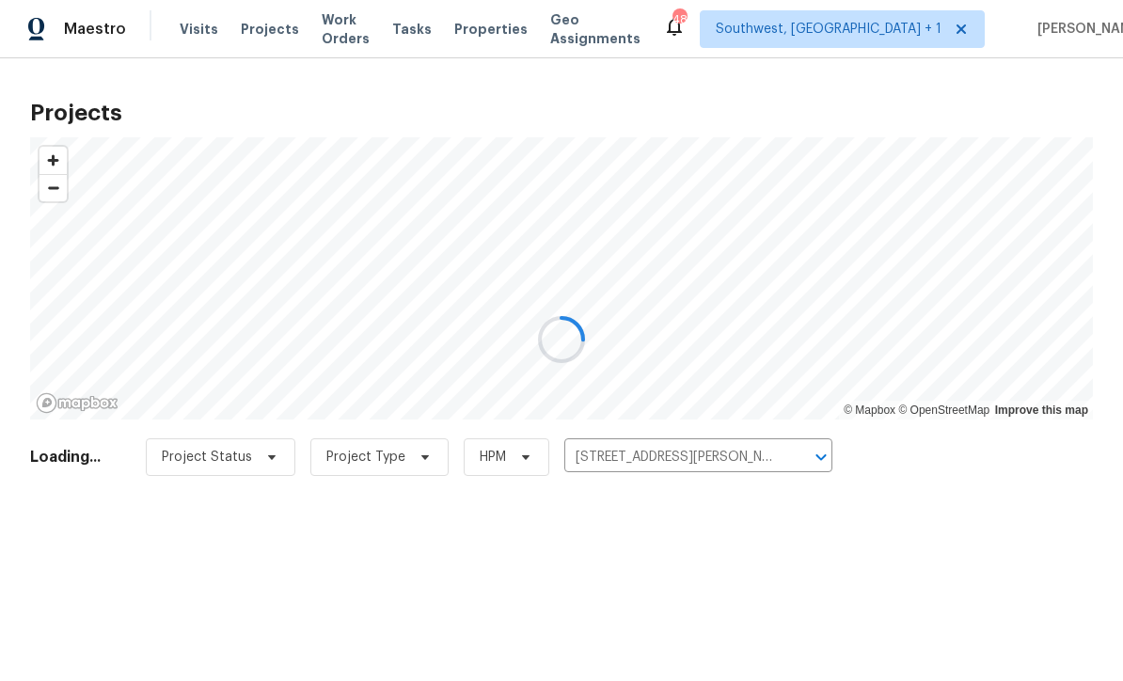
scroll to position [1, 0]
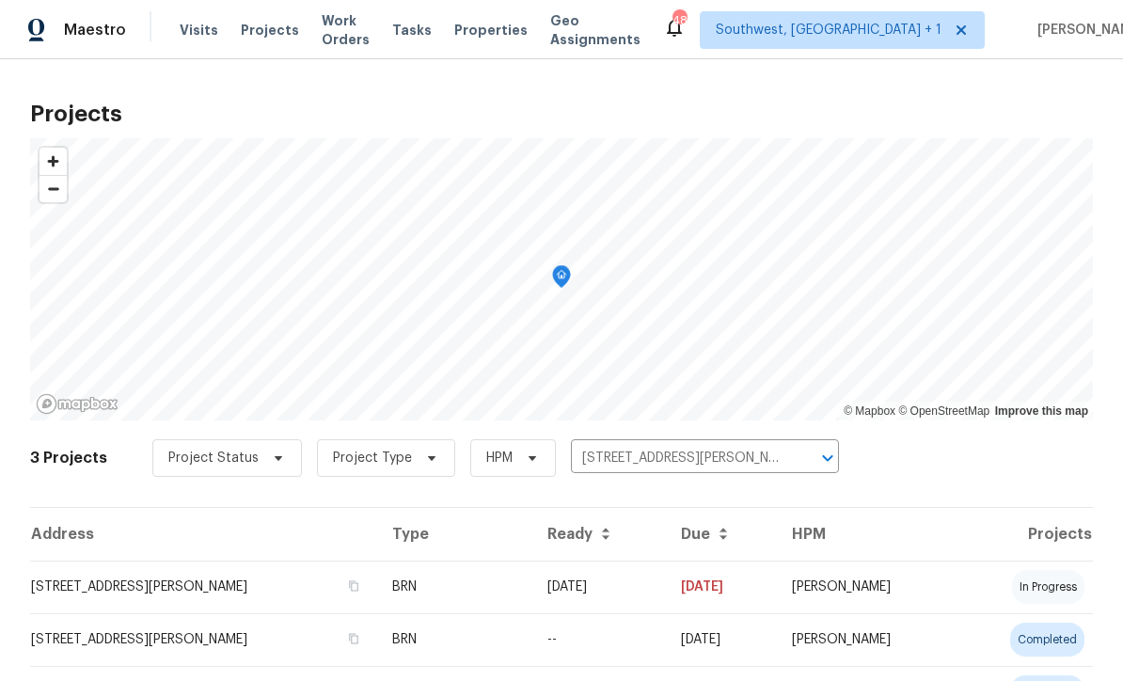
click at [666, 598] on td "08/28/25" at bounding box center [599, 587] width 134 height 53
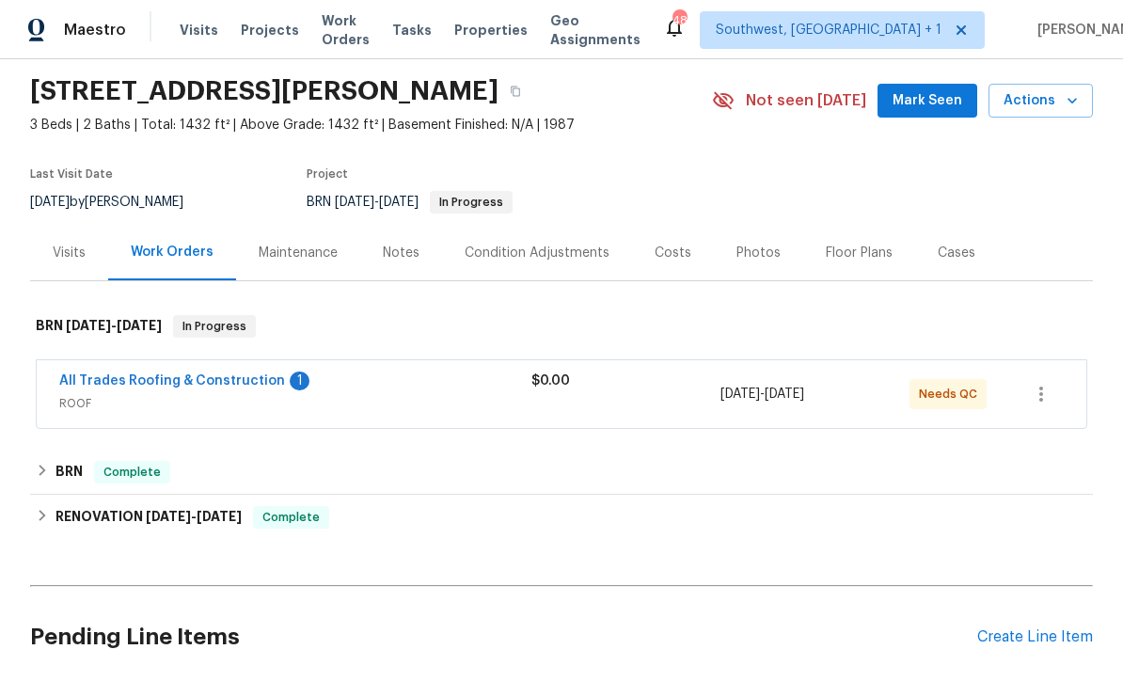
scroll to position [88, 0]
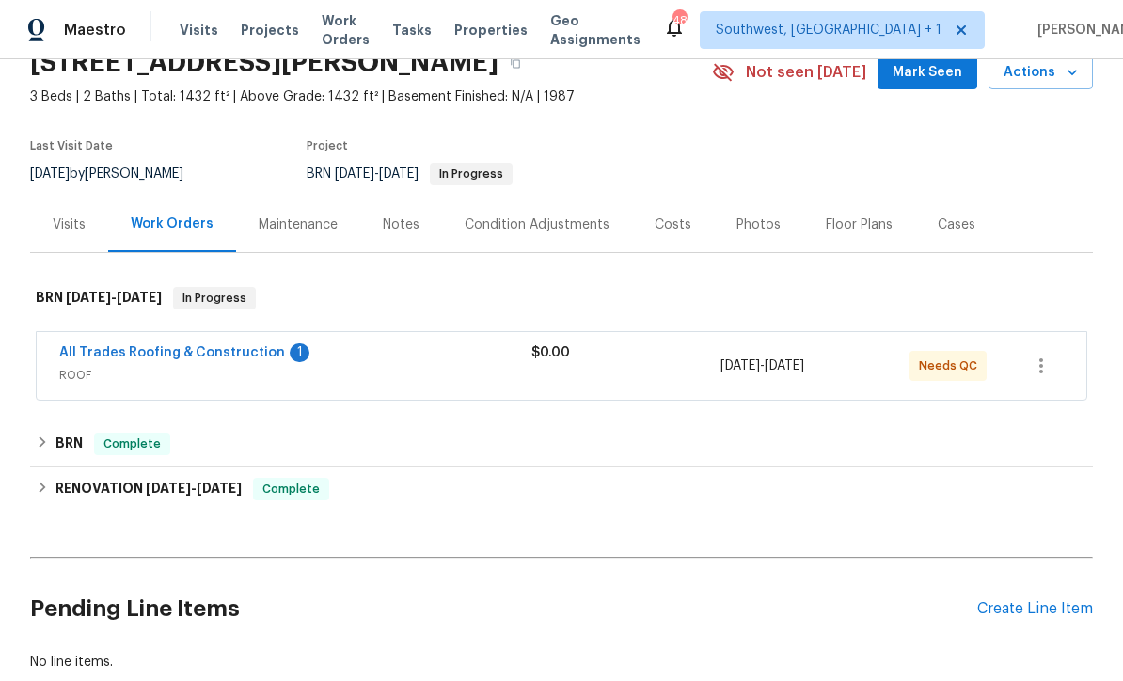
click at [164, 346] on link "All Trades Roofing & Construction" at bounding box center [172, 352] width 226 height 13
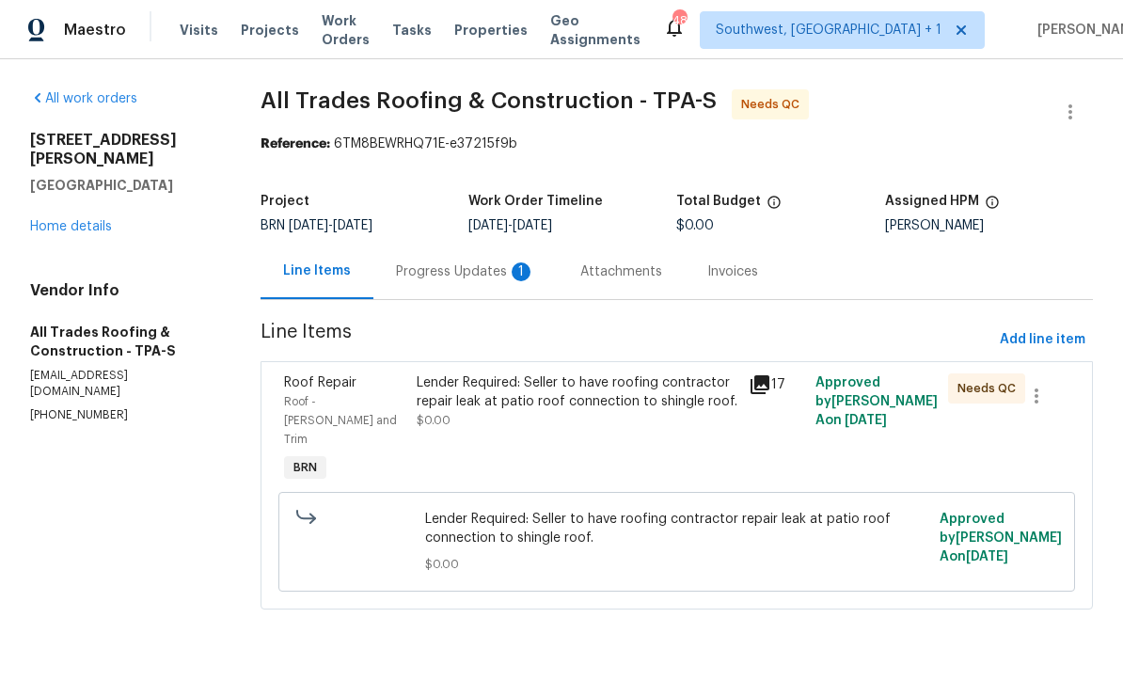
click at [388, 278] on div "Progress Updates 1" at bounding box center [465, 272] width 184 height 56
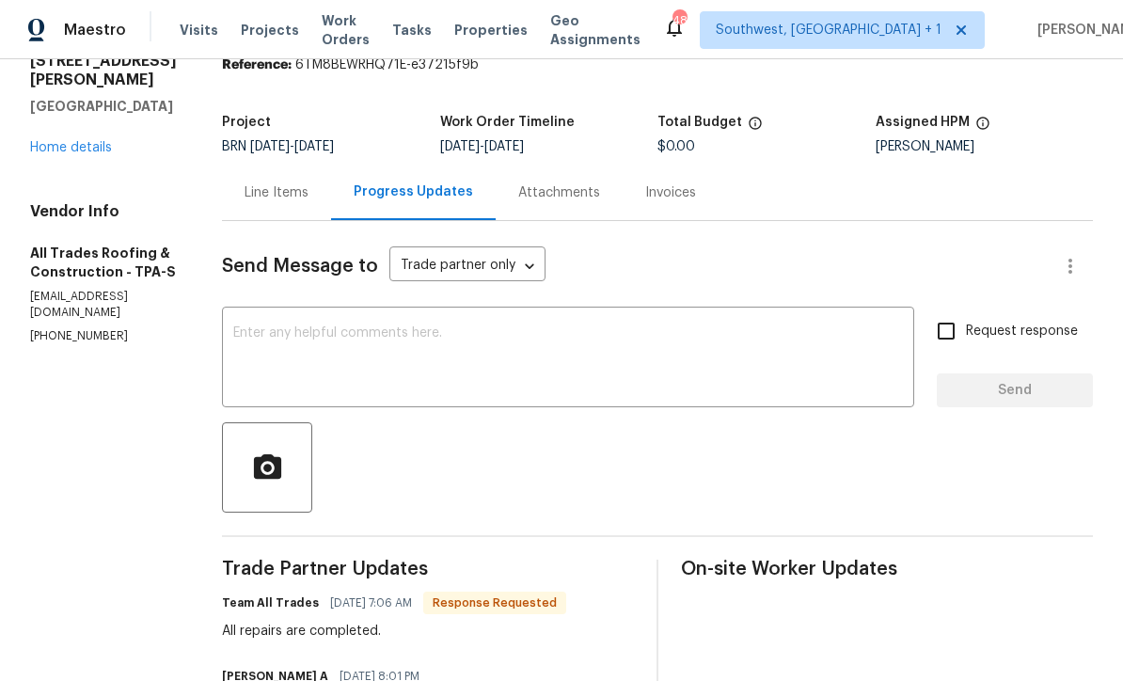
scroll to position [16, 0]
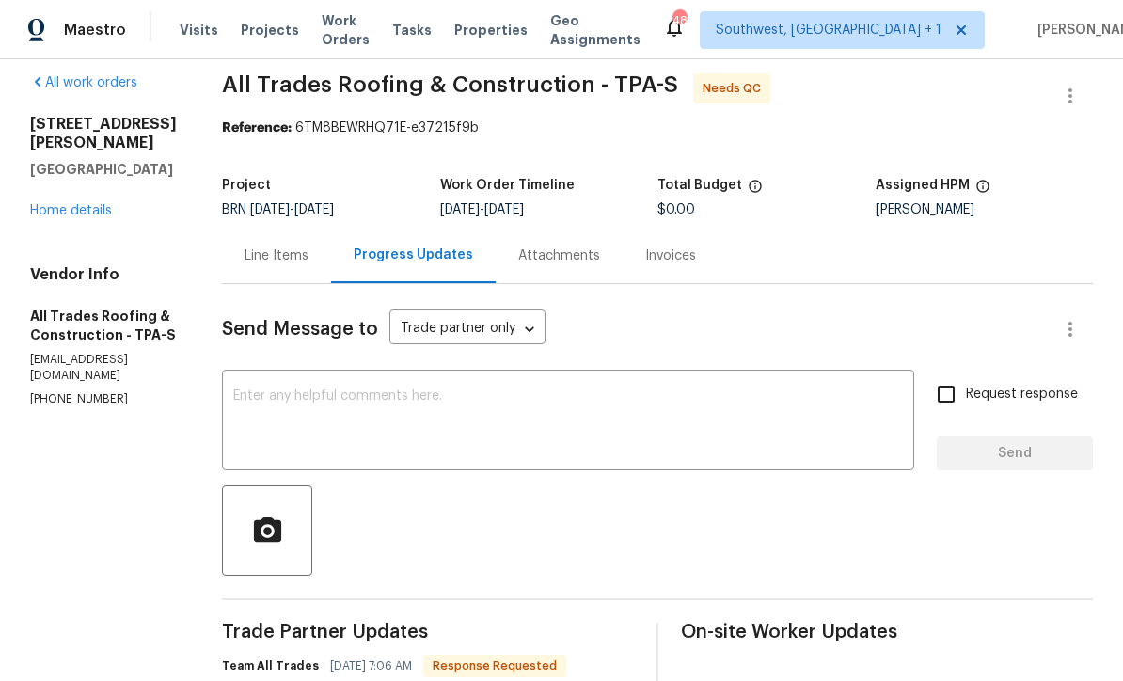
click at [255, 261] on div "Line Items" at bounding box center [277, 255] width 64 height 19
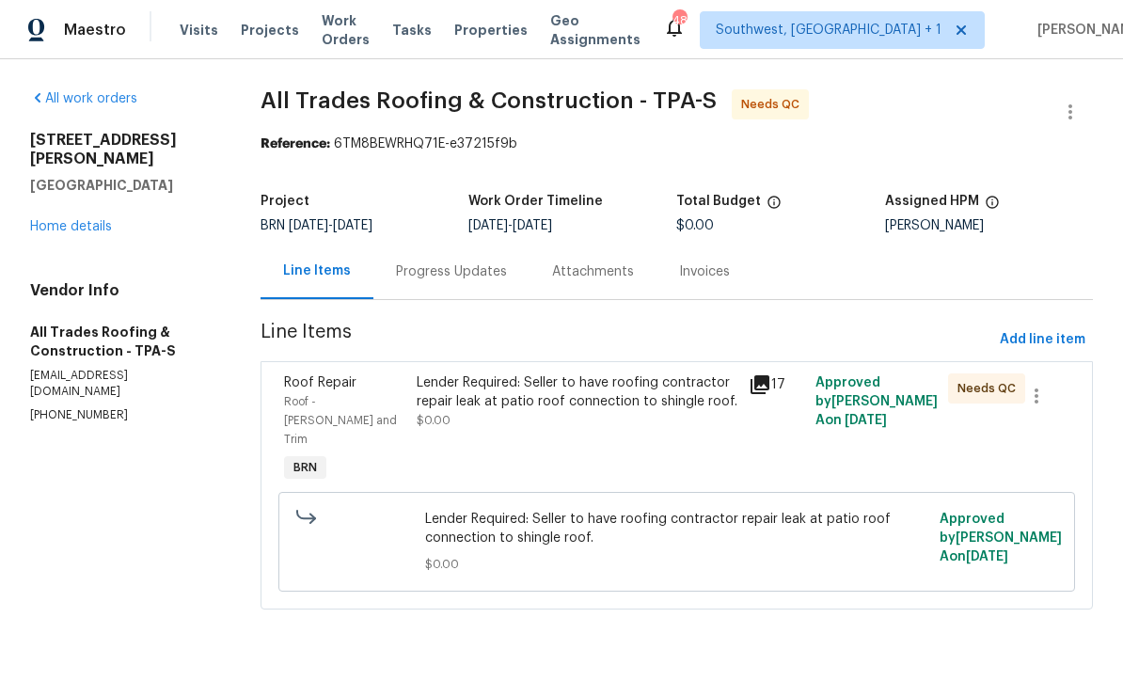
click at [679, 403] on div "Lender Required: Seller to have roofing contractor repair leak at patio roof co…" at bounding box center [577, 392] width 321 height 38
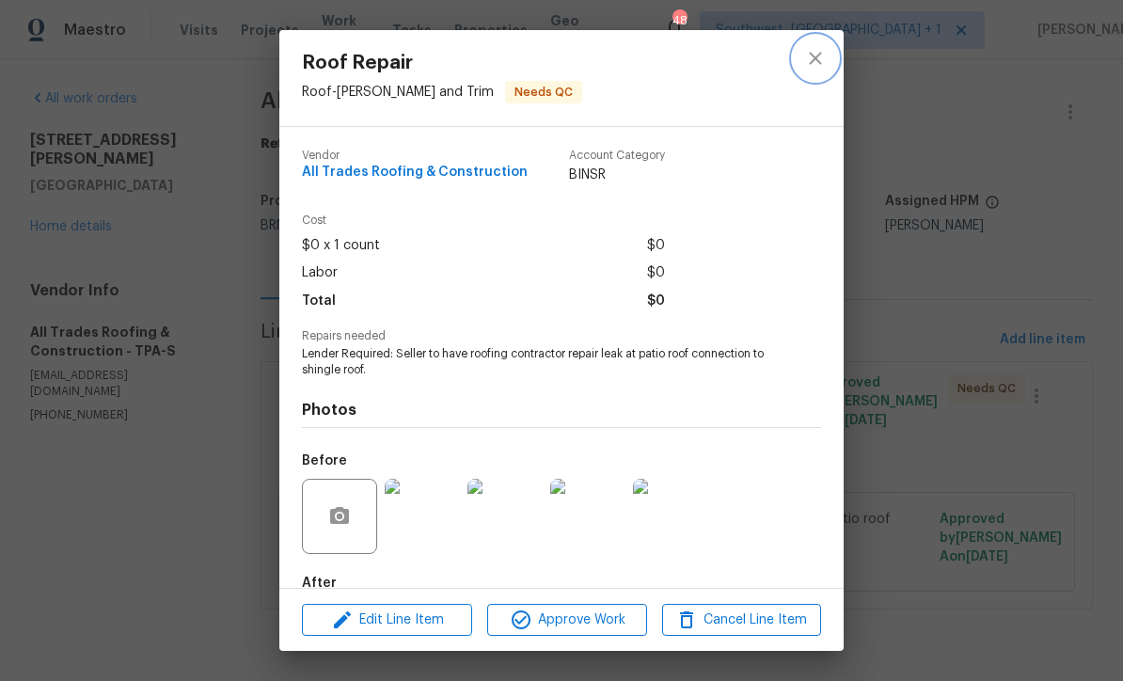
click at [814, 63] on icon "close" at bounding box center [815, 58] width 23 height 23
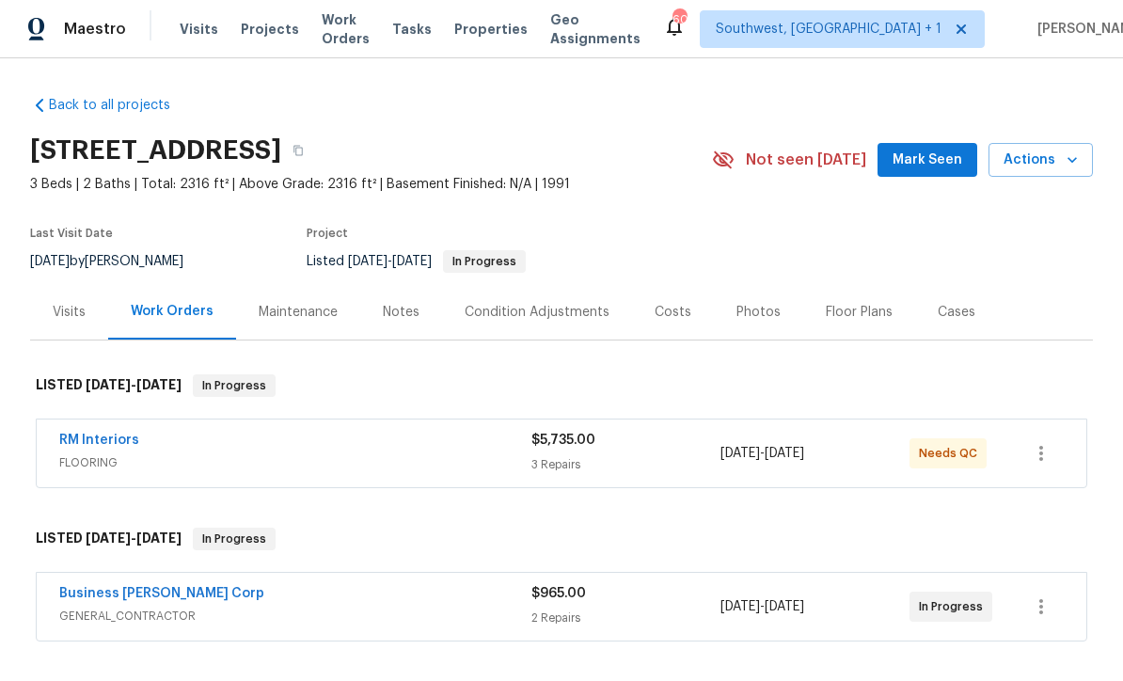
scroll to position [1, 0]
click at [75, 446] on link "RM Interiors" at bounding box center [99, 441] width 80 height 13
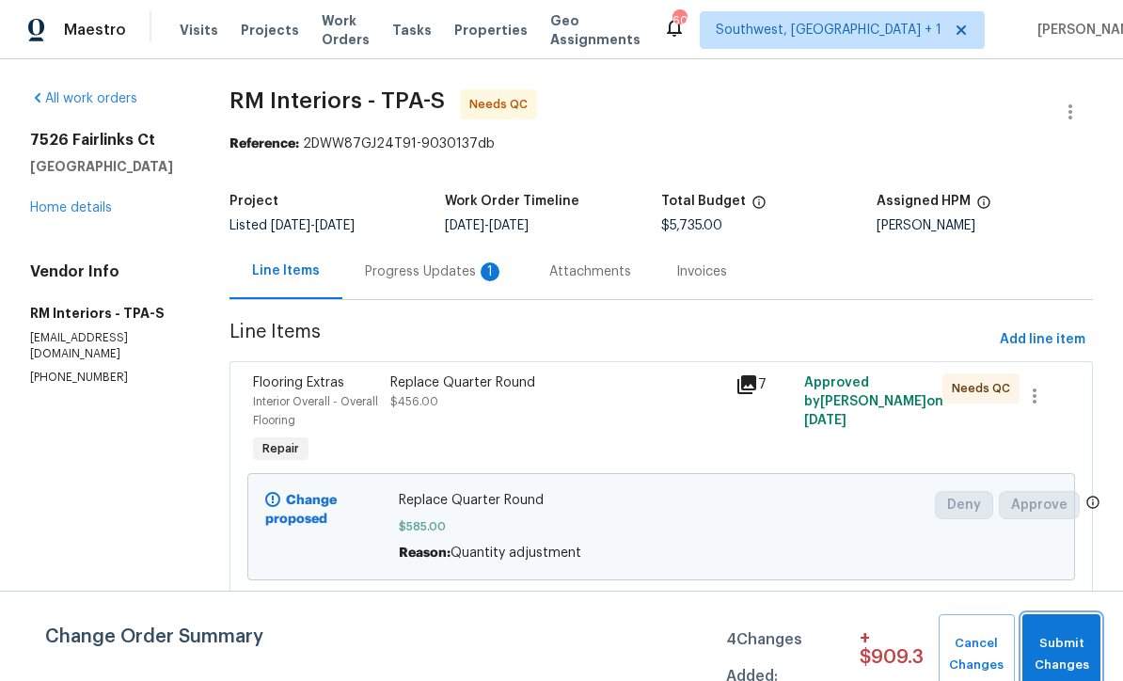
click at [1072, 648] on span "Submit Changes" at bounding box center [1061, 654] width 59 height 43
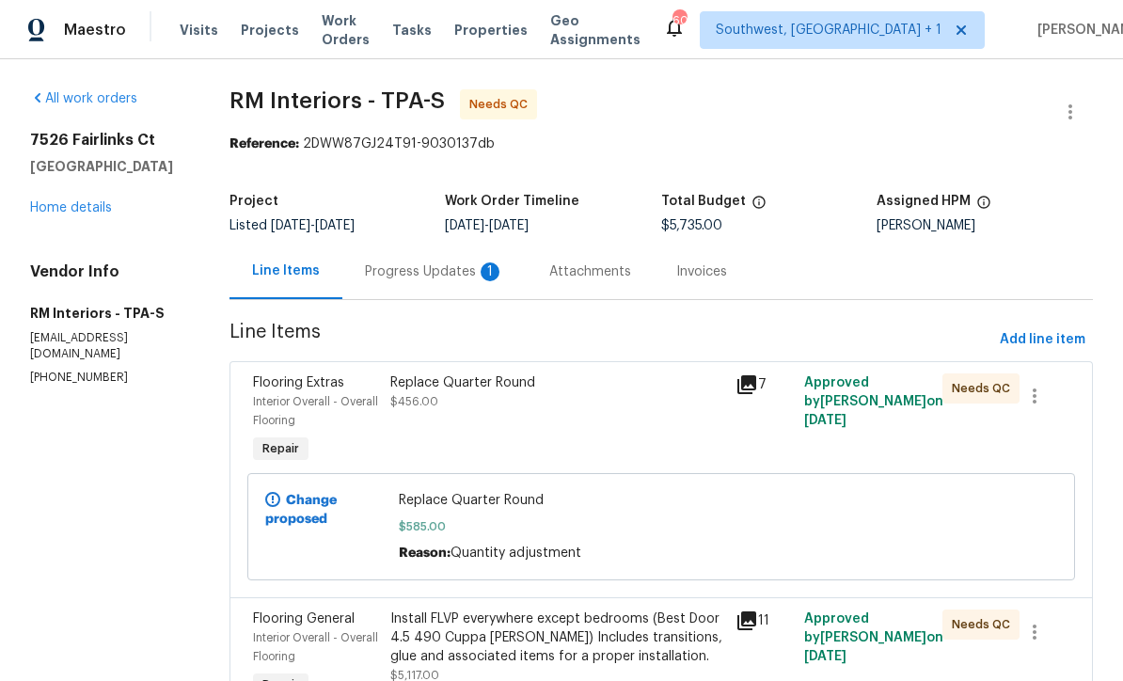
click at [72, 201] on link "Home details" at bounding box center [71, 207] width 82 height 13
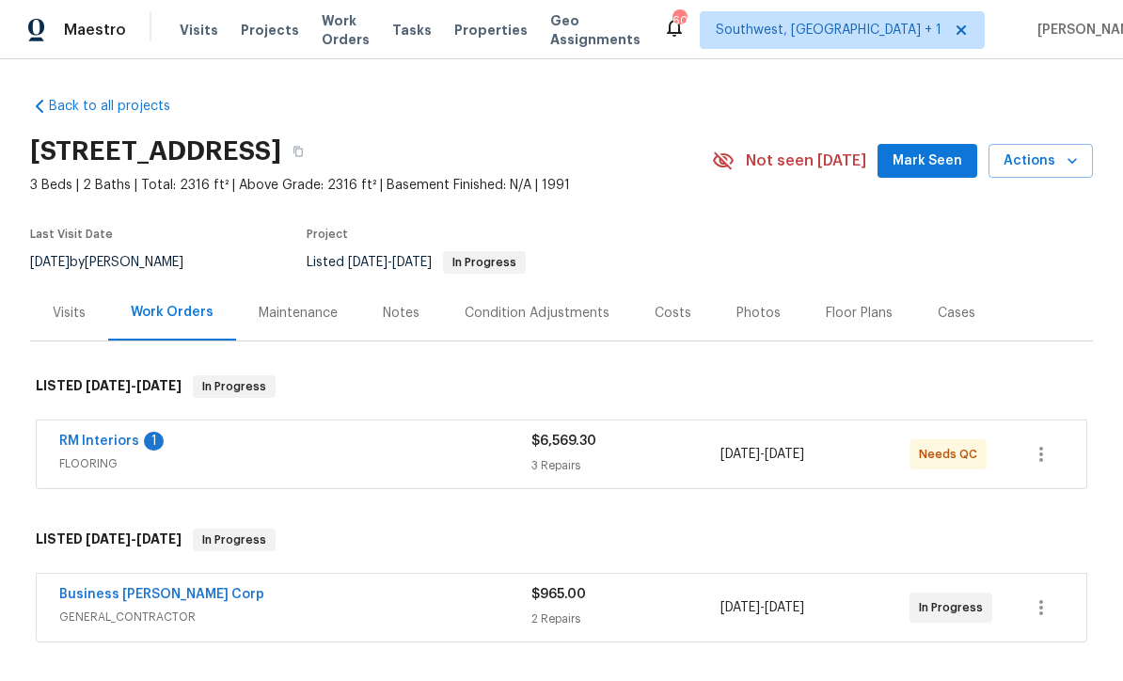
click at [69, 441] on link "RM Interiors" at bounding box center [99, 441] width 80 height 13
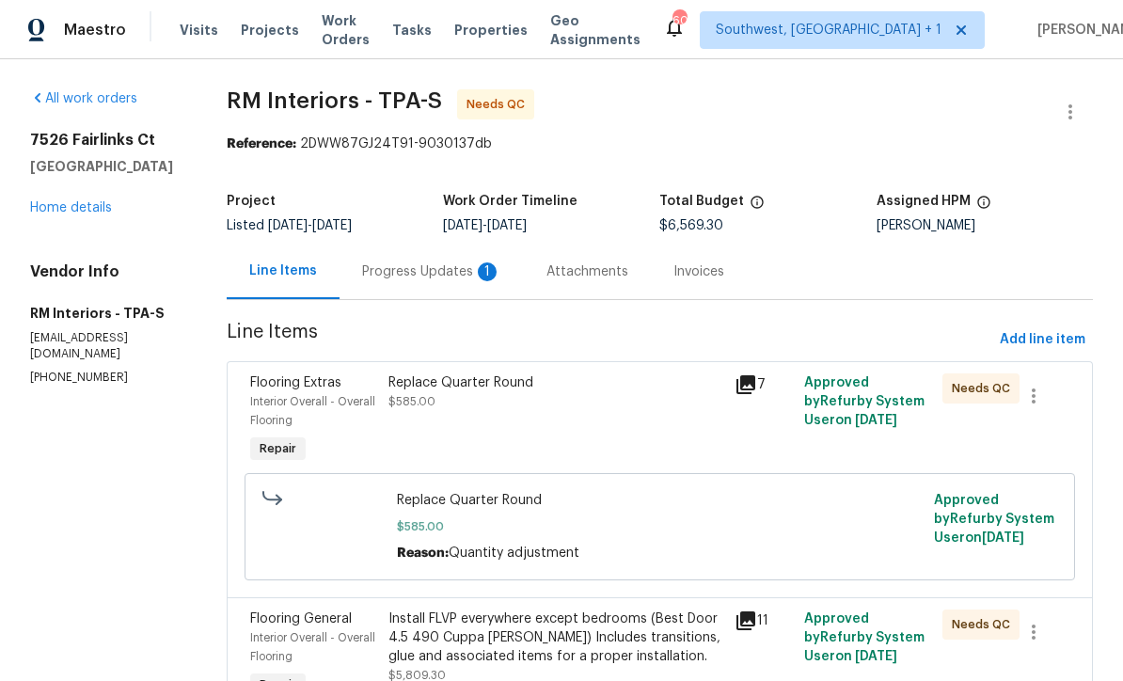
click at [439, 285] on div "Progress Updates 1" at bounding box center [432, 272] width 184 height 56
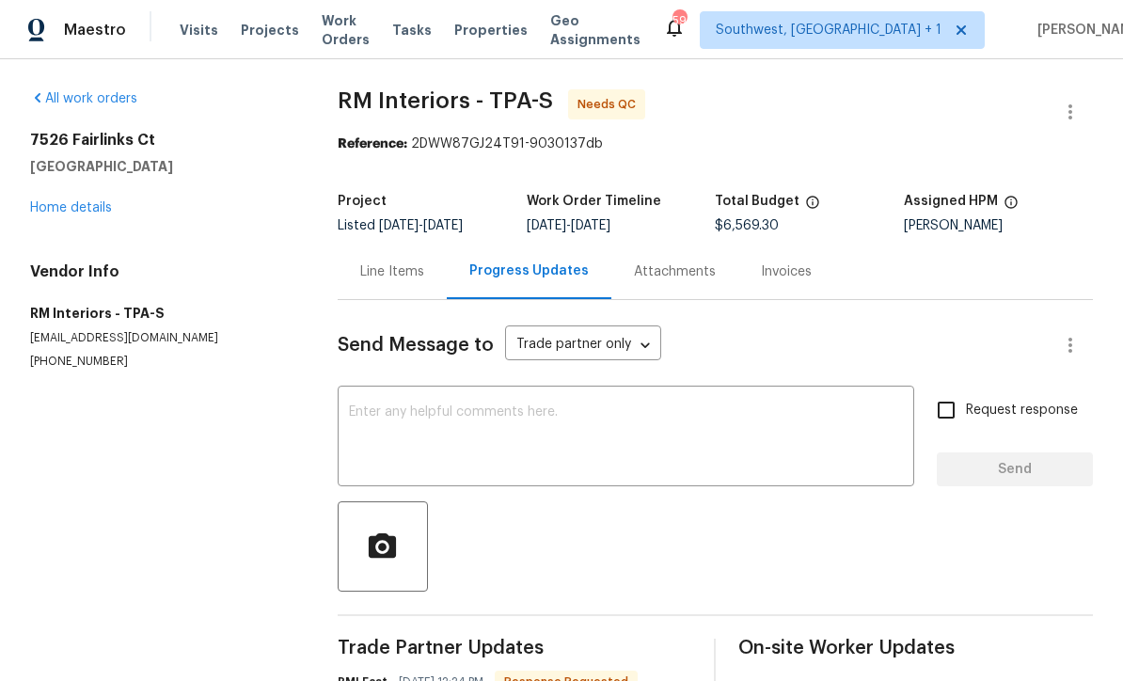
click at [70, 202] on link "Home details" at bounding box center [71, 207] width 82 height 13
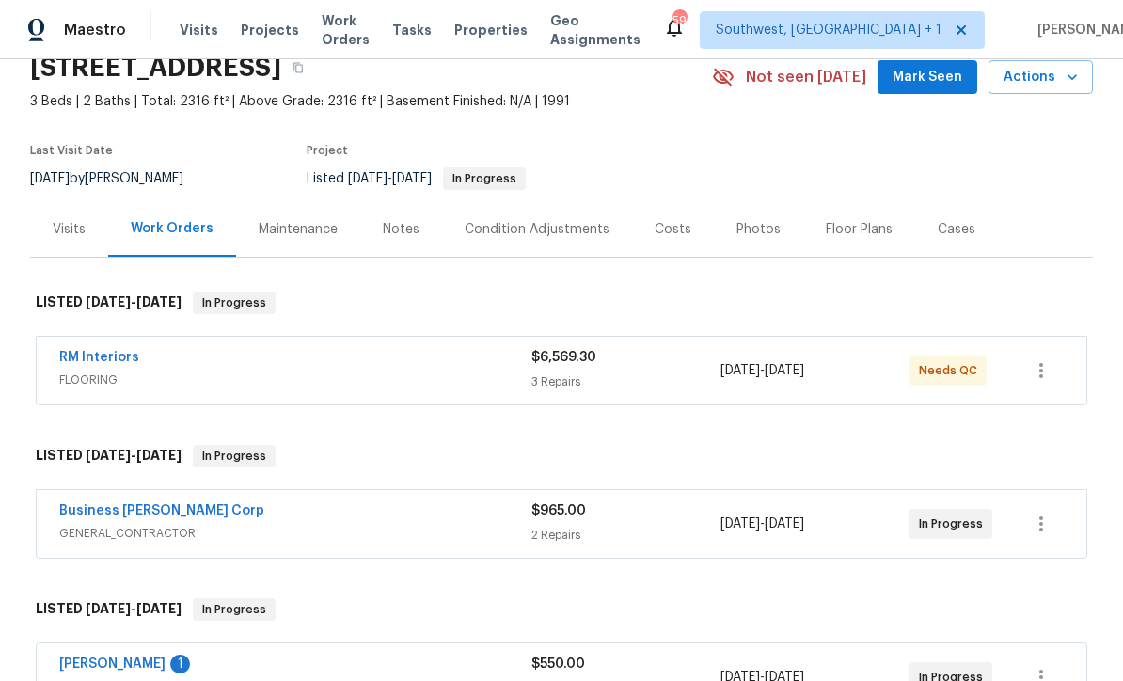
scroll to position [61, 0]
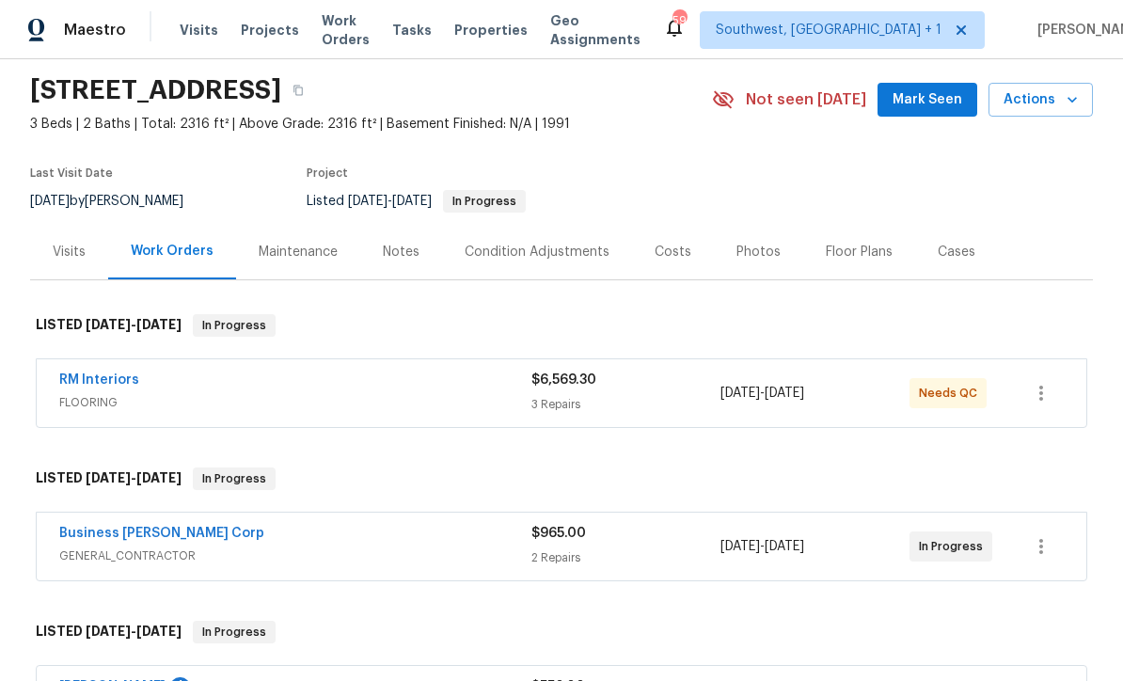
click at [79, 374] on link "RM Interiors" at bounding box center [99, 379] width 80 height 13
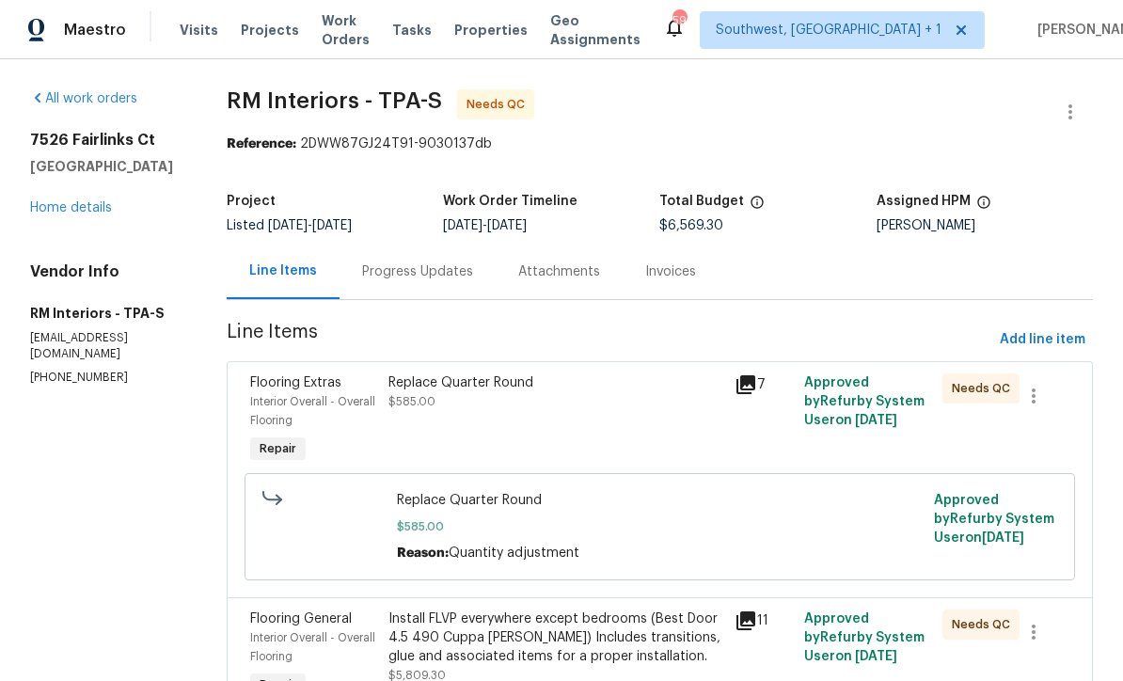
click at [573, 440] on div "Replace Quarter Round $585.00" at bounding box center [556, 420] width 346 height 105
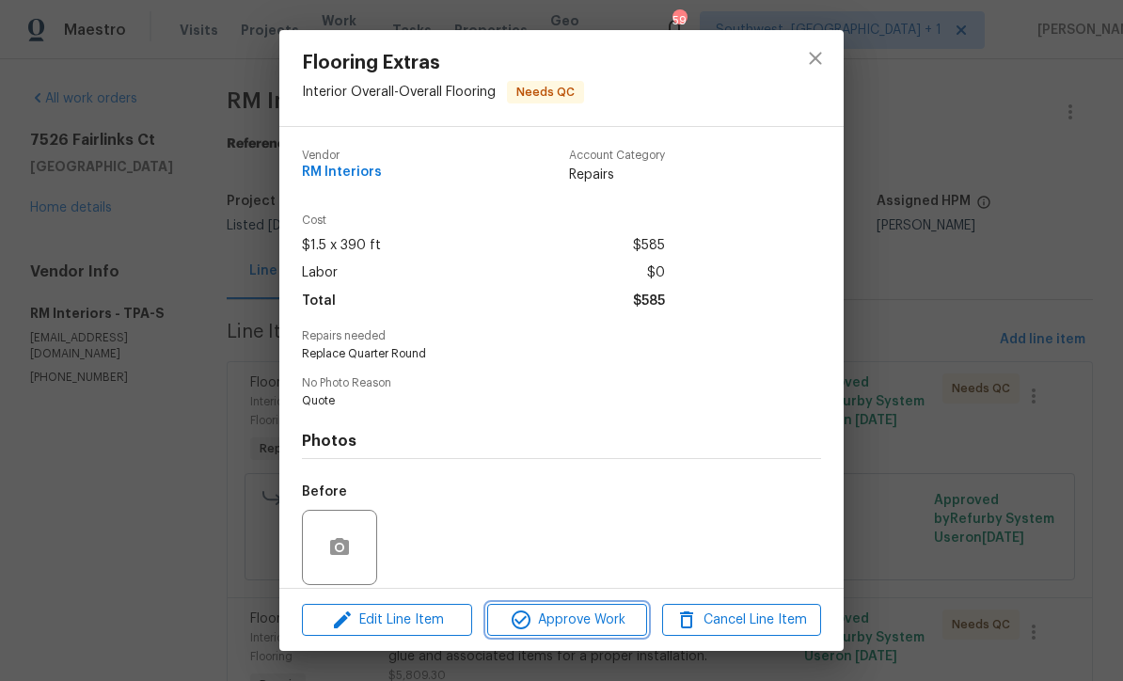
click at [595, 617] on span "Approve Work" at bounding box center [567, 621] width 148 height 24
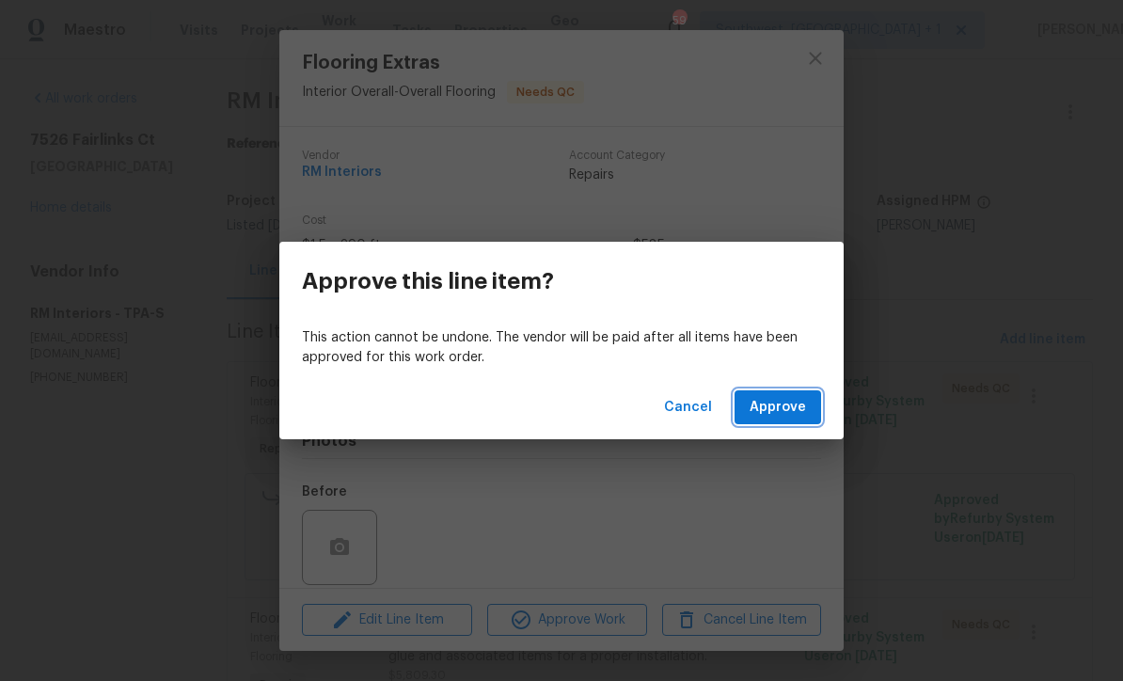
click at [787, 405] on span "Approve" at bounding box center [778, 408] width 56 height 24
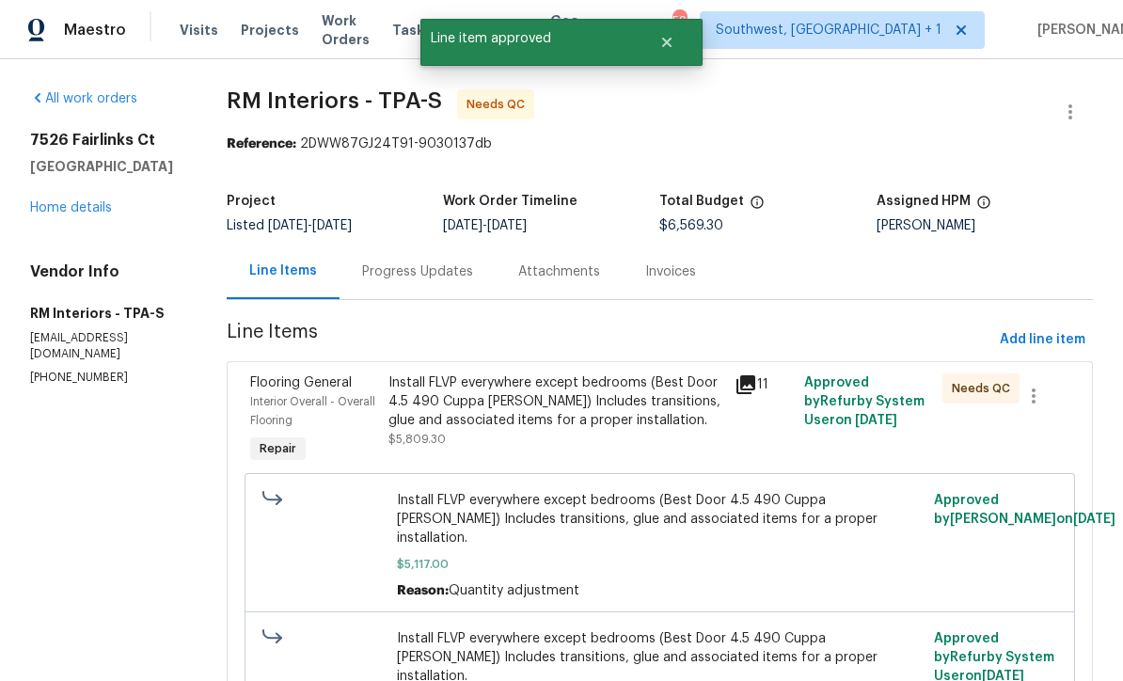
click at [607, 427] on div "Install FLVP everywhere except bedrooms (Best Door 4.5 490 Cuppa Joe) Includes …" at bounding box center [556, 401] width 335 height 56
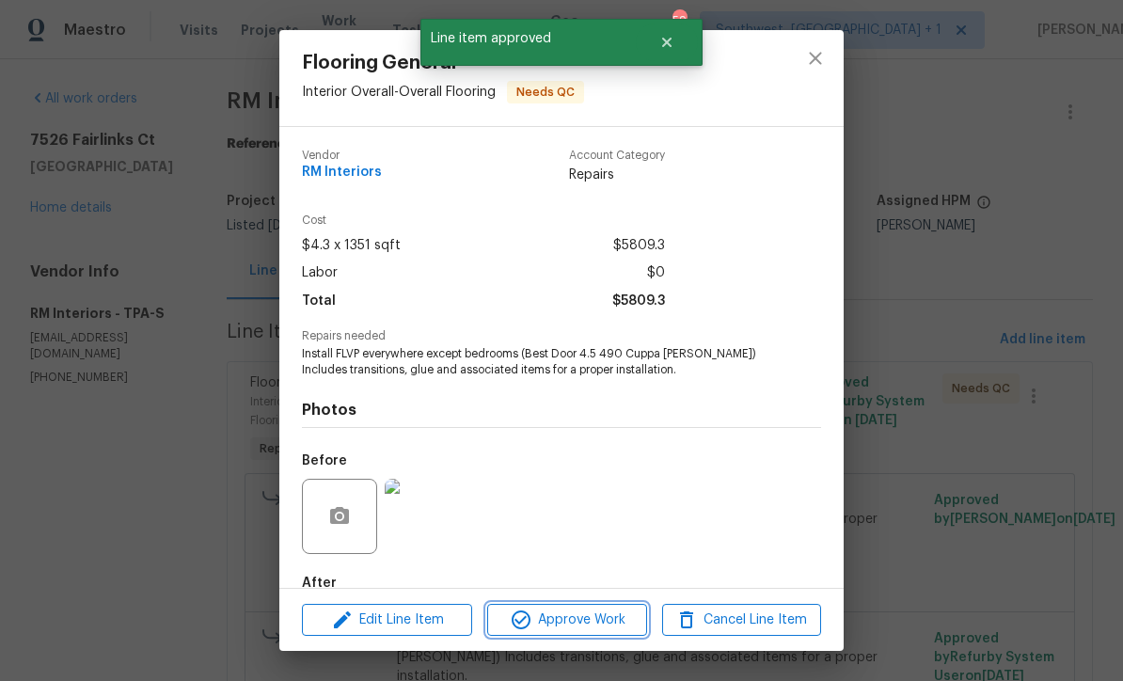
click at [608, 626] on span "Approve Work" at bounding box center [567, 621] width 148 height 24
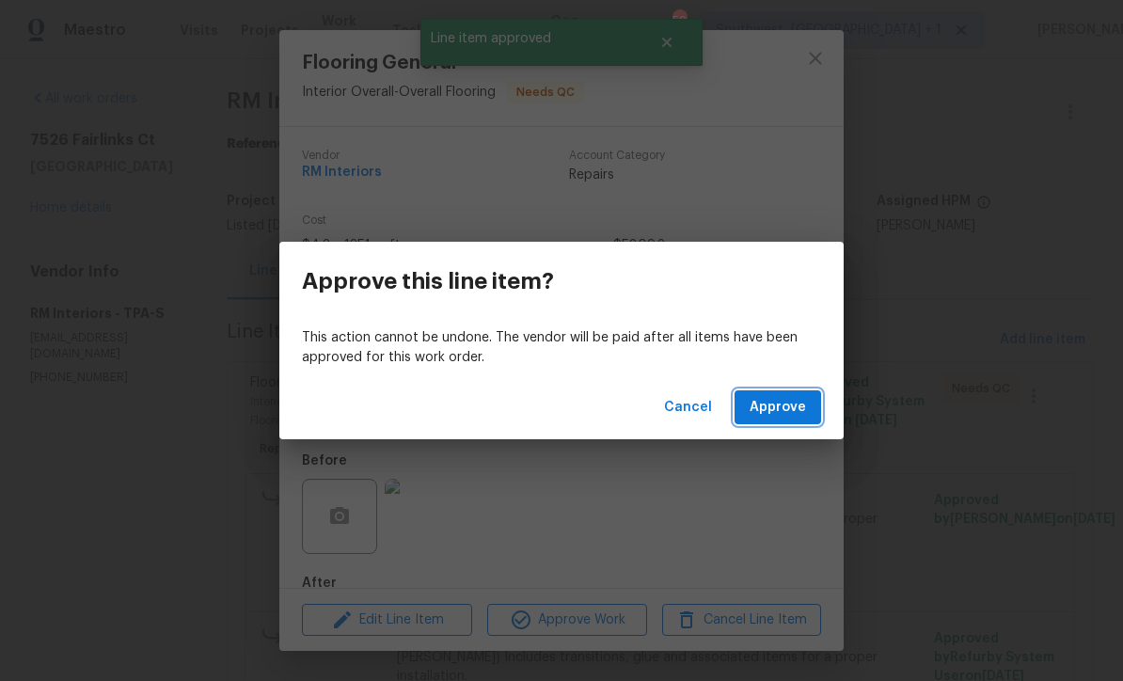
click at [782, 411] on span "Approve" at bounding box center [778, 408] width 56 height 24
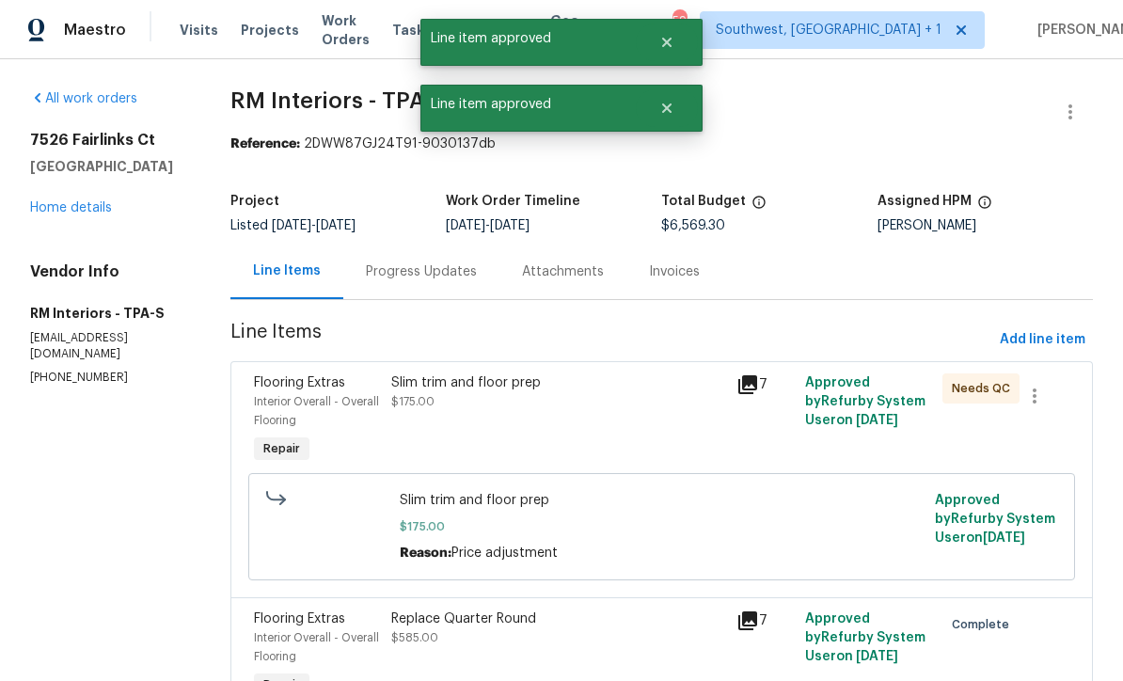
click at [589, 428] on div "Slim trim and floor prep $175.00" at bounding box center [558, 420] width 344 height 105
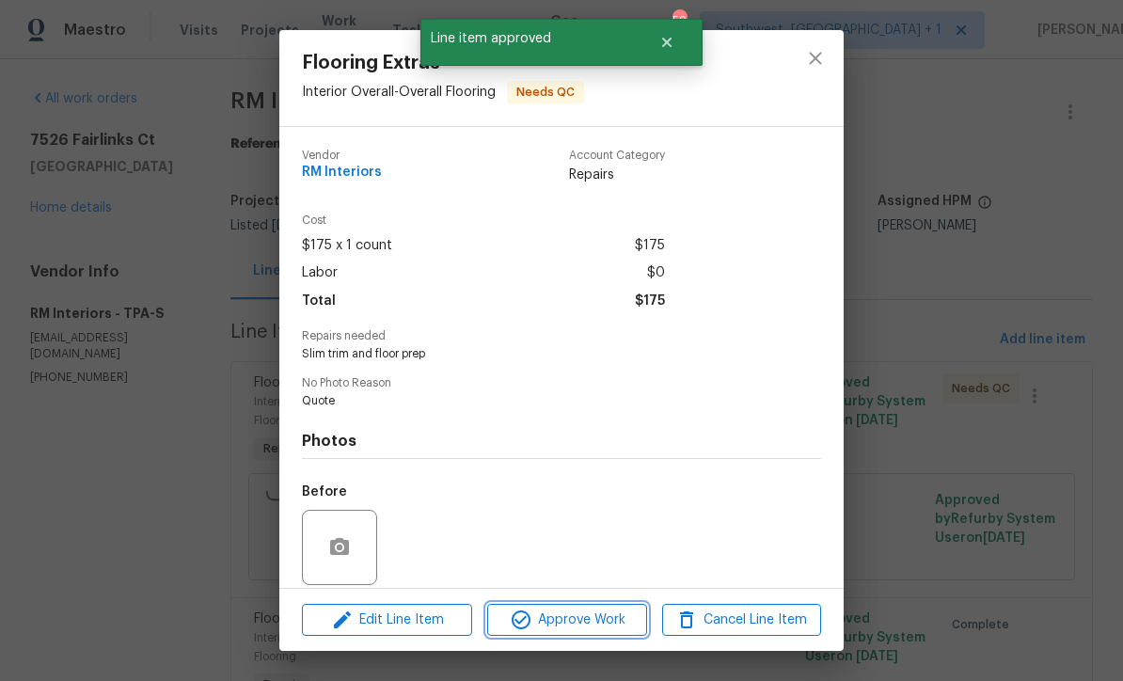
click at [598, 632] on button "Approve Work" at bounding box center [566, 620] width 159 height 33
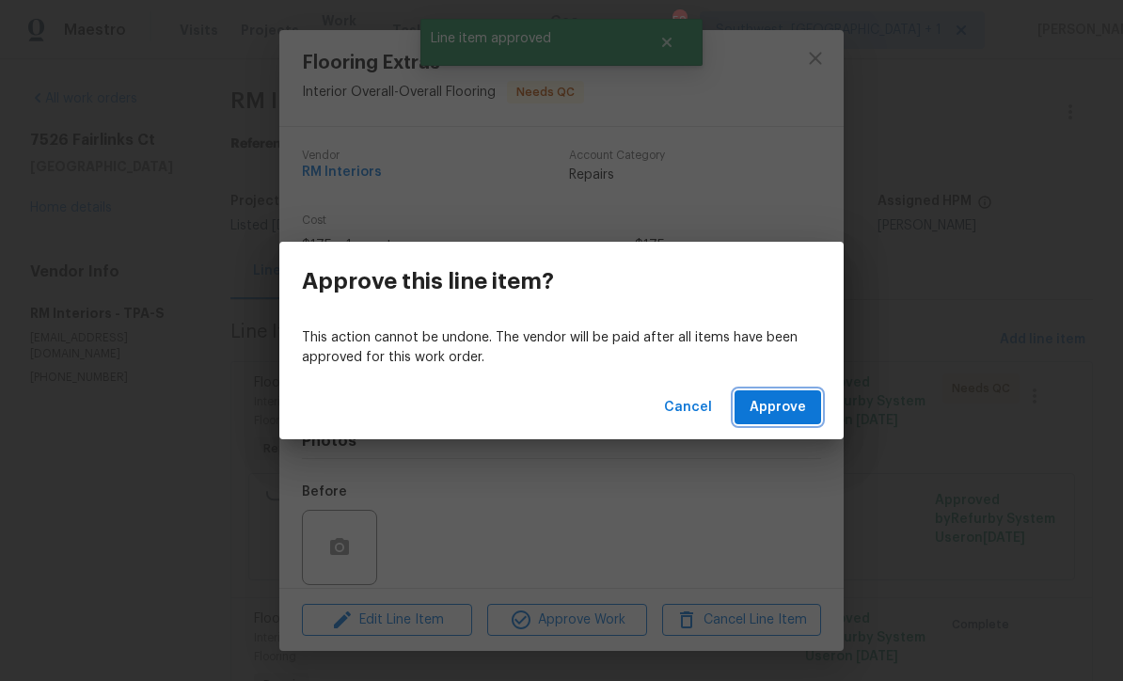
click at [790, 396] on span "Approve" at bounding box center [778, 408] width 56 height 24
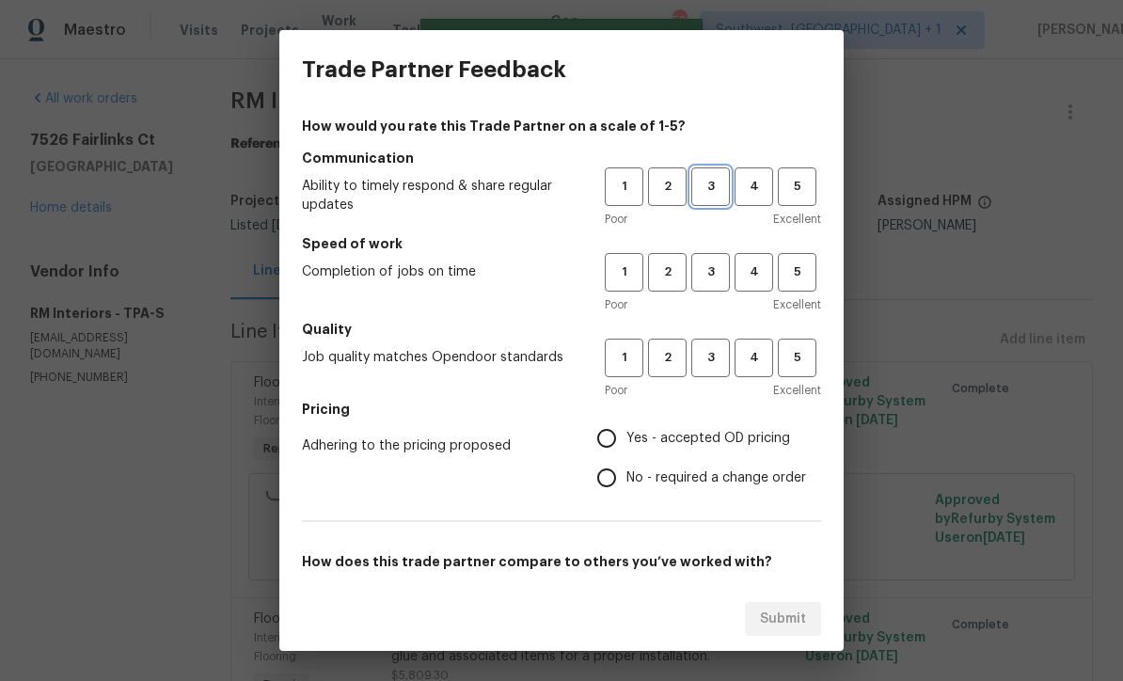
click at [713, 187] on span "3" at bounding box center [710, 187] width 35 height 22
click at [711, 274] on span "3" at bounding box center [710, 273] width 35 height 22
click at [715, 357] on span "3" at bounding box center [710, 358] width 35 height 22
click at [610, 423] on input "Yes - accepted OD pricing" at bounding box center [607, 439] width 40 height 40
radio input "true"
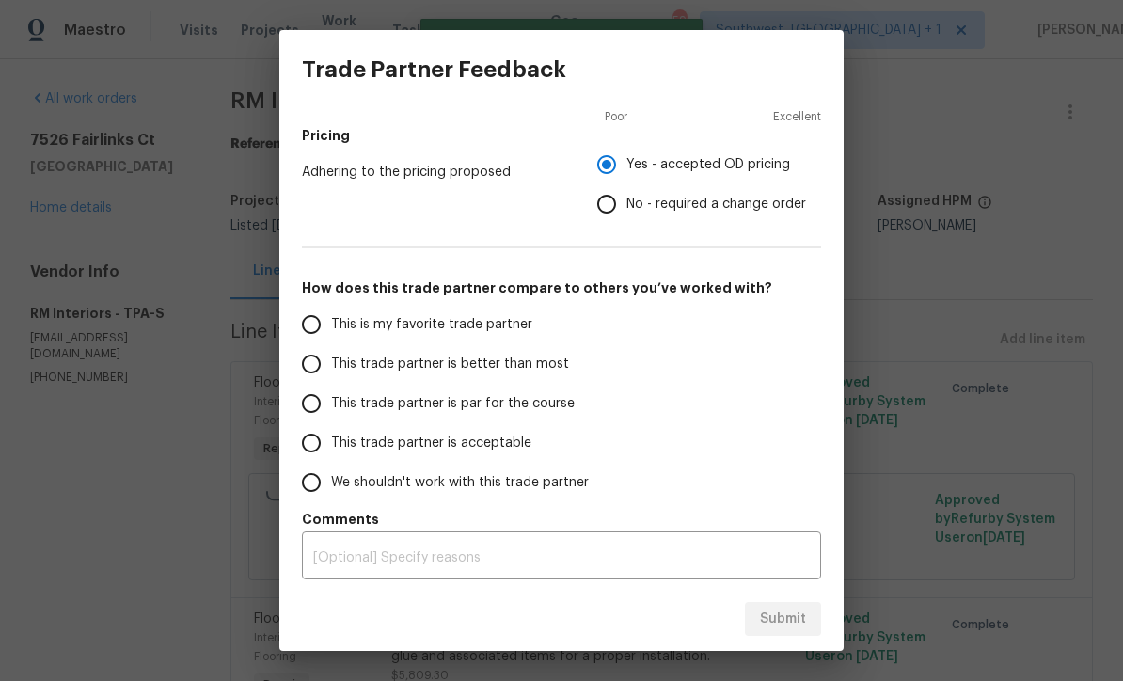
scroll to position [274, 0]
click at [312, 418] on input "This trade partner is par for the course" at bounding box center [312, 404] width 40 height 40
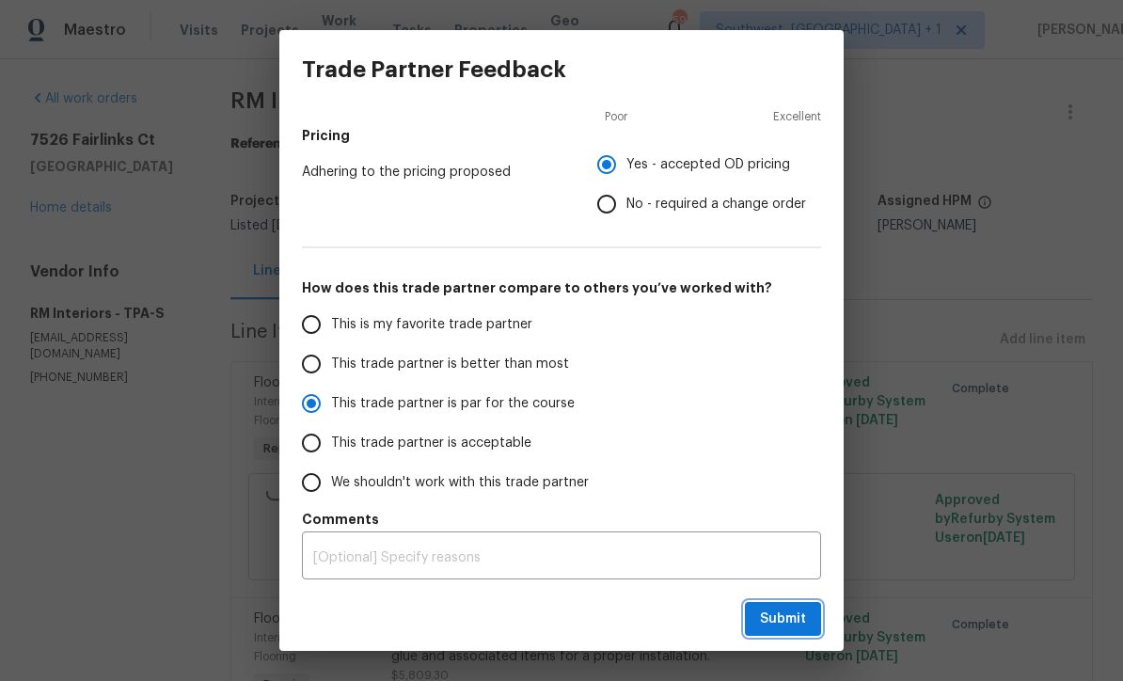
click at [788, 629] on span "Submit" at bounding box center [783, 620] width 46 height 24
radio input "true"
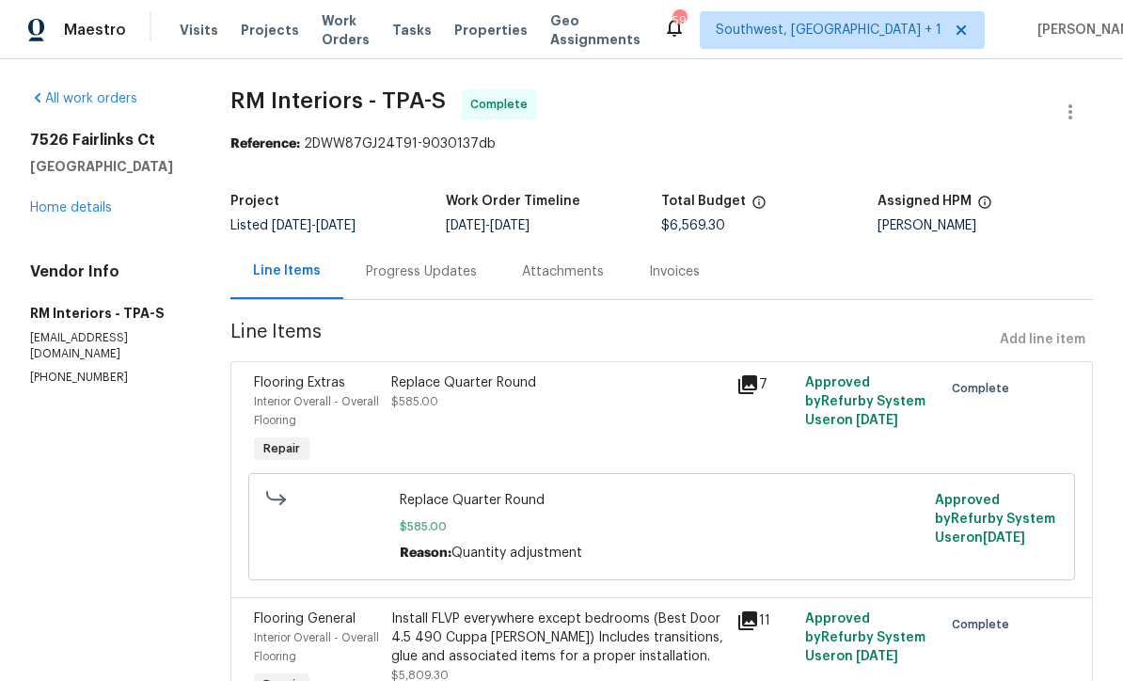
radio input "false"
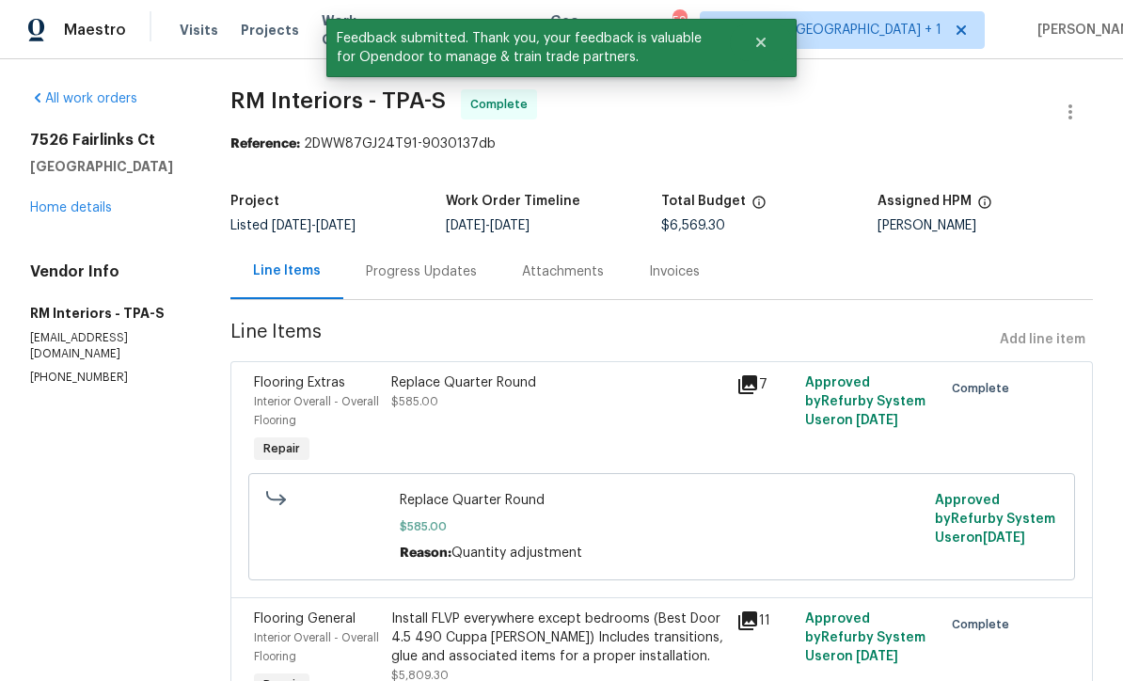
click at [57, 211] on link "Home details" at bounding box center [71, 207] width 82 height 13
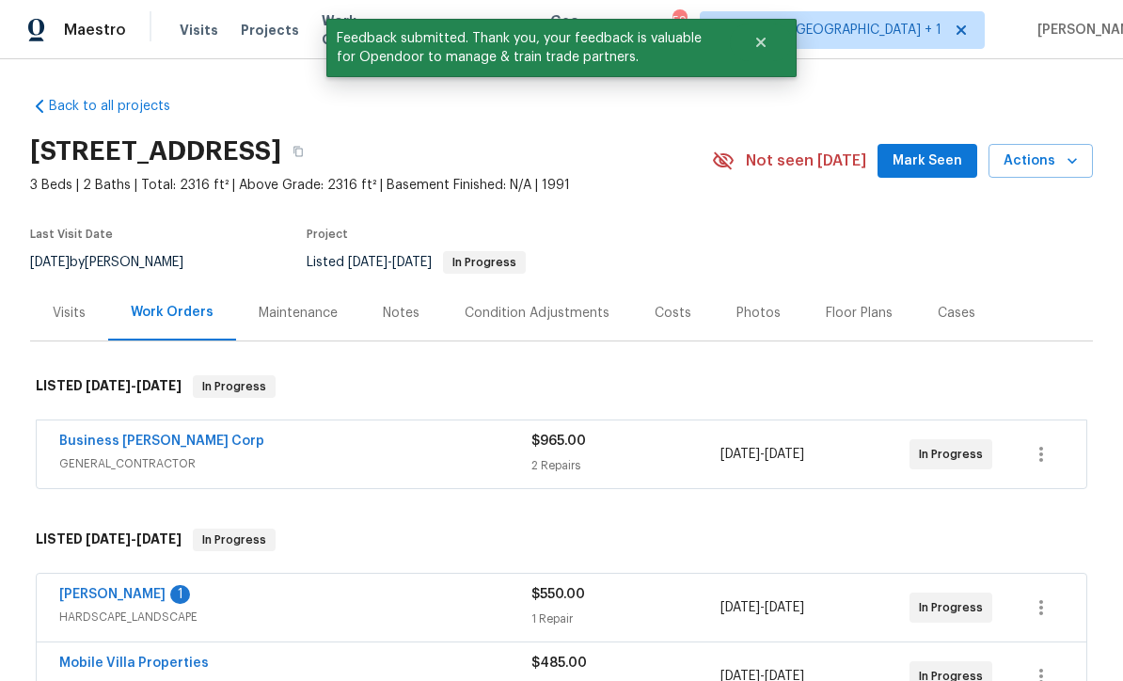
click at [88, 590] on link "[PERSON_NAME]" at bounding box center [112, 594] width 106 height 13
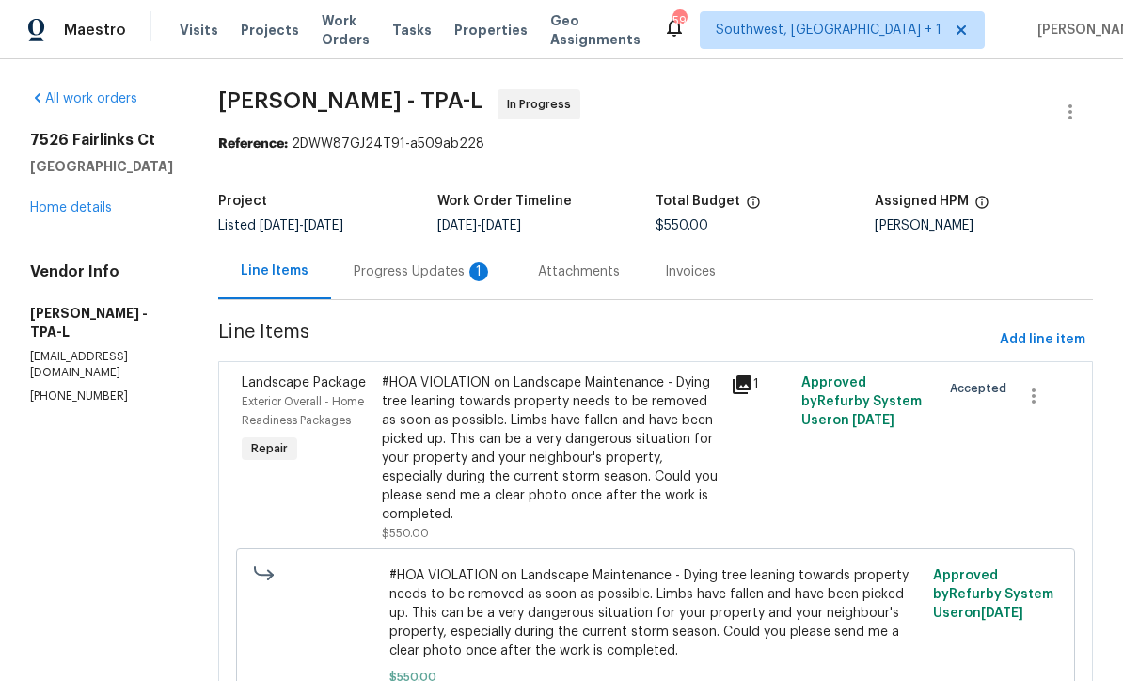
click at [475, 287] on div "Progress Updates 1" at bounding box center [423, 272] width 184 height 56
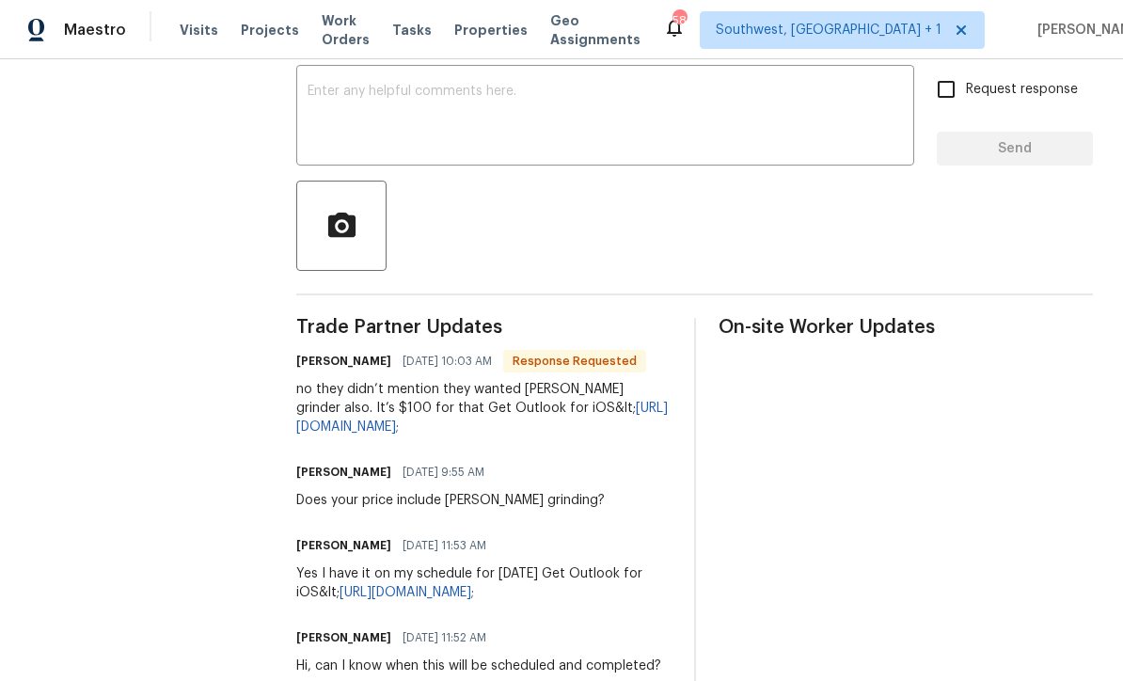
scroll to position [308, 0]
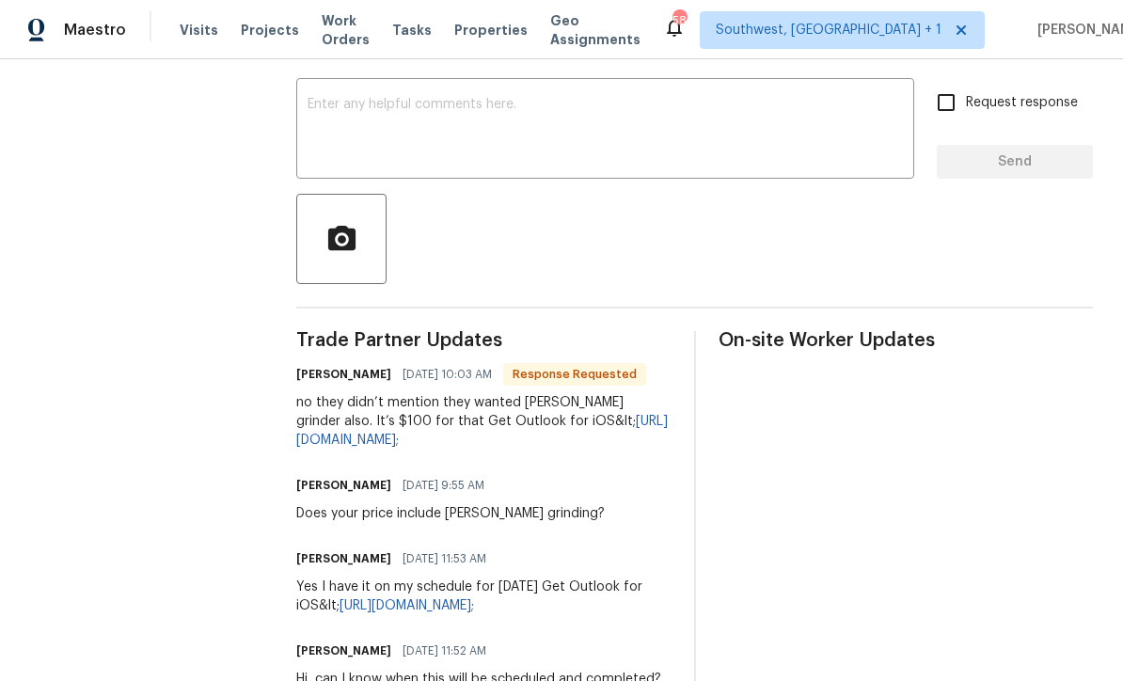
click at [421, 118] on textarea at bounding box center [605, 131] width 595 height 66
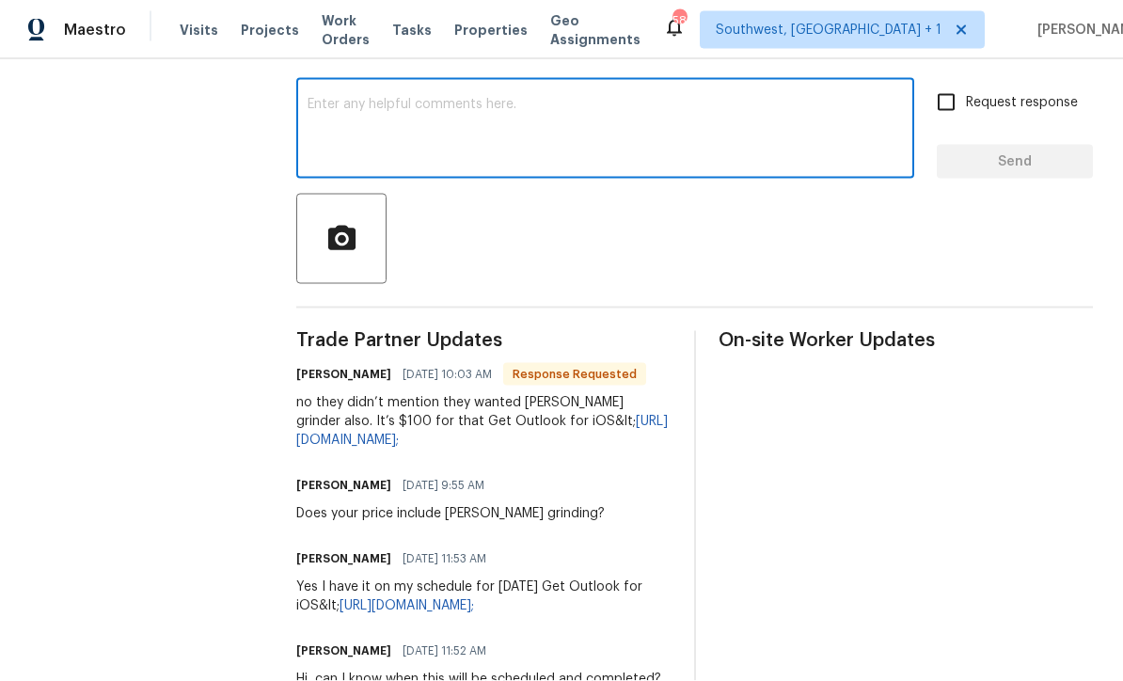
type textarea "A"
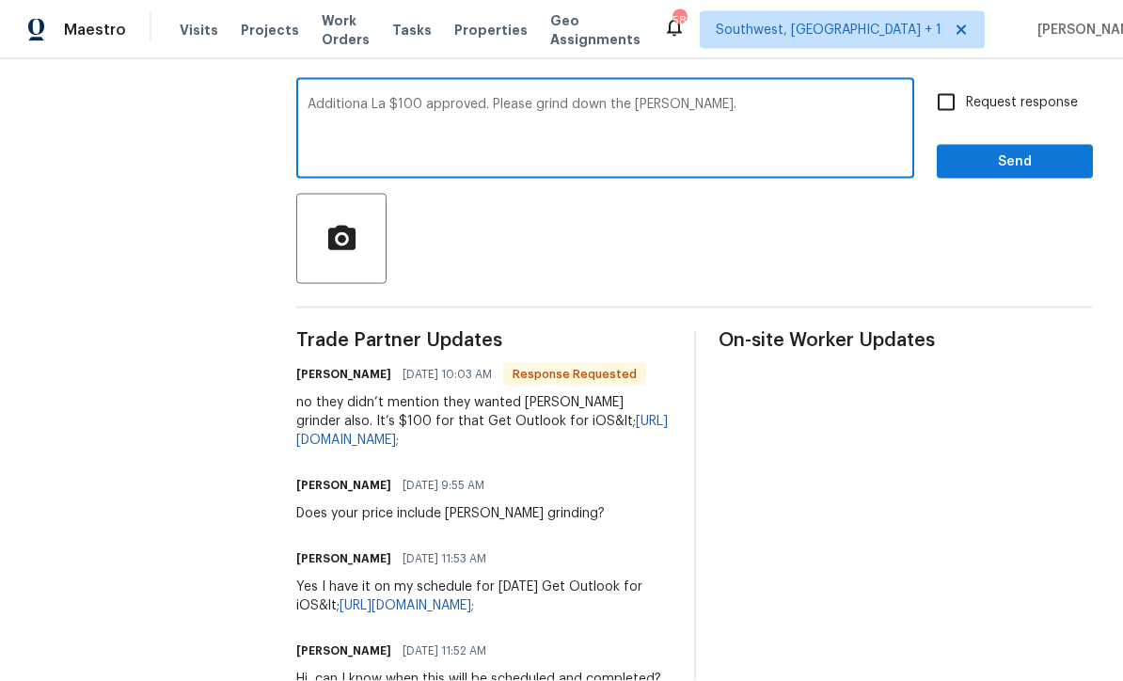
click at [395, 112] on textarea "Additiona La $100 approved. Please grind down the stump." at bounding box center [605, 131] width 595 height 66
click at [406, 102] on textarea "Additiona La $100 approved. Please grind down the stump." at bounding box center [605, 131] width 595 height 66
type textarea "Additional $100 approved. Please grind down the stump."
click at [941, 106] on input "Request response" at bounding box center [947, 103] width 40 height 40
checkbox input "true"
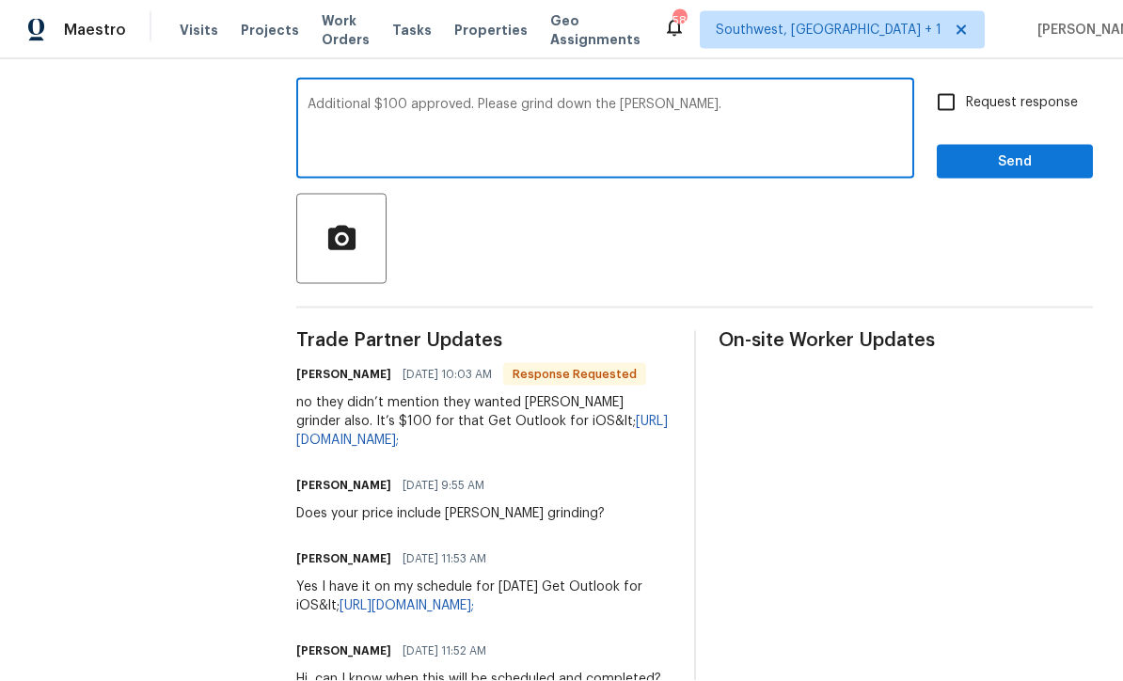
scroll to position [1, 0]
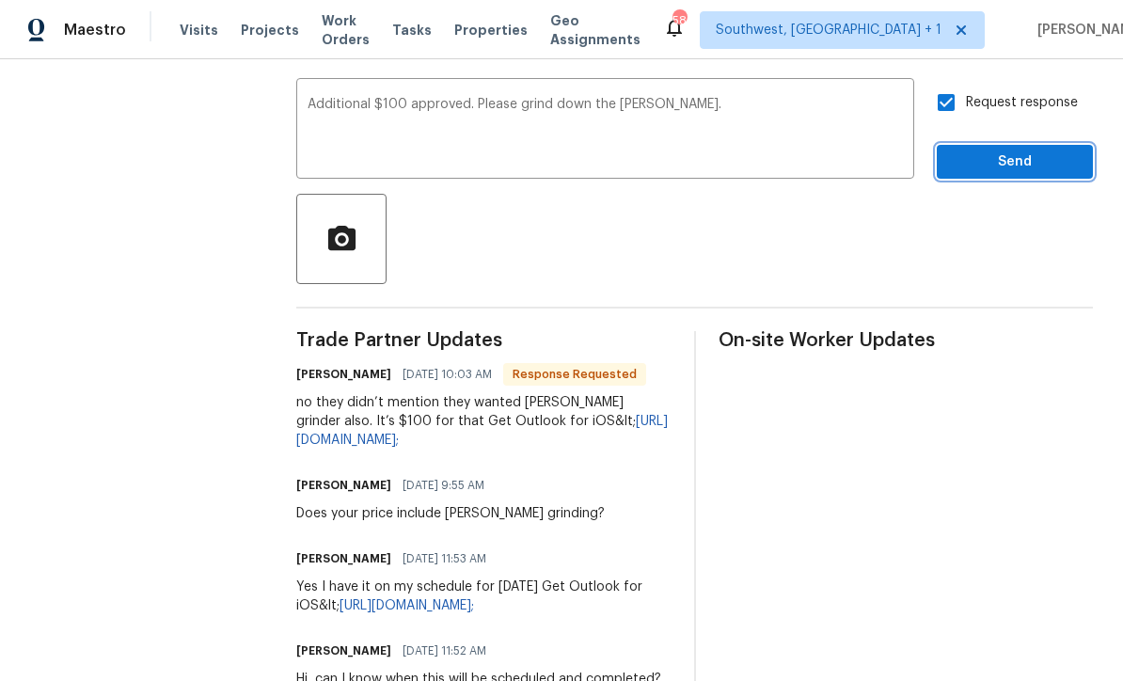
click at [1024, 162] on span "Send" at bounding box center [1015, 163] width 126 height 24
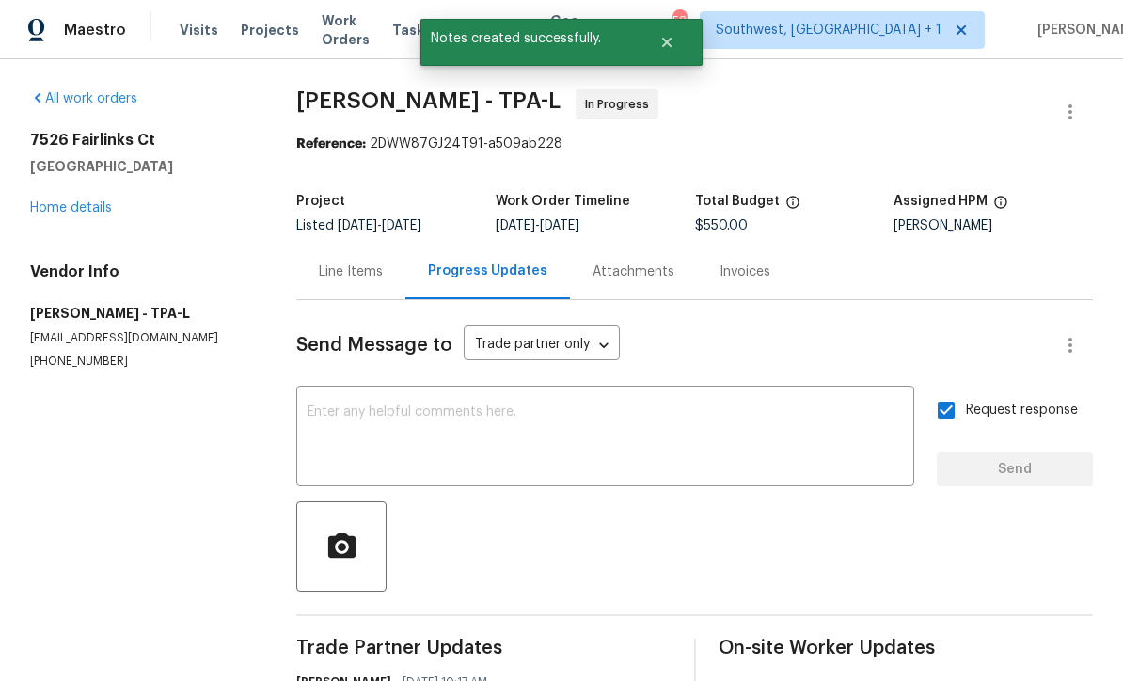
click at [43, 206] on link "Home details" at bounding box center [71, 207] width 82 height 13
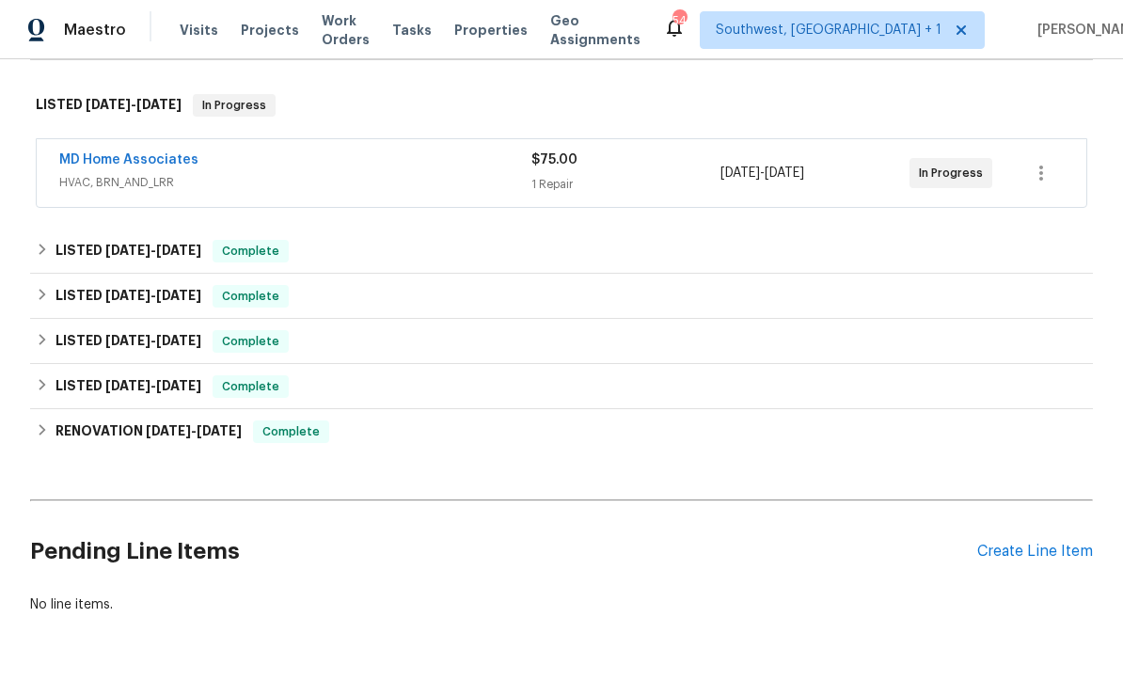
scroll to position [279, 0]
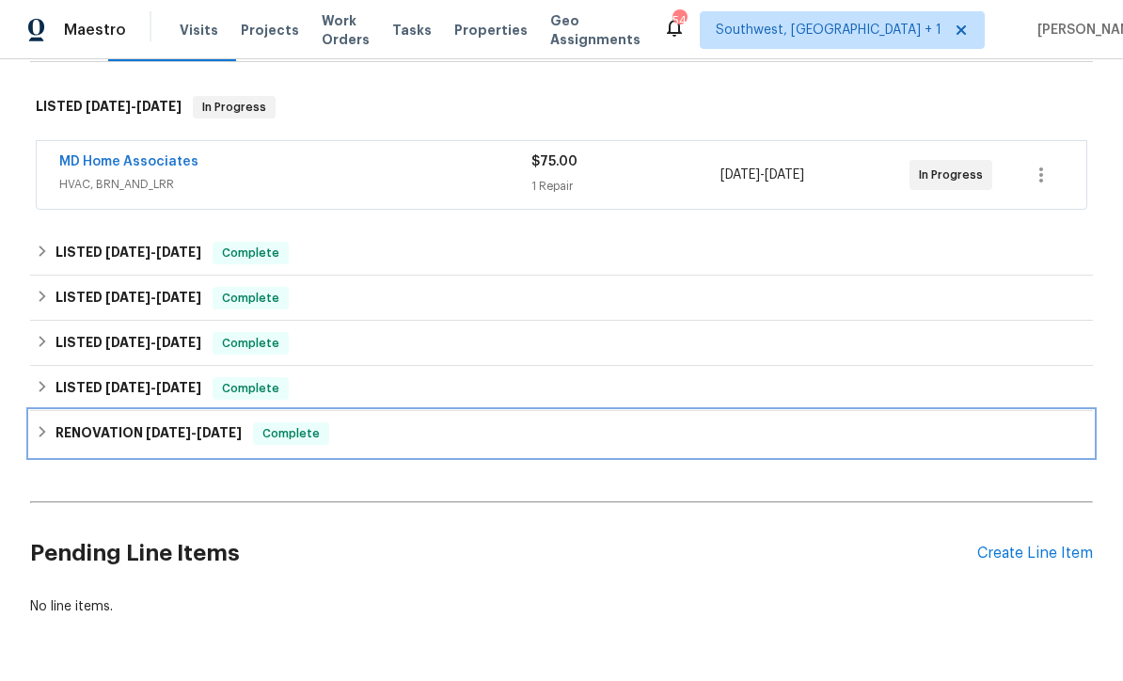
click at [798, 428] on div "RENOVATION [DATE] - [DATE] Complete" at bounding box center [562, 433] width 1052 height 23
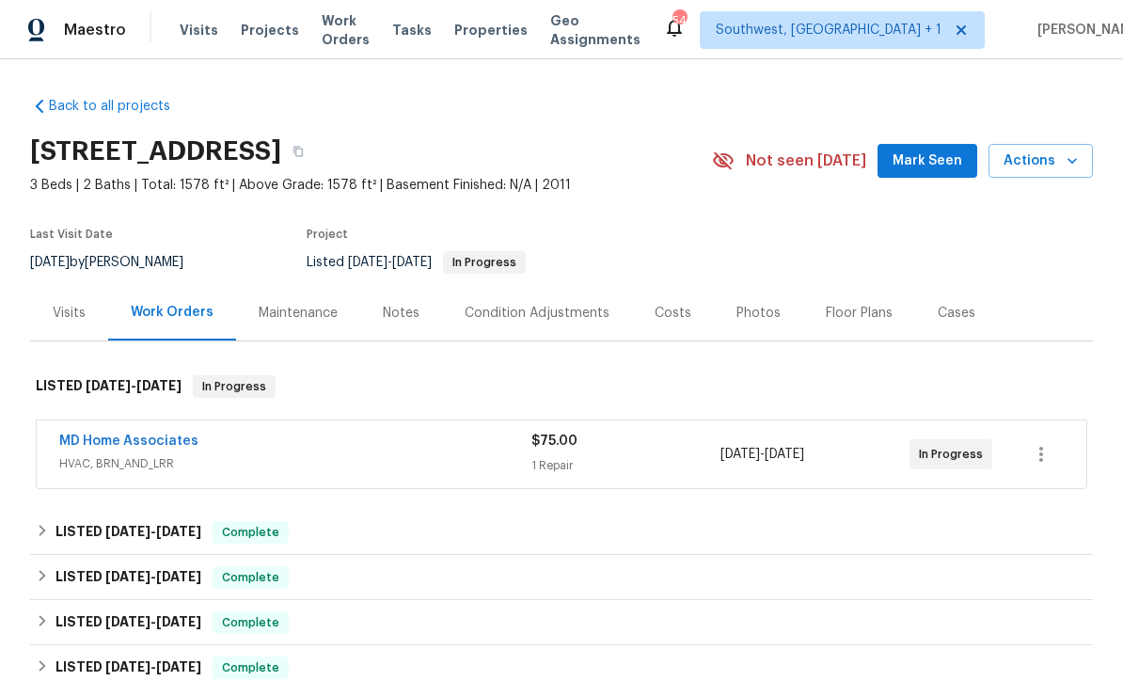
scroll to position [0, 0]
